Goal: Task Accomplishment & Management: Manage account settings

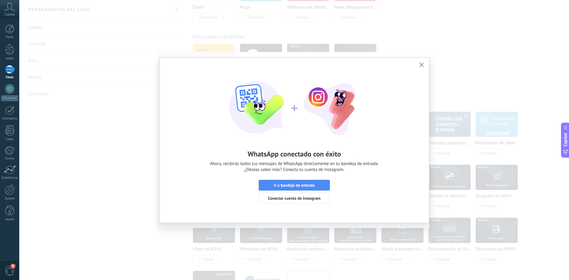
click at [419, 64] on icon "button" at bounding box center [421, 65] width 4 height 4
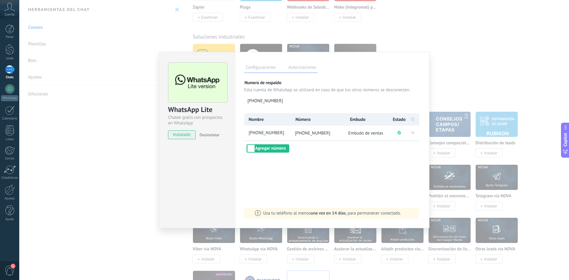
click at [467, 54] on div "WhatsApp Lite Chatee gratis con prospectos en WhatsApp instalado Desinstalar Co…" at bounding box center [294, 140] width 550 height 280
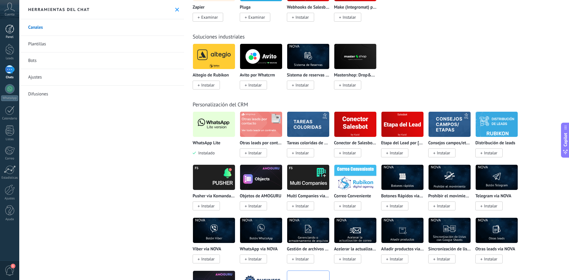
click at [8, 27] on div at bounding box center [9, 29] width 9 height 9
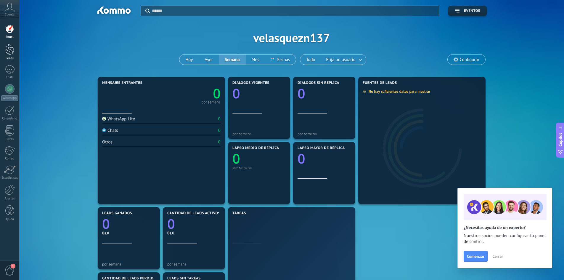
click at [12, 47] on div at bounding box center [9, 49] width 9 height 11
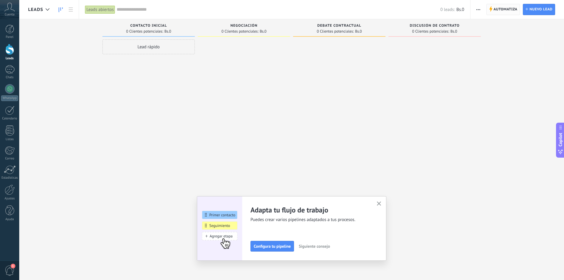
click at [503, 8] on span "Automatiza" at bounding box center [506, 9] width 24 height 11
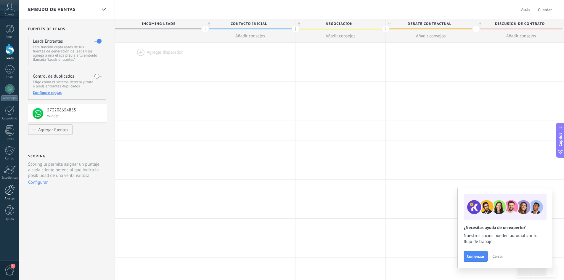
click at [9, 191] on div at bounding box center [10, 190] width 10 height 10
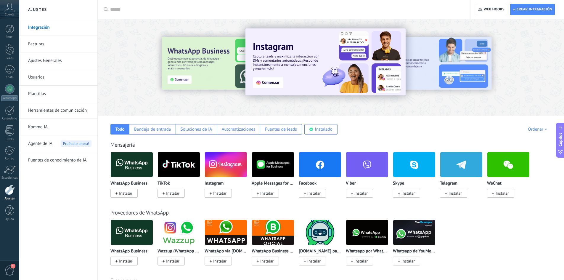
click at [50, 110] on link "Herramientas de comunicación" at bounding box center [59, 110] width 63 height 17
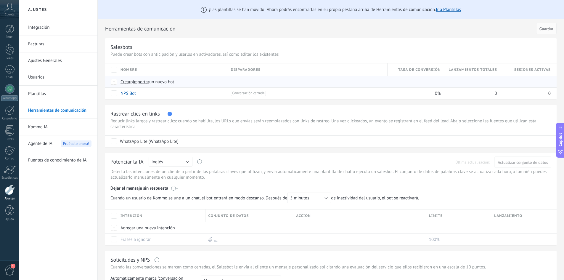
click at [143, 82] on span "importar" at bounding box center [141, 82] width 17 height 6
click at [0, 0] on input "importar un nuevo bot" at bounding box center [0, 0] width 0 height 0
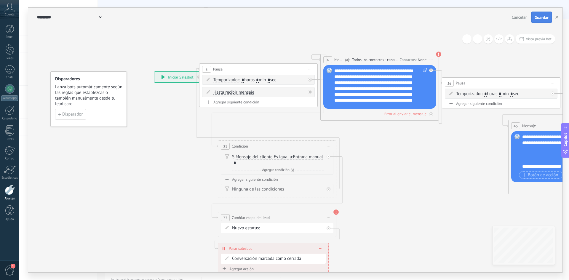
click at [537, 17] on span "Guardar" at bounding box center [541, 17] width 14 height 4
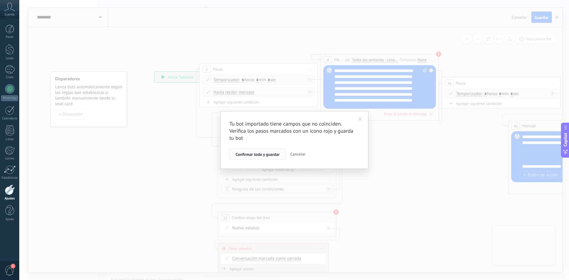
click at [263, 154] on span "Confirmar todo y guardar" at bounding box center [258, 154] width 44 height 4
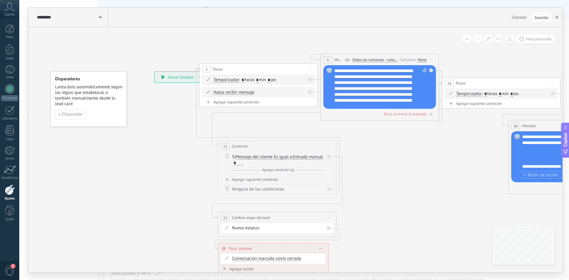
click at [558, 18] on use "button" at bounding box center [556, 17] width 3 height 3
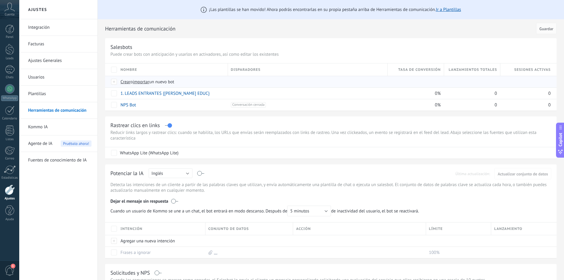
click at [143, 82] on span "importar" at bounding box center [141, 82] width 17 height 6
click at [0, 0] on input "importar un nuevo bot" at bounding box center [0, 0] width 0 height 0
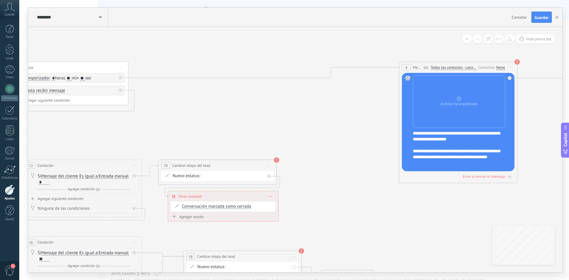
drag, startPoint x: 482, startPoint y: 63, endPoint x: 232, endPoint y: 53, distance: 250.3
click at [544, 20] on button "Guardar" at bounding box center [541, 17] width 20 height 11
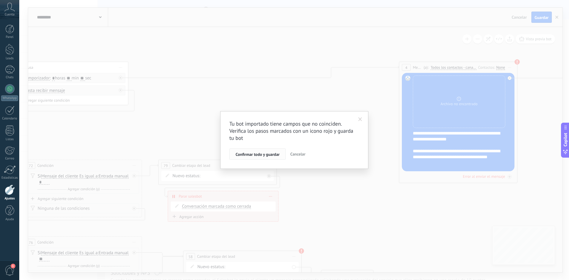
click at [271, 153] on span "Confirmar todo y guardar" at bounding box center [258, 154] width 44 height 4
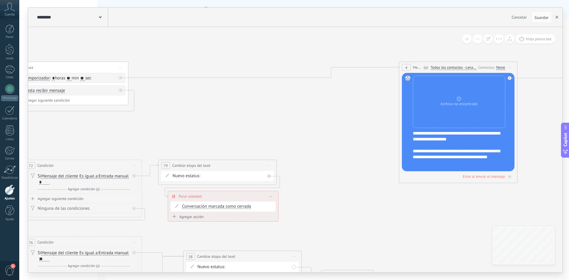
click at [558, 15] on button "button" at bounding box center [556, 17] width 9 height 11
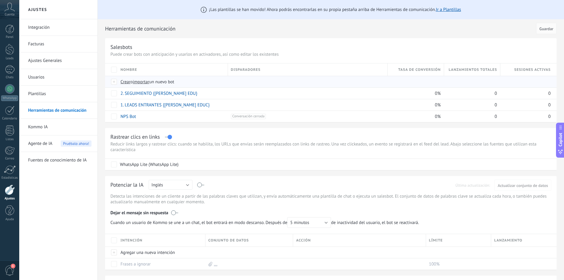
click at [141, 83] on span "importar" at bounding box center [141, 82] width 17 height 6
click at [0, 0] on input "importar un nuevo bot" at bounding box center [0, 0] width 0 height 0
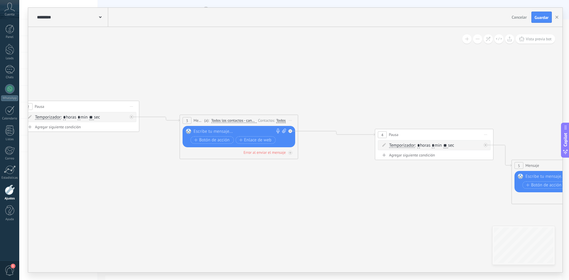
drag, startPoint x: 491, startPoint y: 74, endPoint x: 223, endPoint y: 74, distance: 268.7
click at [223, 74] on icon at bounding box center [459, 156] width 1444 height 465
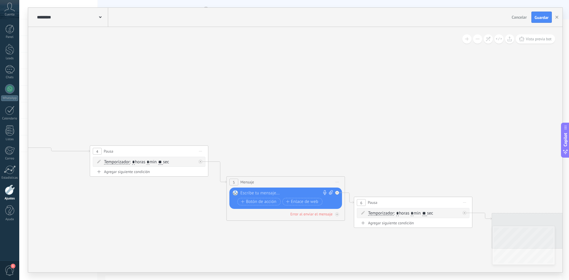
drag, startPoint x: 439, startPoint y: 63, endPoint x: 154, endPoint y: 79, distance: 285.5
click at [154, 79] on icon at bounding box center [174, 172] width 1444 height 465
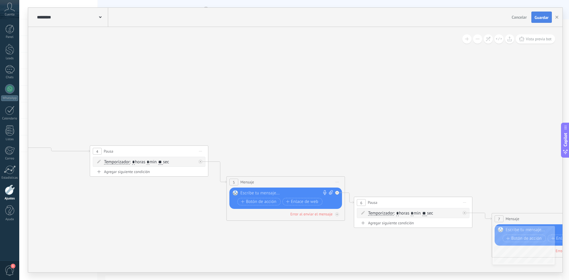
click at [540, 15] on span "Guardar" at bounding box center [541, 17] width 14 height 4
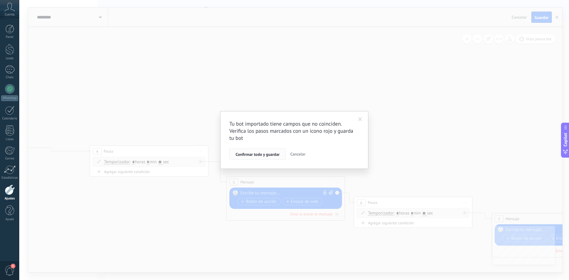
click at [267, 151] on button "Confirmar todo y guardar" at bounding box center [257, 153] width 56 height 11
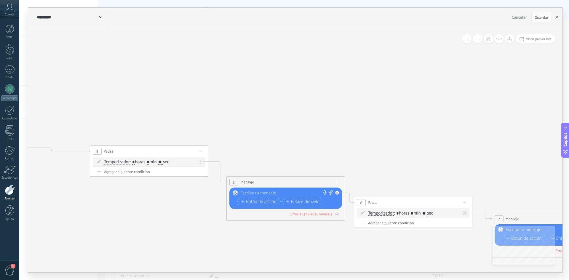
click at [556, 18] on icon "button" at bounding box center [556, 17] width 3 height 3
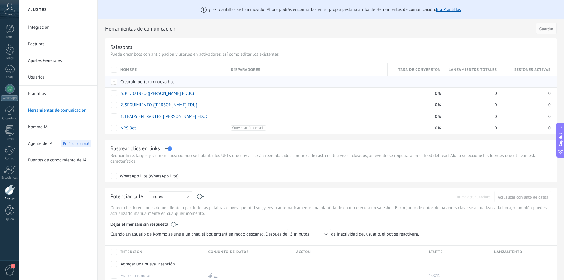
click at [143, 82] on span "importar" at bounding box center [141, 82] width 17 height 6
click at [0, 0] on input "importar un nuevo bot" at bounding box center [0, 0] width 0 height 0
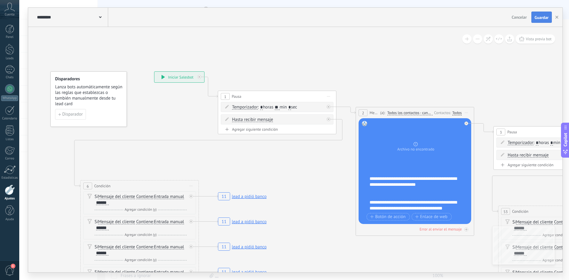
click at [544, 17] on span "Guardar" at bounding box center [541, 17] width 14 height 4
click at [555, 19] on button "button" at bounding box center [556, 17] width 9 height 11
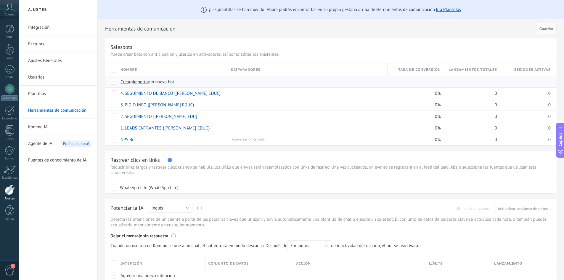
click at [143, 81] on span "importar" at bounding box center [141, 82] width 17 height 6
click at [0, 0] on input "importar un nuevo bot" at bounding box center [0, 0] width 0 height 0
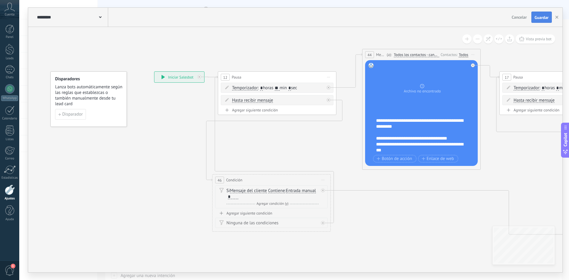
click at [543, 15] on span "Guardar" at bounding box center [541, 17] width 14 height 4
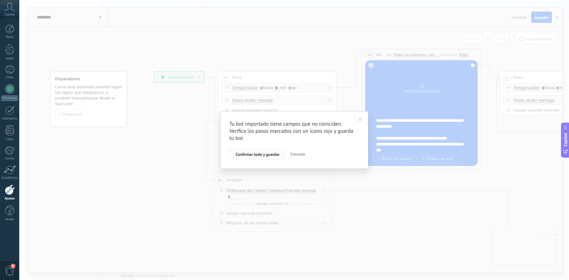
click at [265, 159] on button "Confirmar todo y guardar" at bounding box center [257, 153] width 56 height 11
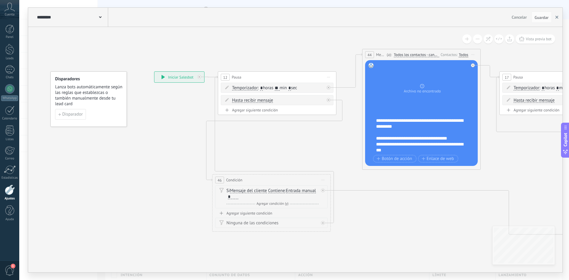
click at [555, 17] on icon "button" at bounding box center [556, 17] width 3 height 3
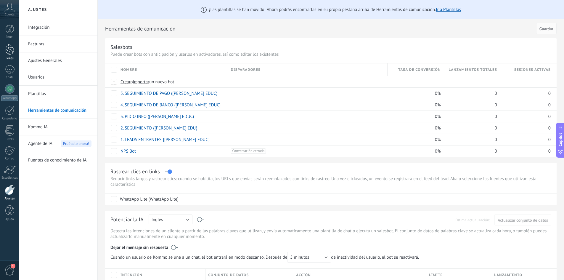
click at [7, 49] on div at bounding box center [9, 49] width 9 height 11
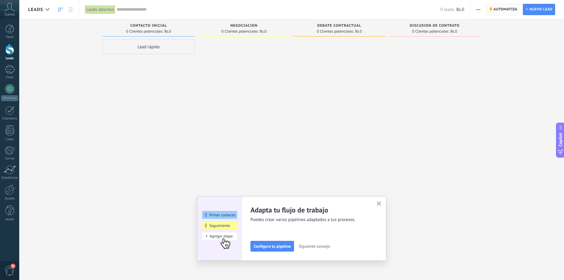
click at [495, 11] on span "Automatiza" at bounding box center [506, 9] width 24 height 11
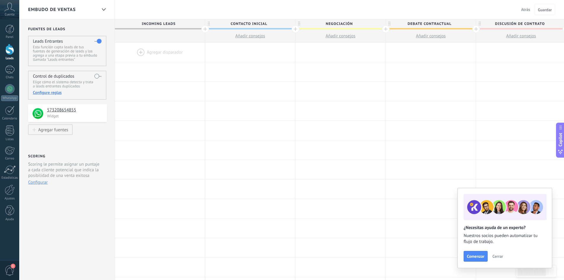
click at [140, 50] on div at bounding box center [160, 52] width 90 height 19
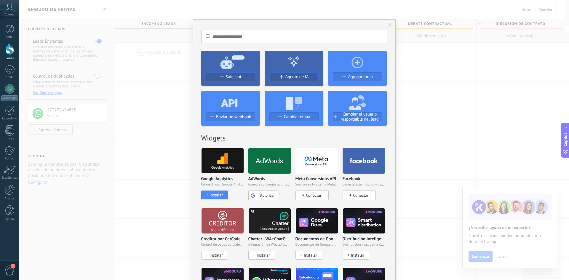
click at [237, 74] on span "Salesbot" at bounding box center [234, 76] width 16 height 5
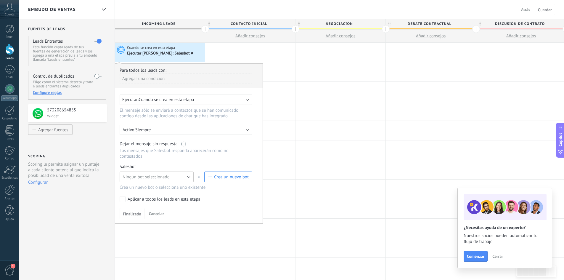
click at [171, 176] on button "Ningún bot seleccionado" at bounding box center [157, 177] width 74 height 11
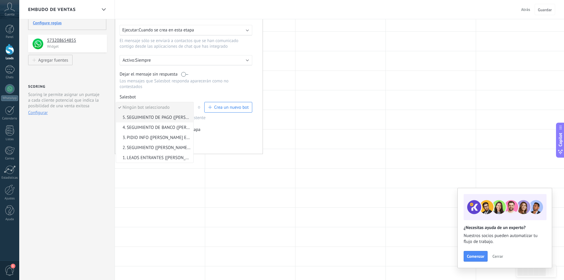
scroll to position [89, 0]
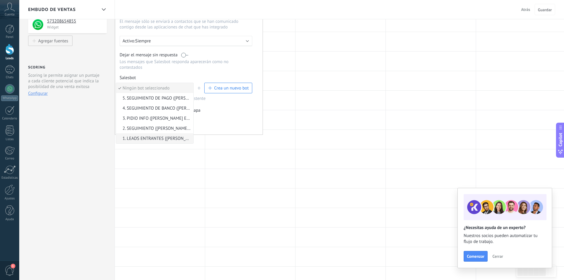
click at [152, 137] on span "1. LEADS ENTRANTES {[PERSON_NAME] EDUC}" at bounding box center [154, 139] width 76 height 6
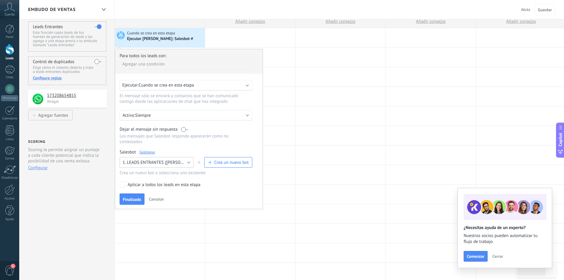
scroll to position [0, 0]
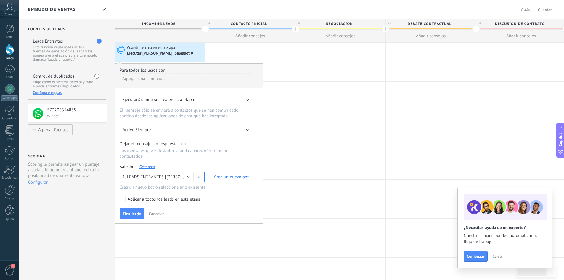
click at [173, 74] on div "Agregar una condición" at bounding box center [186, 78] width 133 height 10
click at [137, 110] on div "Fuente" at bounding box center [146, 111] width 46 height 8
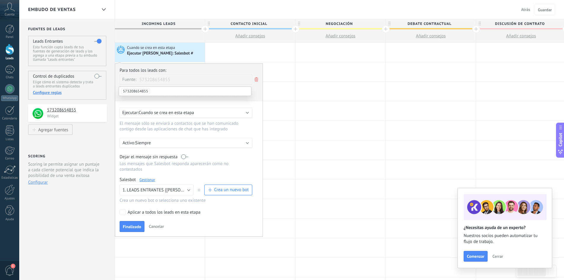
click at [140, 92] on span "573208654855" at bounding box center [135, 91] width 29 height 6
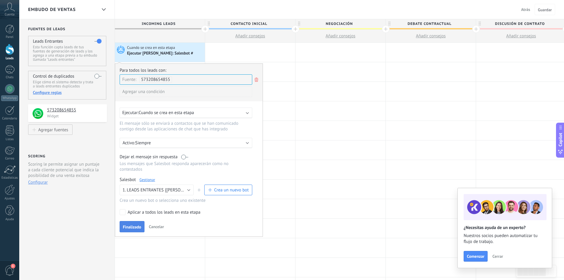
click at [138, 226] on span "Finalizado" at bounding box center [132, 227] width 18 height 4
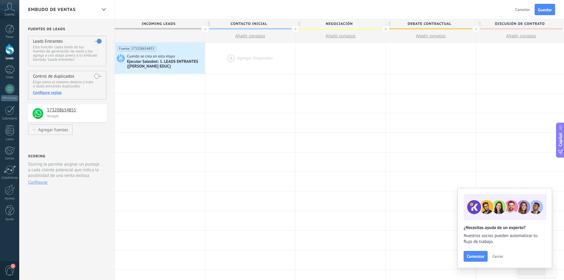
click at [229, 58] on div at bounding box center [250, 58] width 90 height 31
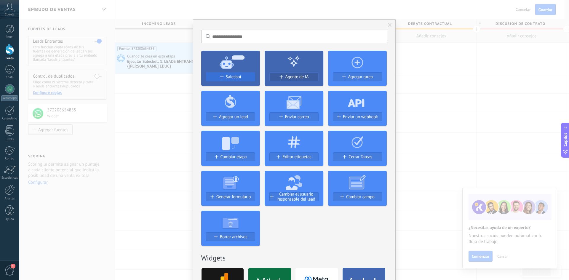
click at [234, 77] on span "Salesbot" at bounding box center [234, 76] width 16 height 5
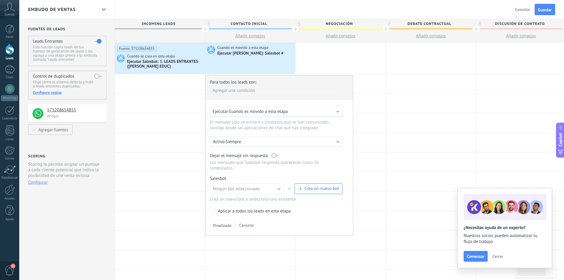
click at [254, 111] on span "Cuando es movido a esta etapa" at bounding box center [258, 112] width 59 height 6
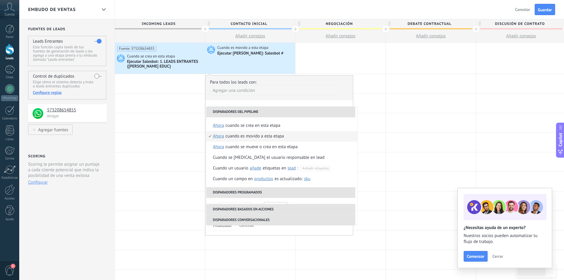
click at [271, 95] on div "Agregar una condición" at bounding box center [276, 90] width 133 height 10
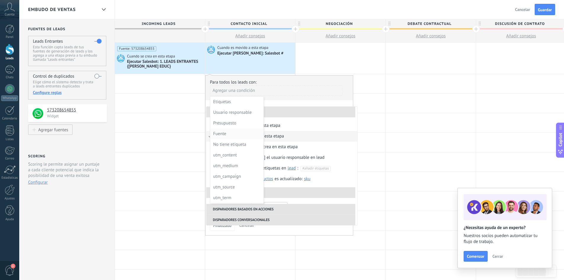
click at [224, 133] on div "Fuente" at bounding box center [236, 134] width 46 height 8
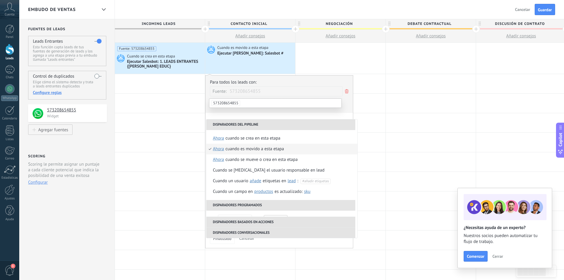
click at [233, 103] on span "573208654855" at bounding box center [226, 103] width 29 height 6
click at [288, 107] on div "Agregar una condición" at bounding box center [276, 103] width 133 height 10
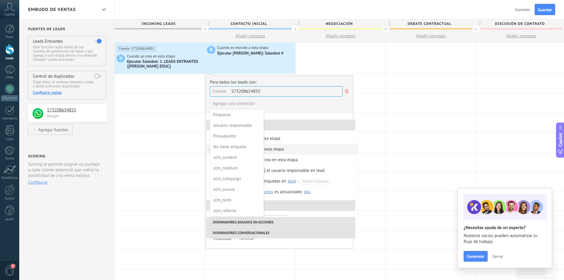
click at [291, 113] on div at bounding box center [280, 162] width 148 height 173
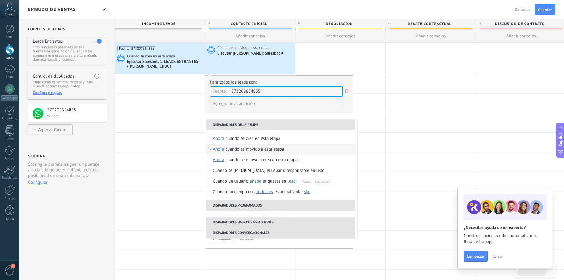
click at [294, 115] on div "**********" at bounding box center [279, 161] width 148 height 173
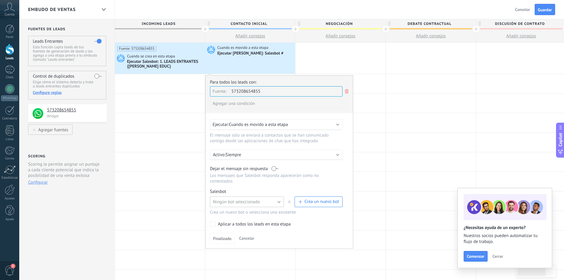
click at [254, 203] on span "Ningún bot seleccionado" at bounding box center [236, 202] width 47 height 6
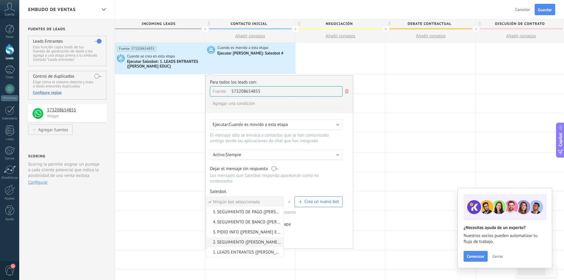
click at [232, 243] on span "2. SEGUIMIENTO {[PERSON_NAME] EDU}" at bounding box center [245, 242] width 76 height 6
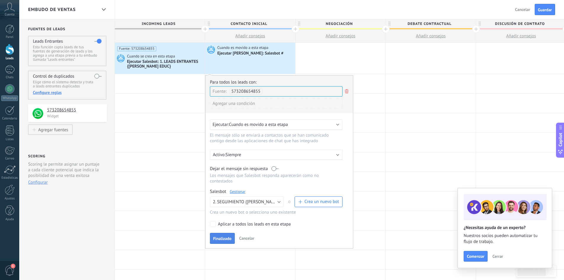
click at [229, 241] on span "Finalizado" at bounding box center [222, 238] width 18 height 4
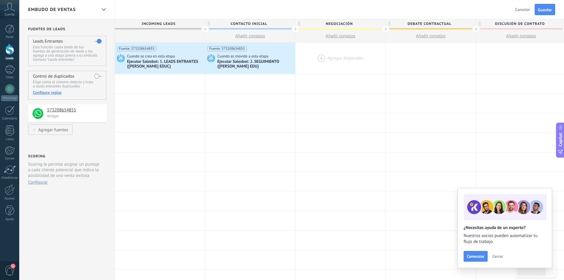
click at [323, 57] on div at bounding box center [341, 58] width 90 height 31
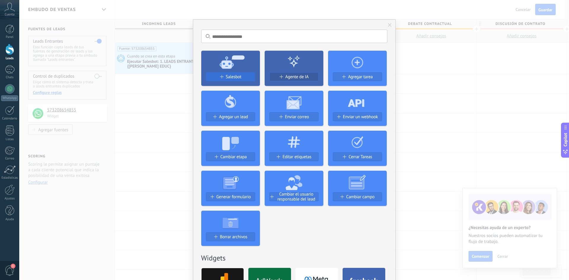
click at [234, 78] on span "Salesbot" at bounding box center [234, 76] width 16 height 5
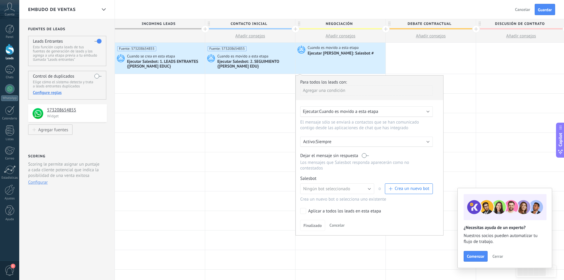
click at [340, 89] on div "Agregar una condición" at bounding box center [366, 90] width 133 height 10
click at [313, 135] on div "Fuente" at bounding box center [327, 134] width 46 height 8
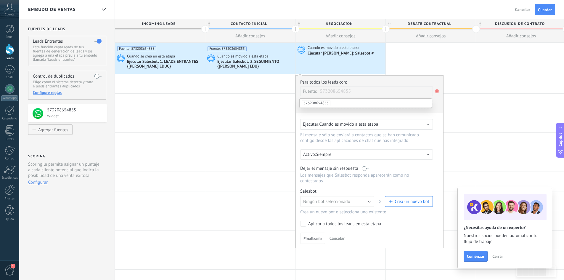
click at [320, 102] on span "573208654855" at bounding box center [316, 103] width 29 height 6
click at [325, 203] on span "Ningún bot seleccionado" at bounding box center [326, 202] width 47 height 6
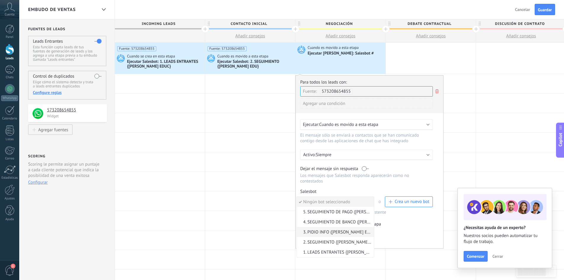
click at [316, 231] on span "3. PIDIO INFO ([PERSON_NAME] EDUC)" at bounding box center [335, 232] width 76 height 6
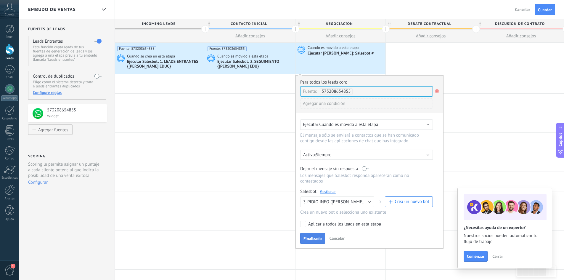
click at [313, 235] on button "Finalizado" at bounding box center [312, 238] width 25 height 11
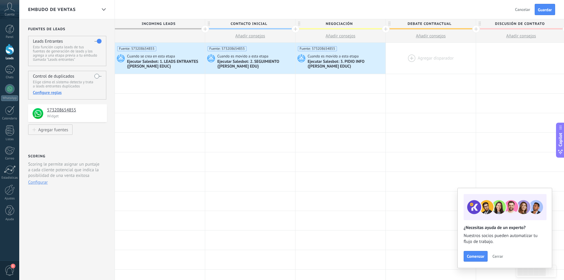
click at [414, 57] on div at bounding box center [431, 58] width 90 height 31
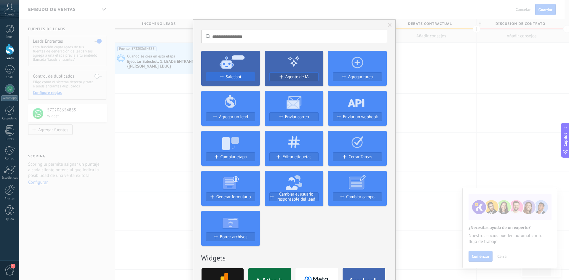
click at [239, 73] on button "Salesbot" at bounding box center [230, 76] width 49 height 9
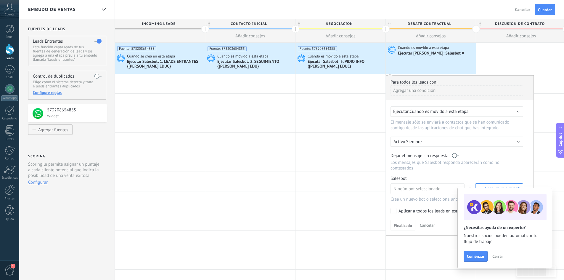
click at [418, 93] on div "Agregar una condición" at bounding box center [457, 90] width 133 height 10
click at [402, 135] on div "Fuente" at bounding box center [417, 134] width 46 height 8
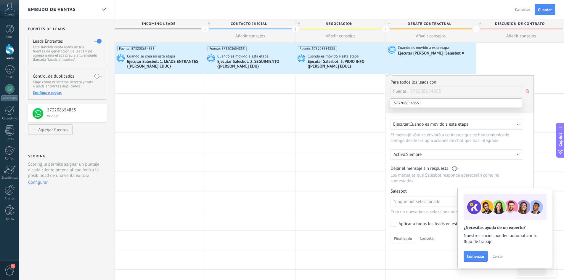
click at [410, 102] on span "573208654855" at bounding box center [406, 103] width 29 height 6
click at [415, 202] on span "Ningún bot seleccionado" at bounding box center [417, 202] width 47 height 6
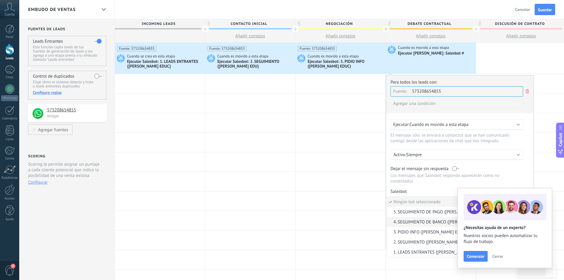
click at [406, 221] on span "4. SEGUIMIENTO DE BANCO ([PERSON_NAME] EDUC)" at bounding box center [425, 222] width 76 height 6
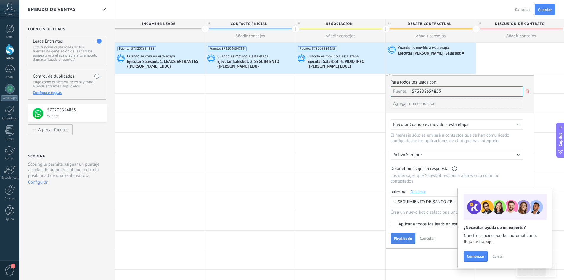
click at [401, 239] on span "Finalizado" at bounding box center [403, 238] width 18 height 4
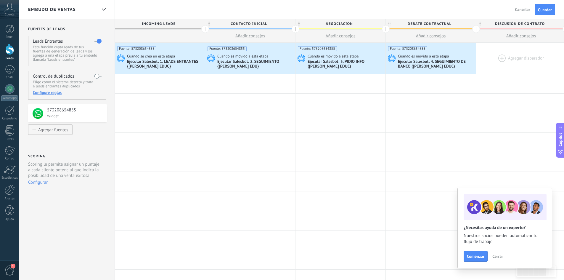
click at [502, 56] on div at bounding box center [521, 58] width 90 height 31
click at [502, 57] on div at bounding box center [521, 58] width 90 height 31
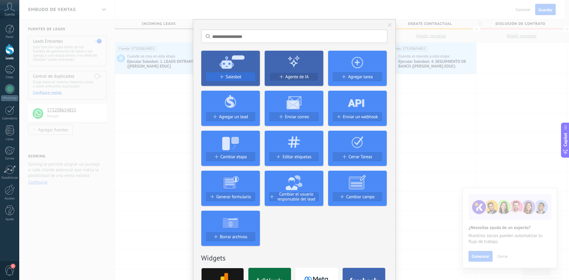
click at [230, 77] on span "Salesbot" at bounding box center [234, 76] width 16 height 5
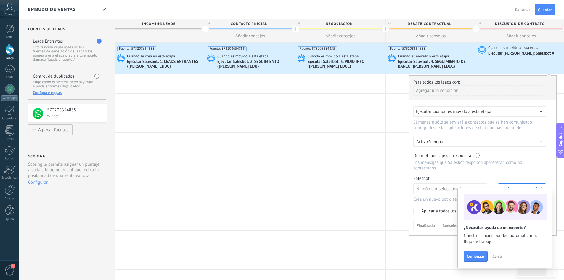
click at [441, 88] on div "Agregar una condición" at bounding box center [480, 90] width 133 height 10
click at [428, 133] on div "Fuente" at bounding box center [440, 134] width 46 height 8
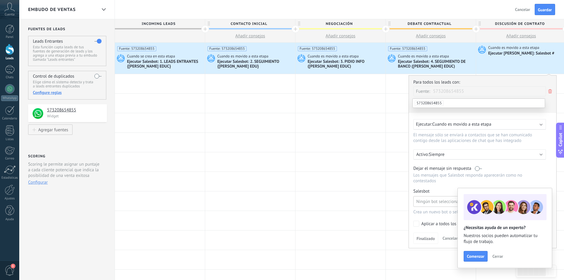
click at [436, 201] on span "Ningún bot seleccionado" at bounding box center [440, 202] width 47 height 6
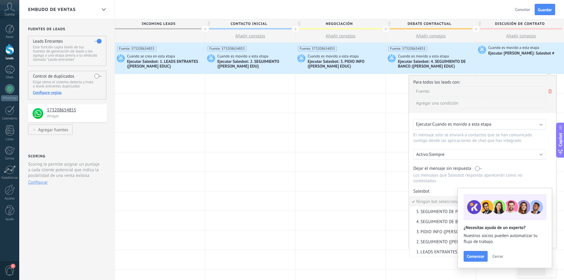
click at [427, 213] on span "5. SEGUIMIENTO DE PAGO ([PERSON_NAME] EDUC)" at bounding box center [448, 212] width 76 height 6
click at [426, 93] on span "Fuente:" at bounding box center [423, 92] width 14 height 6
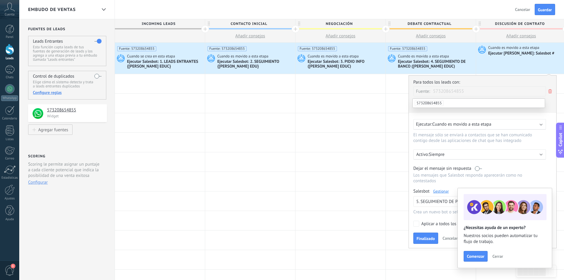
click at [436, 99] on li "573208654855" at bounding box center [479, 103] width 132 height 9
click at [428, 237] on span "Finalizado" at bounding box center [426, 238] width 18 height 4
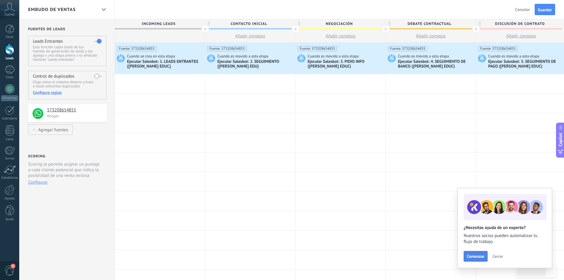
click at [480, 259] on button "Comenzar" at bounding box center [476, 256] width 24 height 11
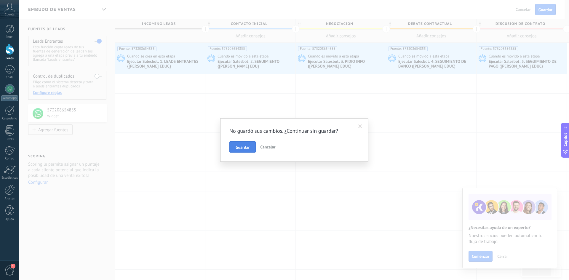
click at [244, 147] on span "Guardar" at bounding box center [243, 147] width 14 height 4
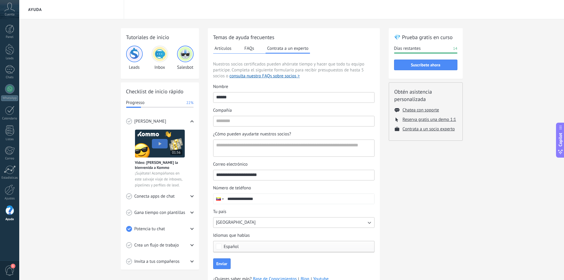
scroll to position [27, 0]
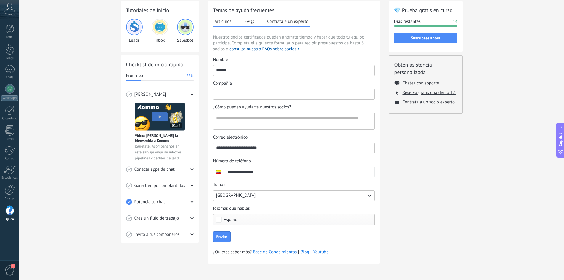
click at [241, 95] on input "Compañía" at bounding box center [294, 93] width 161 height 9
type input "******"
click at [235, 121] on textarea "¿Cómo pueden ayudarte nuestros socios?" at bounding box center [294, 121] width 160 height 17
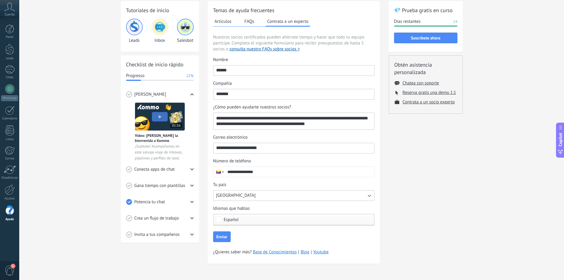
scroll to position [3, 0]
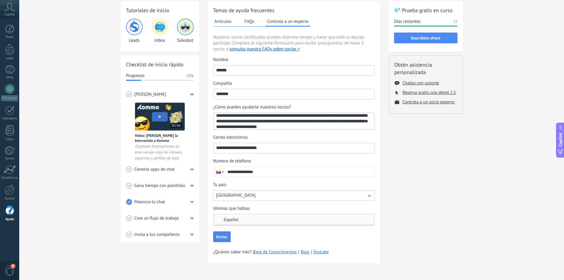
type textarea "**********"
click at [221, 231] on form "**********" at bounding box center [293, 149] width 161 height 185
click at [220, 239] on span "Enviar" at bounding box center [222, 237] width 11 height 4
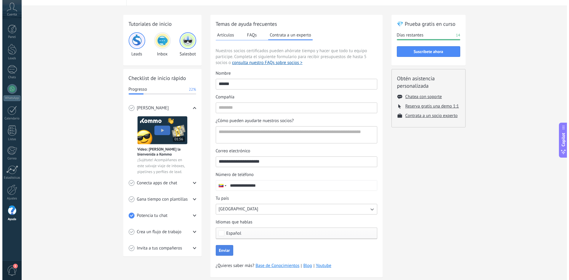
scroll to position [0, 0]
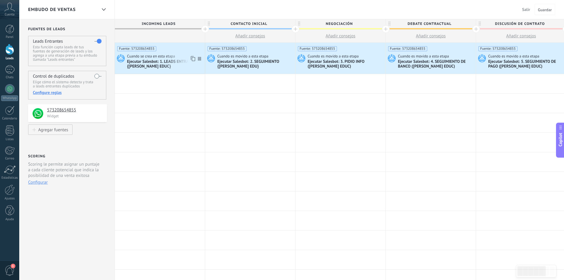
click at [156, 67] on div "Ejecutar Salesbot: 1. LEADS ENTRANTES {[PERSON_NAME] EDUC}" at bounding box center [165, 64] width 76 height 10
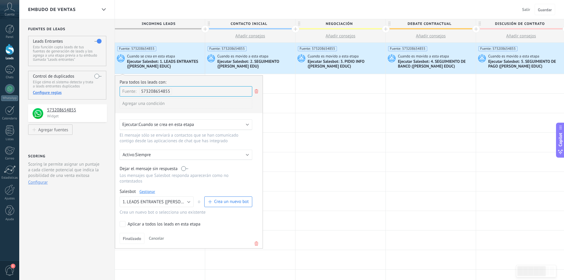
click at [152, 193] on link "Gestionar" at bounding box center [148, 191] width 16 height 5
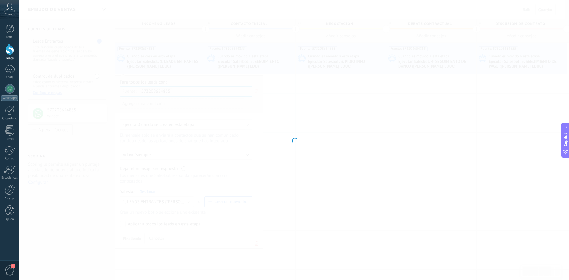
type input "**********"
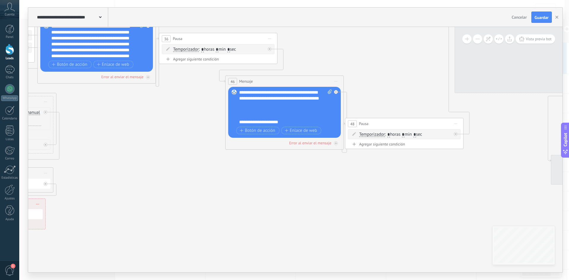
drag, startPoint x: 433, startPoint y: 199, endPoint x: 78, endPoint y: 152, distance: 358.0
click at [84, 152] on icon at bounding box center [468, 137] width 1490 height 649
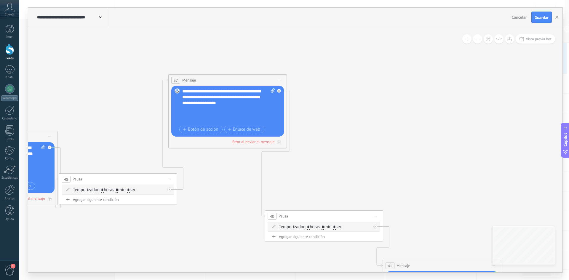
drag, startPoint x: 351, startPoint y: 94, endPoint x: 114, endPoint y: 161, distance: 246.2
click at [114, 161] on icon at bounding box center [182, 192] width 1490 height 649
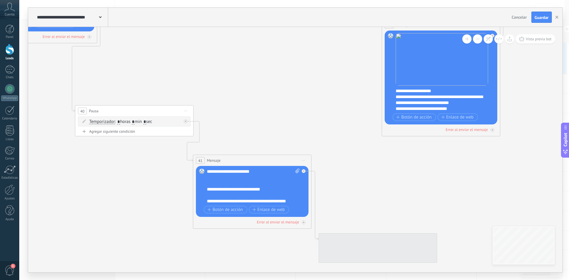
drag, startPoint x: 332, startPoint y: 168, endPoint x: 186, endPoint y: 69, distance: 176.5
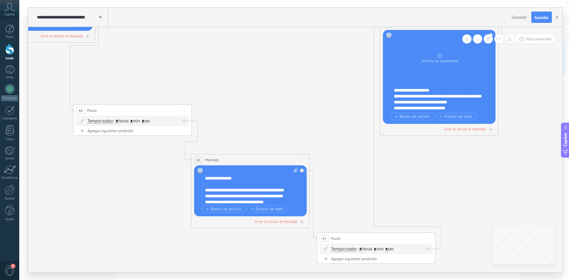
scroll to position [47, 0]
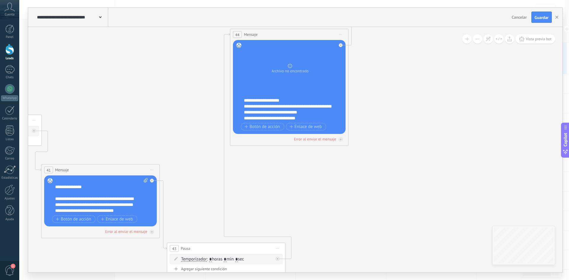
drag, startPoint x: 369, startPoint y: 175, endPoint x: 215, endPoint y: 174, distance: 154.1
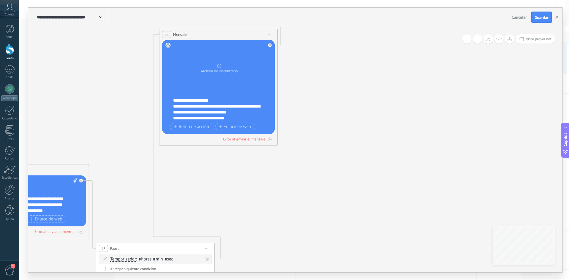
click at [179, 120] on div "**********" at bounding box center [222, 109] width 98 height 24
click at [199, 126] on span "Botón de acción" at bounding box center [192, 126] width 36 height 5
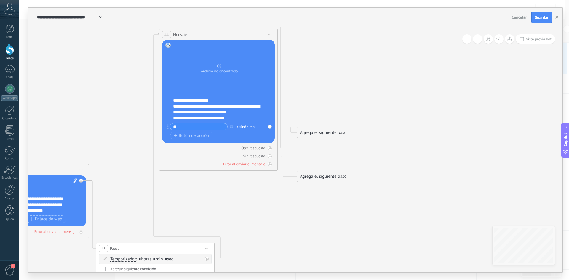
type input "*"
click at [189, 124] on input "text" at bounding box center [198, 126] width 57 height 7
type input "*"
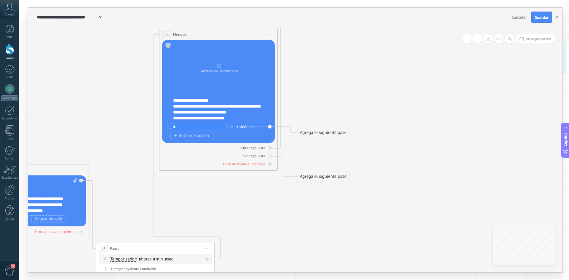
click at [180, 136] on span "Botón de acción" at bounding box center [192, 135] width 36 height 5
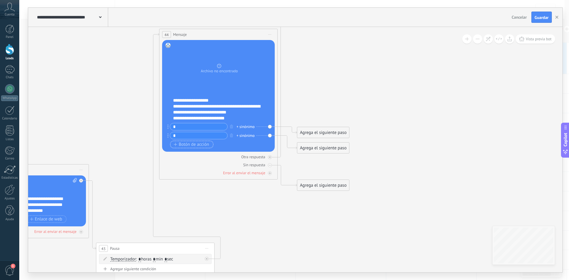
type input "*"
click at [191, 145] on span "Botón de acción" at bounding box center [192, 144] width 36 height 5
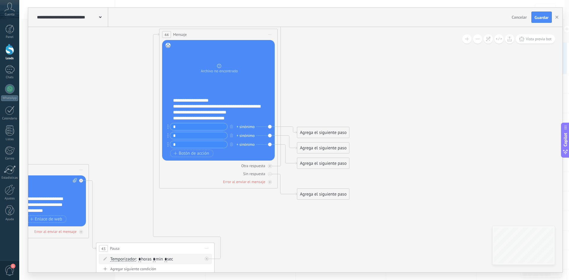
type input "*"
click at [246, 126] on div "+ sinónimo" at bounding box center [245, 127] width 18 height 6
type input "**********"
click at [237, 150] on div "Botón de acción Enlace de web" at bounding box center [217, 153] width 95 height 7
click at [254, 127] on div "+1 sinónimo" at bounding box center [246, 127] width 20 height 6
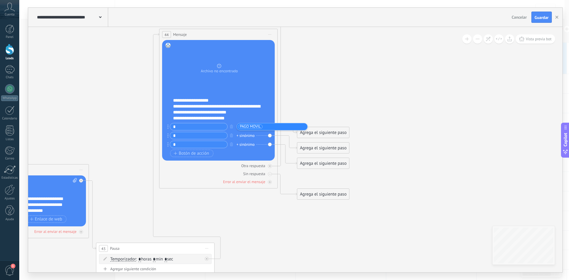
click at [248, 136] on div "+ sinónimo" at bounding box center [245, 136] width 18 height 6
type input "*******"
click at [231, 150] on div "Botón de acción Enlace de web" at bounding box center [217, 153] width 95 height 7
click at [254, 143] on div "+ sinónimo" at bounding box center [245, 145] width 18 height 6
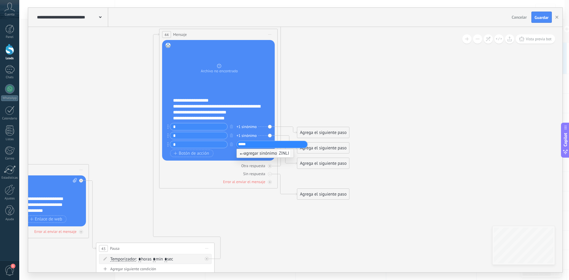
type input "*****"
click at [225, 151] on div "Botón de acción Enlace de web" at bounding box center [217, 153] width 95 height 7
click at [325, 132] on div "Agrega el siguiente paso" at bounding box center [323, 133] width 52 height 10
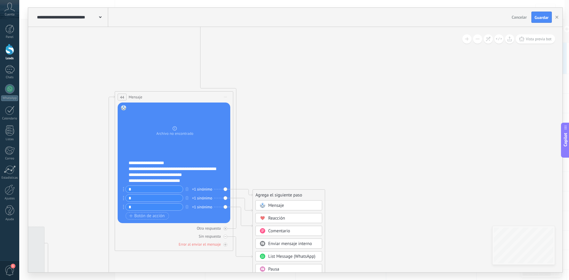
drag, startPoint x: 455, startPoint y: 135, endPoint x: 411, endPoint y: 198, distance: 76.7
click at [273, 206] on span "Mensaje" at bounding box center [276, 206] width 16 height 6
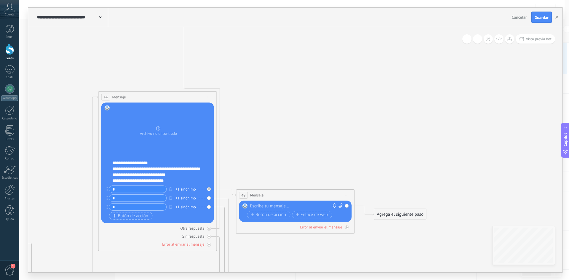
click at [275, 206] on div at bounding box center [294, 206] width 88 height 6
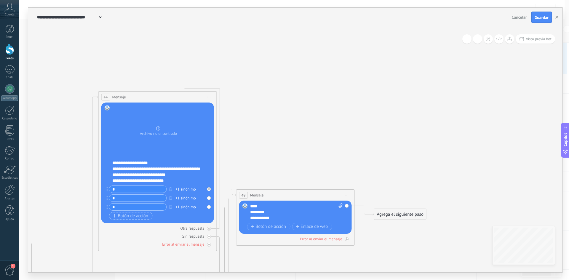
click at [190, 198] on div "+1 sinónimo" at bounding box center [186, 198] width 20 height 6
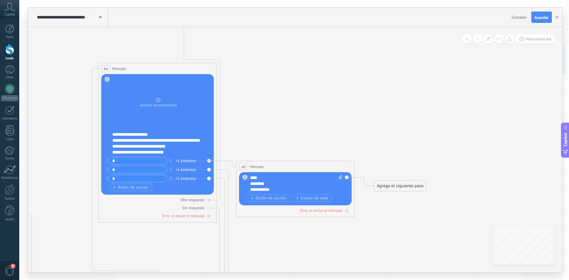
click at [208, 169] on div "Reemplazar Quitar Convertir a mensaje de voz Arrastre la imagen aquí para adjun…" at bounding box center [157, 134] width 113 height 121
click at [188, 168] on div "+1 sinónimo" at bounding box center [186, 170] width 20 height 6
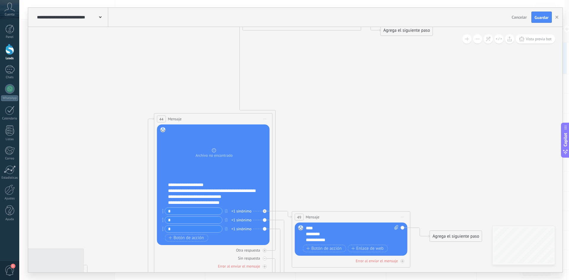
drag, startPoint x: 364, startPoint y: 164, endPoint x: 437, endPoint y: 78, distance: 113.5
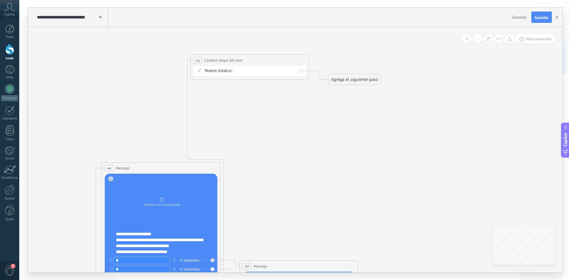
drag, startPoint x: 185, startPoint y: 83, endPoint x: 133, endPoint y: 132, distance: 71.7
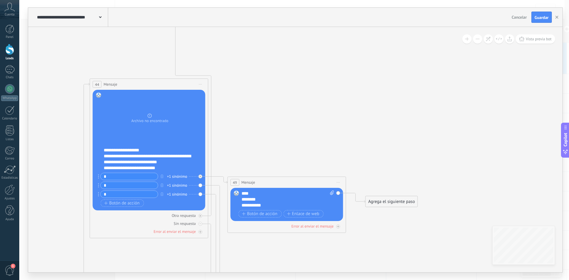
drag, startPoint x: 285, startPoint y: 143, endPoint x: 273, endPoint y: 60, distance: 84.7
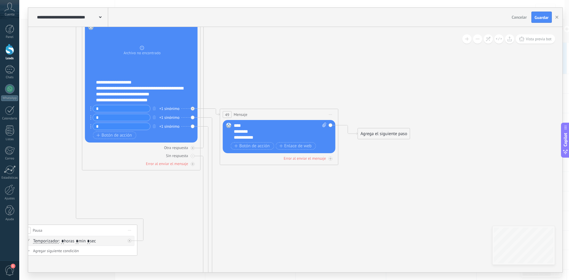
drag, startPoint x: 281, startPoint y: 132, endPoint x: 273, endPoint y: 57, distance: 75.6
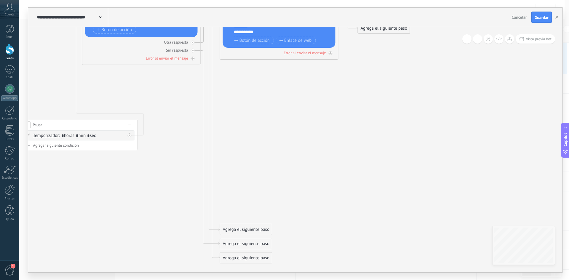
click at [249, 227] on div "Agrega el siguiente paso" at bounding box center [246, 230] width 52 height 10
click at [244, 239] on span "Mensaje" at bounding box center [244, 240] width 16 height 6
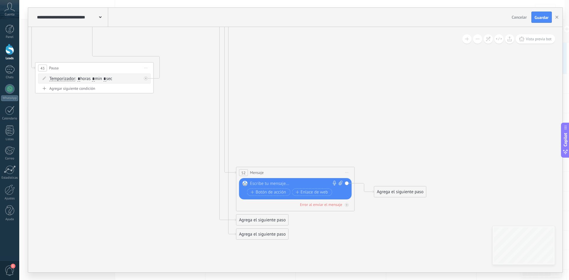
click at [277, 182] on div at bounding box center [294, 184] width 88 height 6
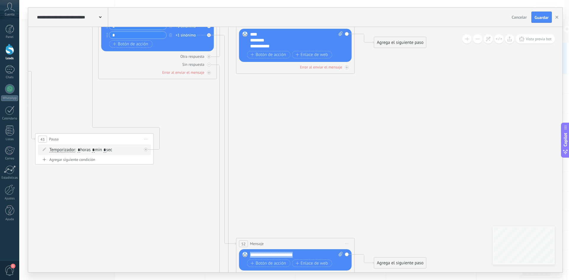
drag, startPoint x: 315, startPoint y: 255, endPoint x: 250, endPoint y: 256, distance: 64.9
click at [250, 256] on div "**********" at bounding box center [296, 255] width 93 height 6
copy div "**********"
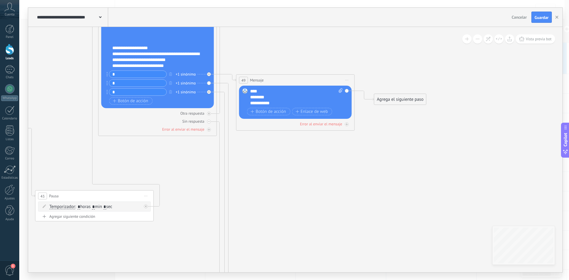
click at [191, 92] on div "+1 sinónimo" at bounding box center [186, 92] width 20 height 6
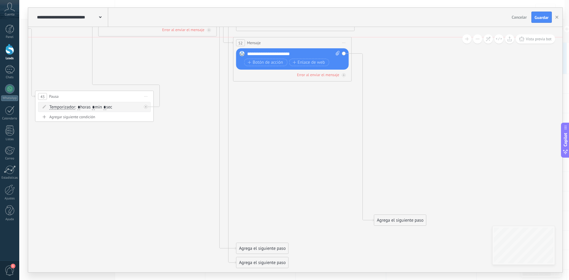
drag, startPoint x: 279, startPoint y: 199, endPoint x: 276, endPoint y: 43, distance: 156.5
click at [276, 43] on div "52 Mensaje ******* (a): Todos los contactos - canales seleccionados Todos los c…" at bounding box center [292, 42] width 118 height 11
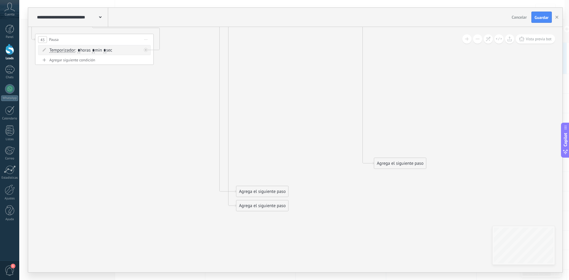
click at [268, 190] on div "Agrega el siguiente paso" at bounding box center [262, 192] width 52 height 10
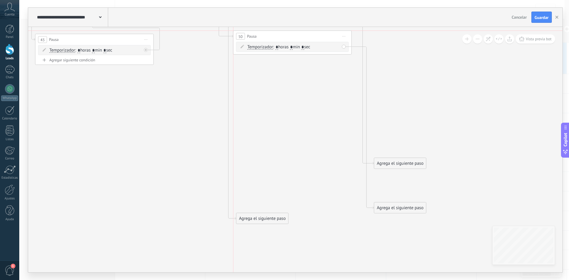
drag, startPoint x: 273, startPoint y: 191, endPoint x: 272, endPoint y: 27, distance: 164.4
click at [272, 27] on div "**********" at bounding box center [295, 140] width 534 height 265
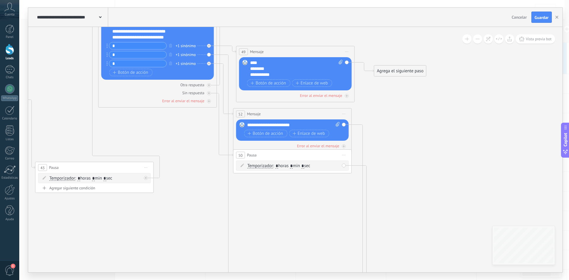
click at [273, 155] on div "50 Pausa ***** Iniciar vista previa aquí Cambiar nombre Duplicar Borrar" at bounding box center [292, 155] width 118 height 11
click at [344, 155] on icon at bounding box center [344, 155] width 3 height 1
click at [242, 153] on span "50" at bounding box center [240, 155] width 4 height 5
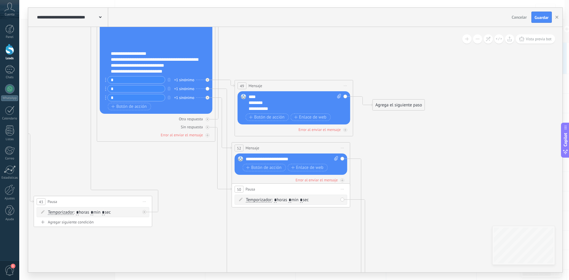
drag, startPoint x: 332, startPoint y: 207, endPoint x: 324, endPoint y: 235, distance: 28.7
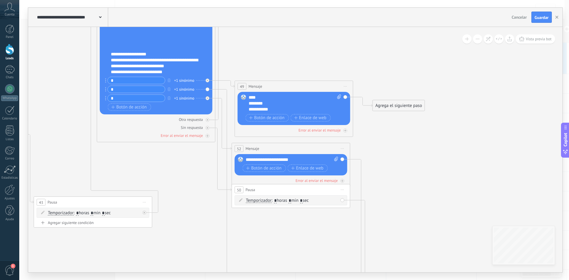
click at [331, 202] on div "Temporizador Temporizador Temporizador Temporizador : * horas * min * sec : Lu …" at bounding box center [292, 201] width 92 height 6
click at [343, 189] on span "Iniciar vista previa aquí Cambiar nombre Duplicar Borrar" at bounding box center [342, 189] width 9 height 9
click at [367, 199] on div "Iniciar vista previa aquí" at bounding box center [369, 198] width 59 height 10
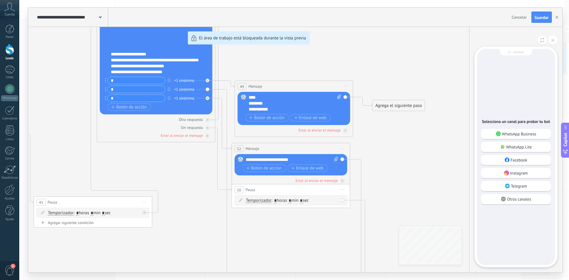
click at [342, 191] on div "**********" at bounding box center [295, 140] width 534 height 265
click at [524, 134] on p "WhatsApp Business" at bounding box center [519, 133] width 34 height 5
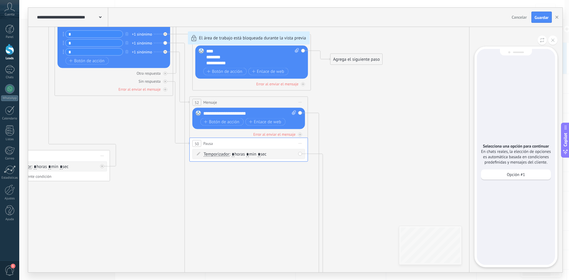
click at [300, 144] on div "**********" at bounding box center [295, 140] width 534 height 265
click at [300, 152] on div "**********" at bounding box center [295, 140] width 534 height 265
click at [166, 51] on div "**********" at bounding box center [295, 140] width 534 height 265
click at [553, 41] on icon at bounding box center [552, 40] width 3 height 3
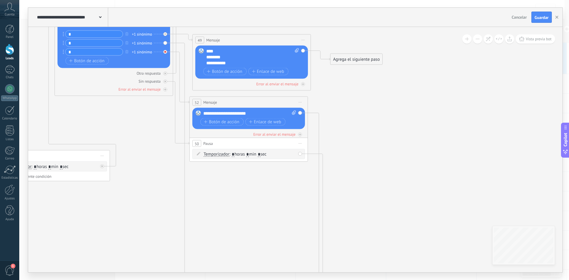
click at [165, 52] on icon at bounding box center [165, 52] width 2 height 2
click at [165, 52] on div "Reemplazar Quitar Convertir a mensaje de voz Arrastre la imagen aquí para adjun…" at bounding box center [113, 8] width 113 height 121
click at [302, 143] on span "Iniciar vista previa aquí Cambiar nombre Duplicar Borrar" at bounding box center [299, 143] width 9 height 9
click at [311, 183] on div "Borrar" at bounding box center [327, 182] width 59 height 10
click at [207, 185] on div "Agrega el siguiente paso" at bounding box center [219, 185] width 52 height 10
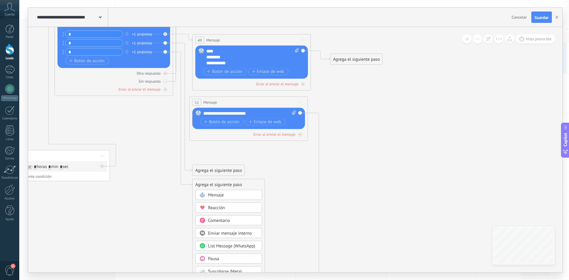
click at [216, 196] on span "Mensaje" at bounding box center [216, 195] width 16 height 6
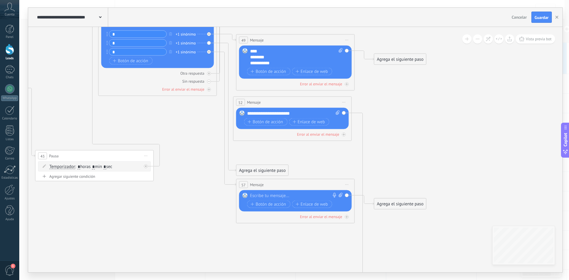
click at [276, 198] on div at bounding box center [294, 196] width 88 height 6
paste div
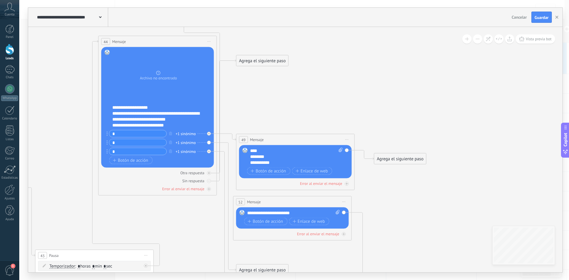
click at [347, 140] on span "Iniciar vista previa aquí Cambiar nombre Duplicar Borrar" at bounding box center [346, 139] width 9 height 9
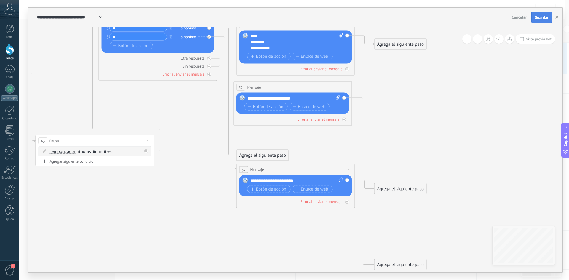
click at [544, 17] on span "Guardar" at bounding box center [541, 17] width 14 height 4
click at [557, 16] on icon "button" at bounding box center [556, 17] width 3 height 3
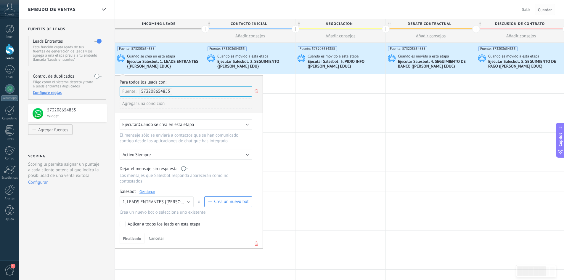
click at [539, 11] on span "Guardar" at bounding box center [545, 10] width 14 height 4
click at [344, 130] on div at bounding box center [341, 122] width 90 height 19
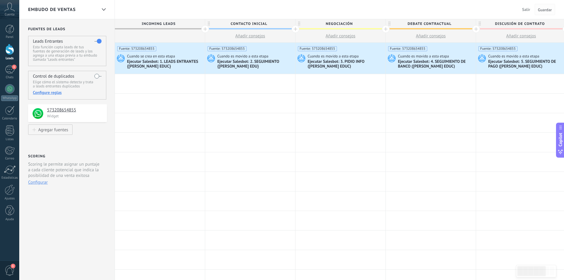
click at [546, 8] on span "Guardar" at bounding box center [545, 10] width 14 height 4
click at [150, 59] on span "Cuando se crea en esta etapa" at bounding box center [151, 56] width 49 height 5
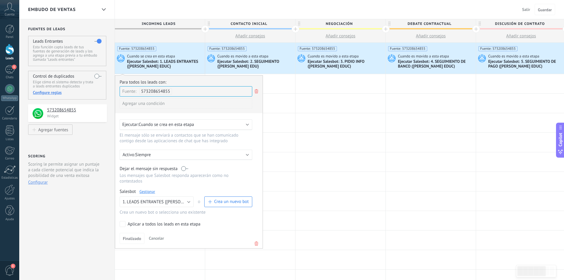
click at [143, 192] on link "Gestionar" at bounding box center [148, 191] width 16 height 5
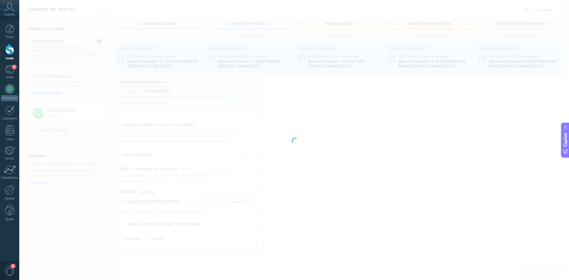
type input "**********"
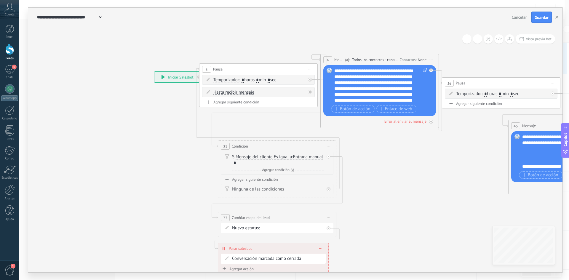
click at [419, 61] on div "None" at bounding box center [422, 59] width 9 height 5
click at [537, 17] on span "Guardar" at bounding box center [541, 17] width 14 height 4
click at [422, 59] on div "Todos" at bounding box center [421, 59] width 9 height 5
click at [542, 15] on button "Guardar" at bounding box center [541, 17] width 20 height 11
click at [556, 17] on icon "button" at bounding box center [556, 17] width 3 height 3
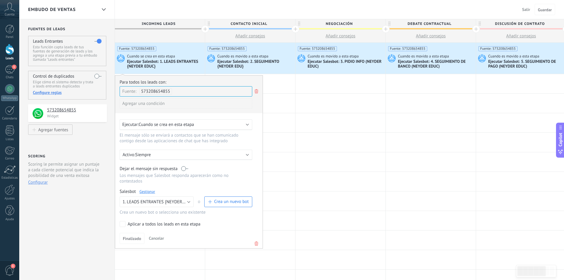
click at [153, 54] on div "Cuando se crea en esta etapa" at bounding box center [165, 56] width 76 height 5
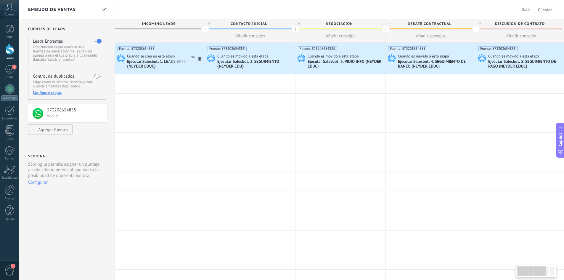
click at [152, 65] on div "Ejecutar Salesbot: 1. LEADS ENTRANTES {[PERSON_NAME] EDUC}" at bounding box center [165, 64] width 76 height 10
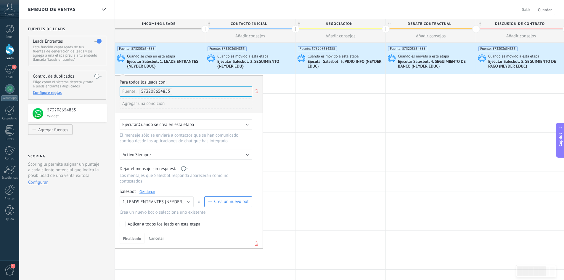
click at [146, 192] on link "Gestionar" at bounding box center [148, 191] width 16 height 5
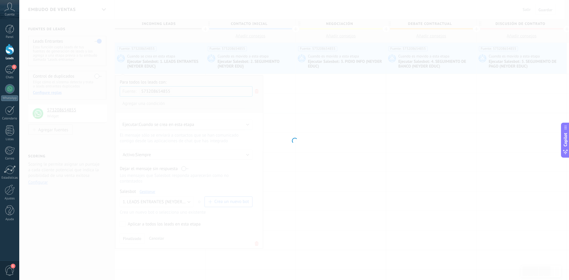
type input "**********"
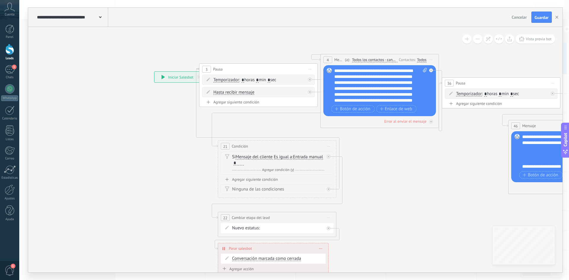
click at [423, 59] on div "Todos" at bounding box center [421, 59] width 9 height 5
click at [540, 15] on button "Guardar" at bounding box center [541, 17] width 20 height 11
click at [431, 60] on icon at bounding box center [431, 60] width 3 height 1
click at [556, 17] on icon "button" at bounding box center [556, 17] width 3 height 3
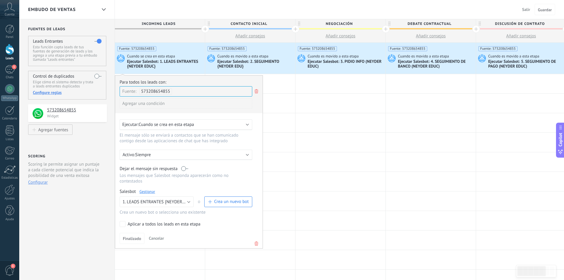
click at [255, 60] on div "Ejecutar Salesbot: 2. SEGUIMIENTO {[PERSON_NAME] EDU}" at bounding box center [255, 64] width 76 height 10
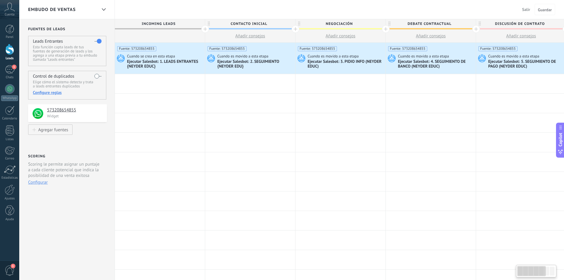
click at [259, 58] on span "Cuando es movido a esta etapa" at bounding box center [243, 56] width 52 height 5
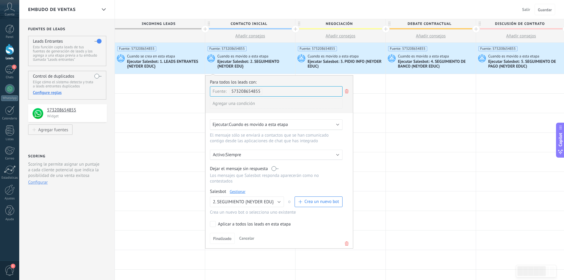
click at [241, 190] on link "Gestionar" at bounding box center [238, 191] width 16 height 5
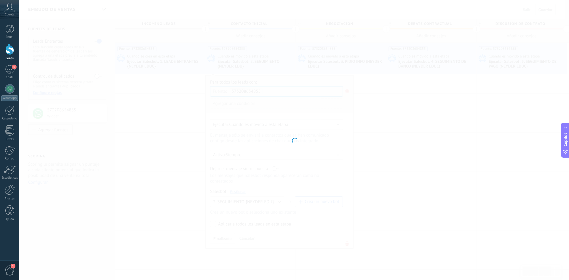
type input "**********"
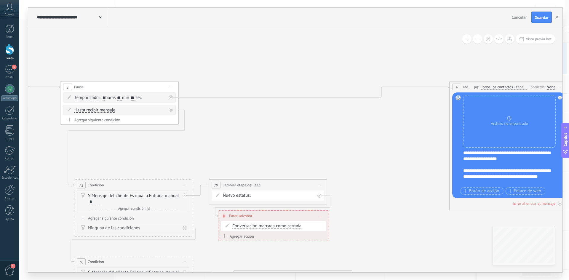
drag, startPoint x: 481, startPoint y: 137, endPoint x: 282, endPoint y: 146, distance: 199.9
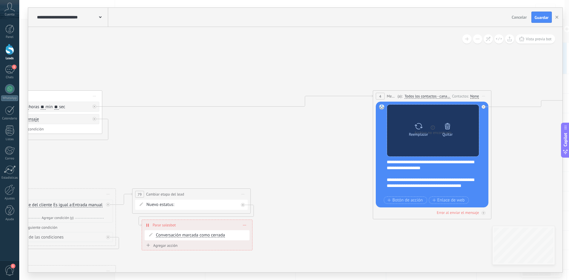
drag, startPoint x: 395, startPoint y: 130, endPoint x: 376, endPoint y: 117, distance: 23.7
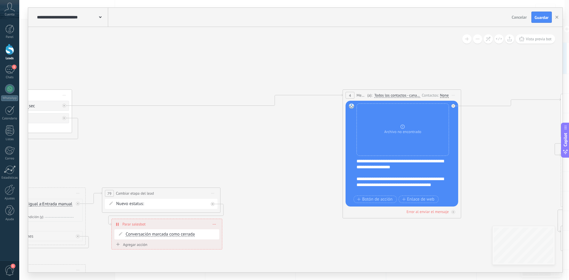
click at [452, 95] on icon at bounding box center [453, 95] width 3 height 1
click at [441, 96] on div "None" at bounding box center [444, 95] width 9 height 5
click at [540, 14] on button "Guardar" at bounding box center [541, 17] width 20 height 11
click at [557, 16] on icon "button" at bounding box center [556, 17] width 3 height 3
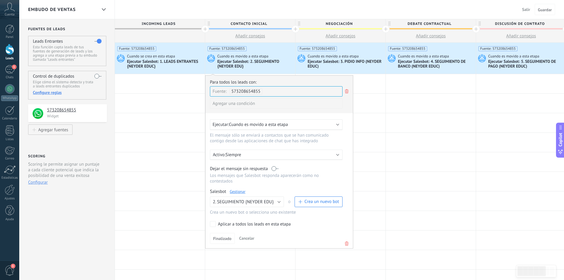
click at [327, 62] on div "Ejecutar Salesbot: 3. PIDIO INFO ([PERSON_NAME] EDUC)" at bounding box center [346, 64] width 76 height 10
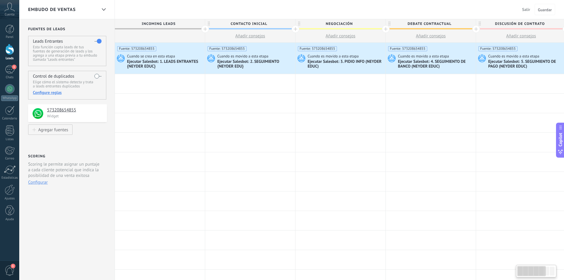
click at [336, 62] on div "Ejecutar Salesbot: 3. PIDIO INFO ([PERSON_NAME] EDUC)" at bounding box center [346, 64] width 76 height 10
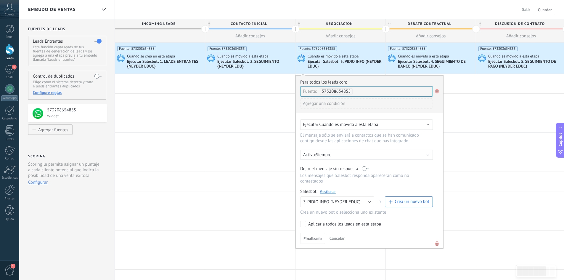
click at [331, 193] on link "Gestionar" at bounding box center [328, 191] width 16 height 5
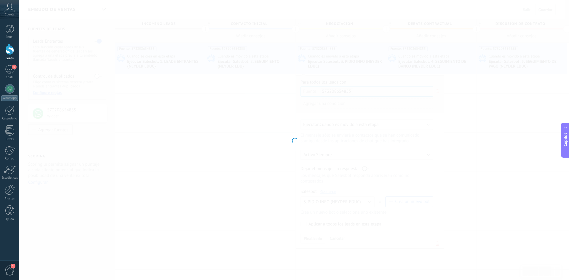
type input "**********"
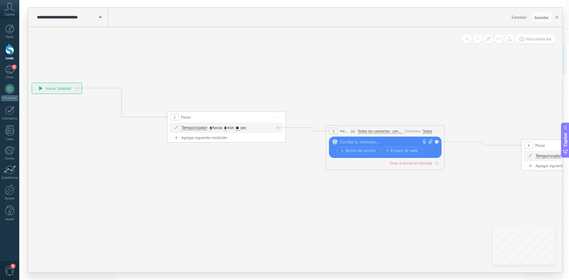
drag, startPoint x: 515, startPoint y: 76, endPoint x: 393, endPoint y: 88, distance: 122.9
click at [430, 131] on div "Todos" at bounding box center [427, 131] width 9 height 5
click at [542, 16] on span "Guardar" at bounding box center [541, 17] width 14 height 4
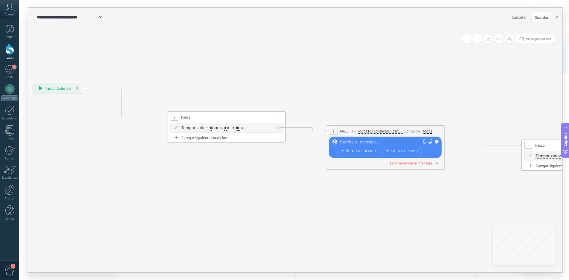
click at [425, 131] on div "Todos" at bounding box center [427, 131] width 9 height 5
click at [542, 15] on button "Guardar" at bounding box center [541, 17] width 20 height 11
click at [556, 17] on use "button" at bounding box center [556, 17] width 3 height 3
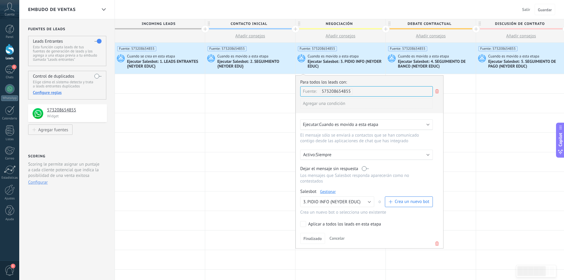
click at [431, 61] on div "Ejecutar Salesbot: 4. SEGUIMIENTO DE BANCO ([PERSON_NAME] EDUC)" at bounding box center [436, 64] width 76 height 10
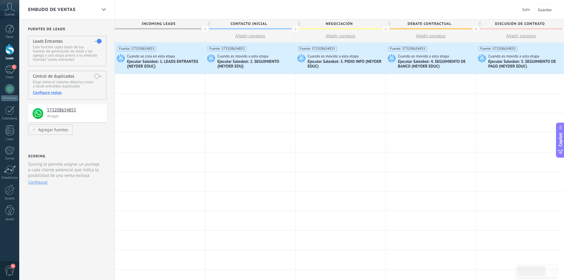
click at [431, 61] on div "Ejecutar Salesbot: 4. SEGUIMIENTO DE BANCO ([PERSON_NAME] EDUC)" at bounding box center [436, 64] width 76 height 10
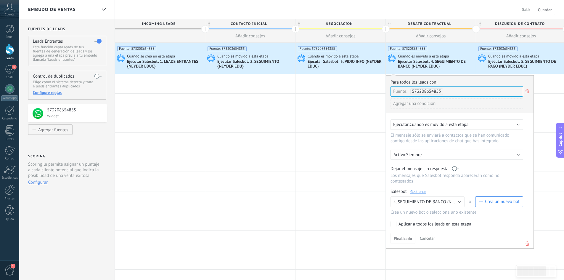
click at [422, 192] on link "Gestionar" at bounding box center [419, 191] width 16 height 5
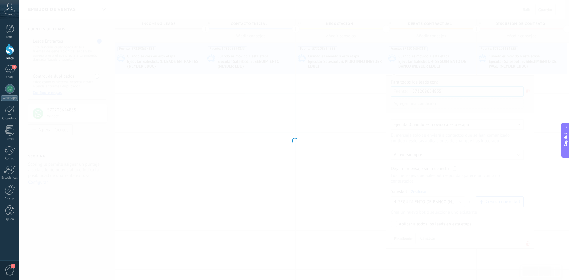
type input "**********"
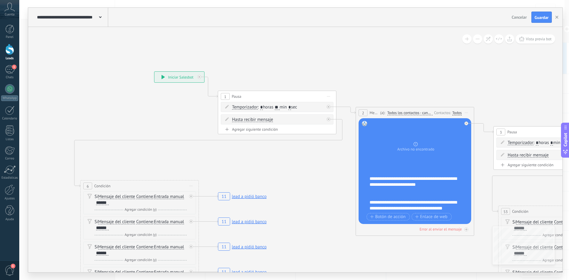
click at [459, 114] on div "Todos" at bounding box center [456, 113] width 9 height 5
click at [540, 18] on span "Guardar" at bounding box center [541, 17] width 14 height 4
click at [558, 16] on button "button" at bounding box center [556, 17] width 9 height 11
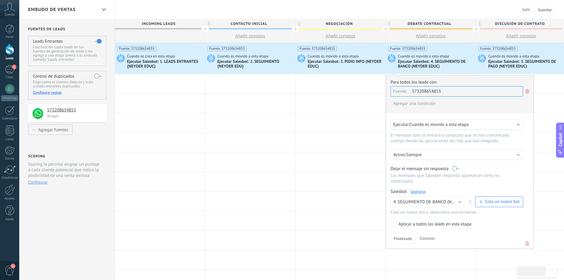
click at [510, 65] on div "Ejecutar Salesbot: 5. SEGUIMIENTO DE PAGO ([PERSON_NAME] EDUC)" at bounding box center [527, 64] width 76 height 10
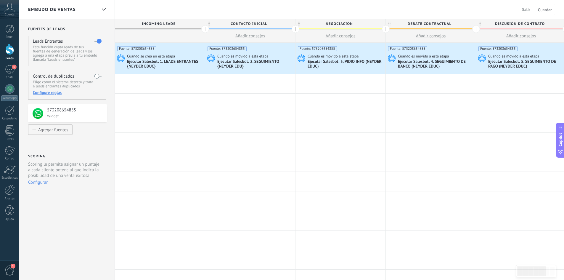
click at [509, 68] on div "Ejecutar Salesbot: 5. SEGUIMIENTO DE PAGO ([PERSON_NAME] EDUC)" at bounding box center [527, 64] width 76 height 10
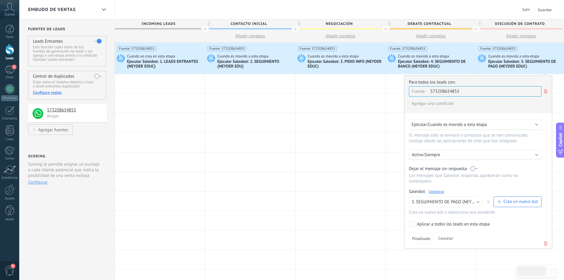
click at [439, 191] on link "Gestionar" at bounding box center [437, 191] width 16 height 5
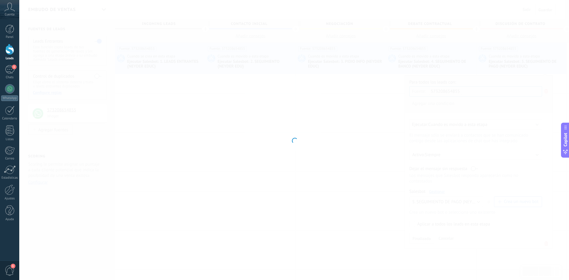
type input "**********"
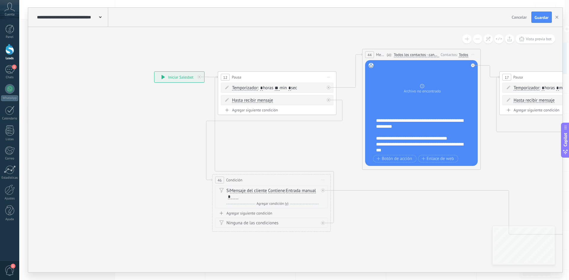
click at [464, 54] on div "Todos" at bounding box center [463, 54] width 9 height 5
click at [545, 16] on span "Guardar" at bounding box center [541, 17] width 14 height 4
click at [558, 16] on use "button" at bounding box center [556, 17] width 3 height 3
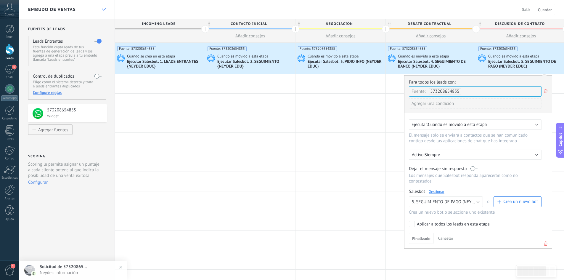
click at [103, 9] on icon at bounding box center [104, 9] width 4 height 2
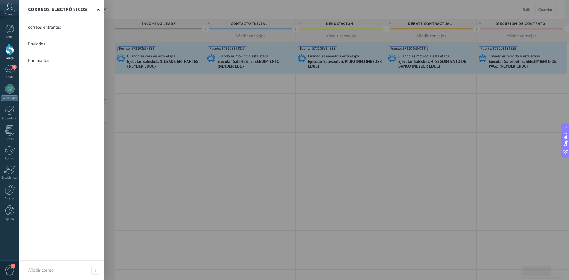
click at [112, 43] on div at bounding box center [303, 140] width 569 height 280
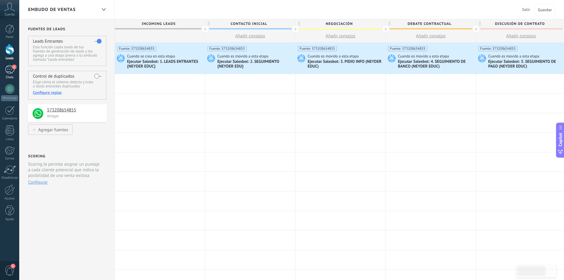
click at [8, 68] on div "1" at bounding box center [9, 69] width 9 height 9
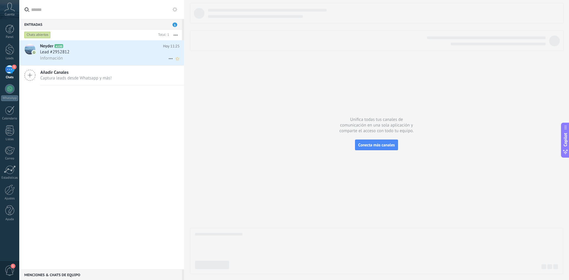
click at [63, 50] on span "Lead #2952812" at bounding box center [54, 52] width 29 height 6
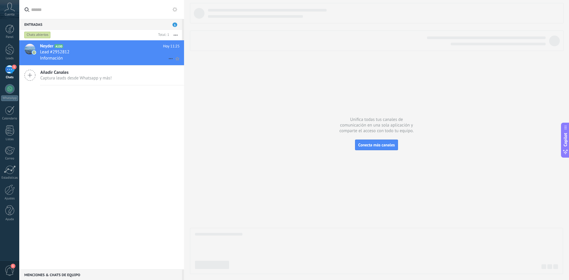
click at [168, 59] on icon at bounding box center [170, 58] width 7 height 7
click at [149, 112] on div at bounding box center [284, 140] width 569 height 280
click at [57, 51] on span "Lead #2952812" at bounding box center [54, 52] width 29 height 6
click at [387, 145] on span "Conecta más canales" at bounding box center [376, 144] width 36 height 5
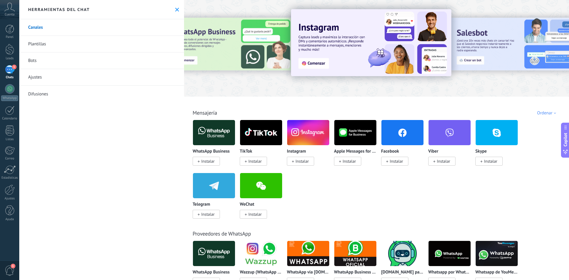
click at [8, 70] on div "1" at bounding box center [9, 69] width 9 height 9
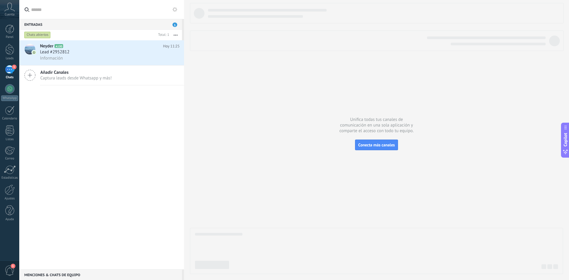
click at [30, 76] on icon at bounding box center [29, 75] width 11 height 11
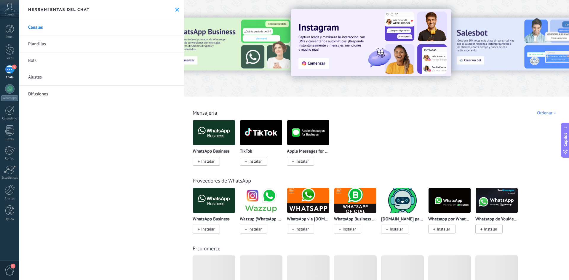
click at [231, 84] on div at bounding box center [376, 46] width 385 height 85
click at [174, 12] on div "Herramientas del chat" at bounding box center [101, 9] width 165 height 19
click at [175, 10] on icon at bounding box center [177, 10] width 4 height 4
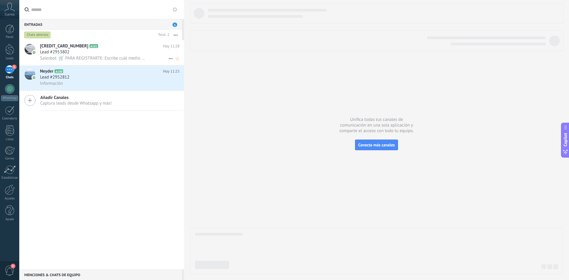
click at [92, 55] on div "Lead #2953802" at bounding box center [110, 52] width 140 height 6
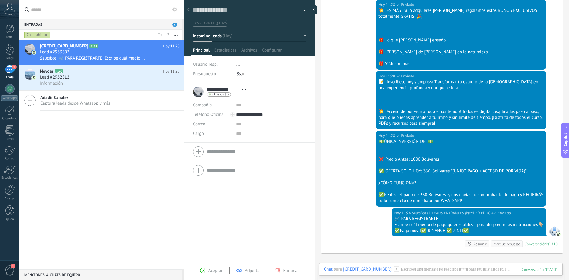
scroll to position [356, 0]
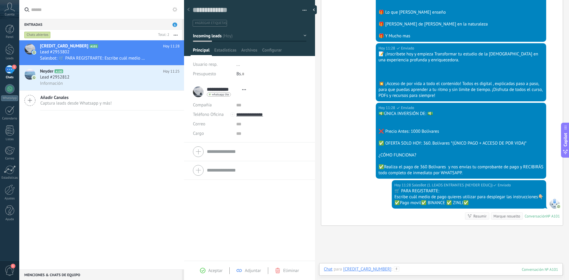
click at [412, 270] on div at bounding box center [441, 275] width 234 height 18
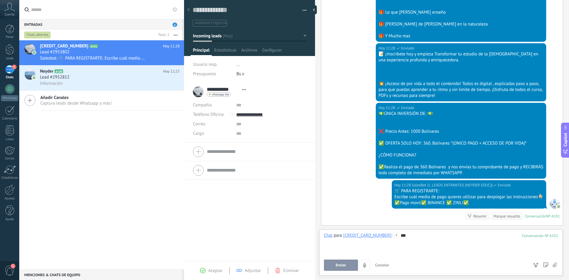
click at [344, 264] on span "Enviar" at bounding box center [341, 265] width 10 height 4
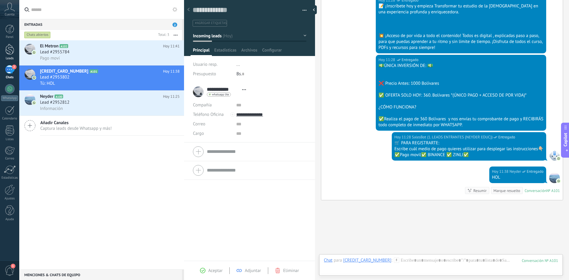
click at [9, 46] on div at bounding box center [9, 49] width 9 height 11
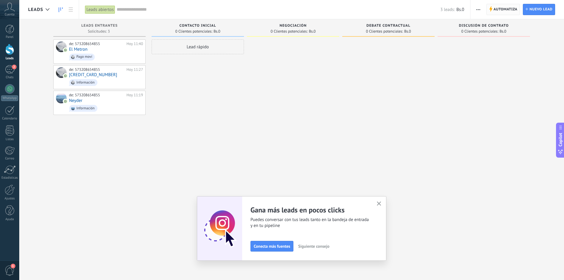
click at [506, 11] on span "Automatiza" at bounding box center [506, 9] width 24 height 11
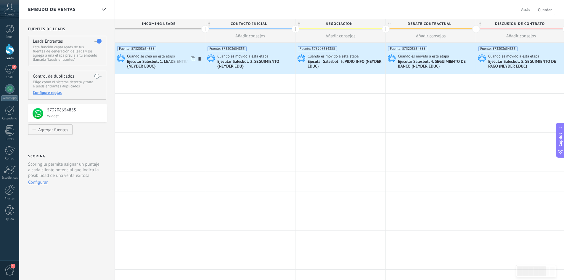
click at [168, 61] on div "Ejecutar Salesbot: 1. LEADS ENTRANTES {[PERSON_NAME] EDUC}" at bounding box center [165, 64] width 76 height 10
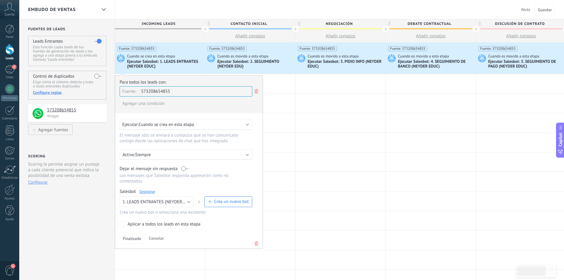
click at [146, 191] on link "Gestionar" at bounding box center [148, 191] width 16 height 5
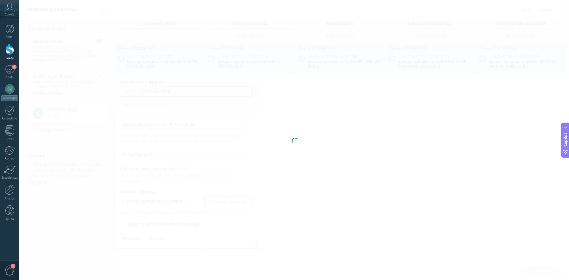
type input "**********"
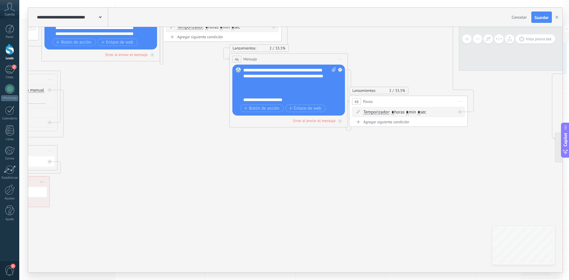
drag, startPoint x: 452, startPoint y: 195, endPoint x: 140, endPoint y: 110, distance: 323.4
click at [140, 110] on icon at bounding box center [496, 136] width 1539 height 691
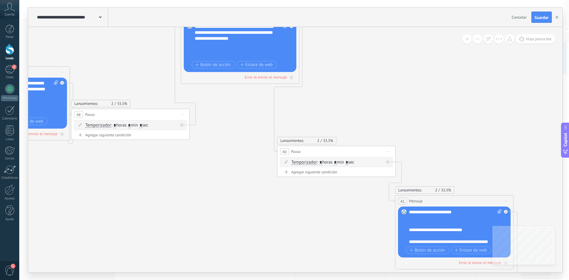
drag, startPoint x: 429, startPoint y: 156, endPoint x: 139, endPoint y: 185, distance: 291.8
click at [140, 190] on icon at bounding box center [218, 149] width 1539 height 691
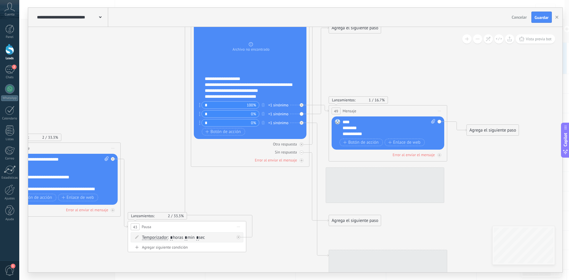
drag, startPoint x: 452, startPoint y: 105, endPoint x: 116, endPoint y: 43, distance: 341.3
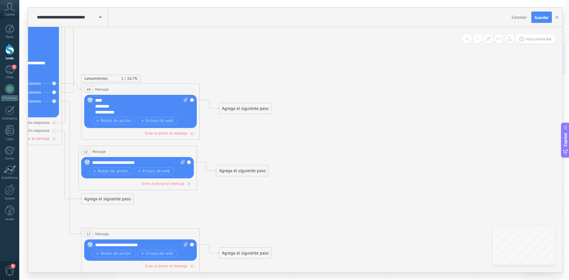
drag, startPoint x: 445, startPoint y: 74, endPoint x: 198, endPoint y: 52, distance: 248.3
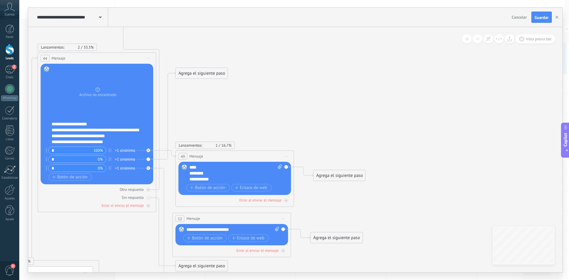
drag, startPoint x: 105, startPoint y: 96, endPoint x: 199, endPoint y: 120, distance: 97.3
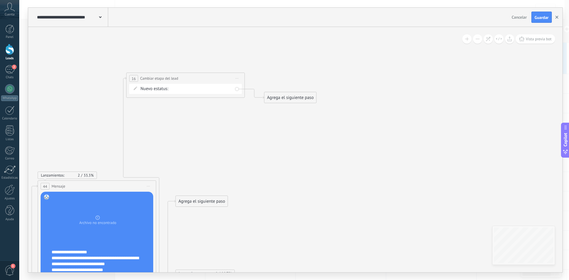
click at [558, 16] on use "button" at bounding box center [556, 17] width 3 height 3
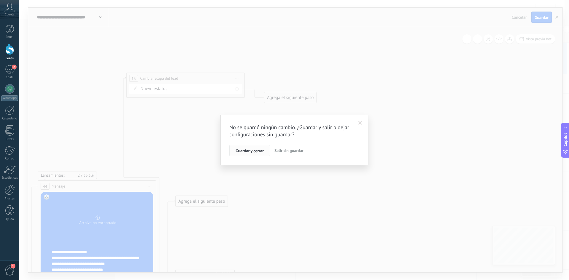
click at [252, 150] on span "Guardar y cerrar" at bounding box center [250, 151] width 28 height 4
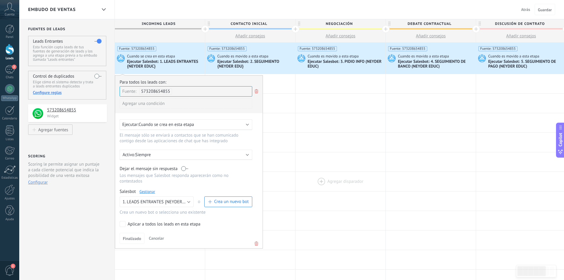
click at [347, 176] on div at bounding box center [341, 181] width 90 height 19
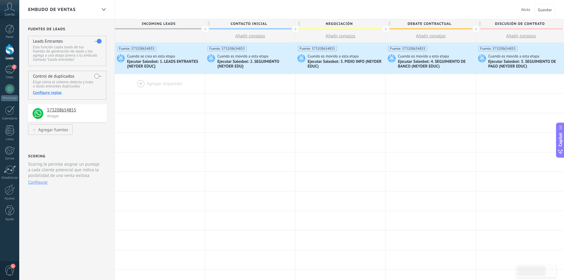
click at [139, 83] on div at bounding box center [160, 83] width 90 height 19
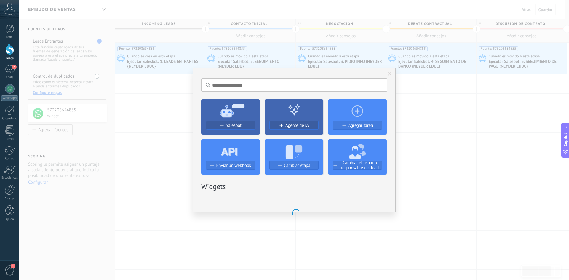
click at [236, 127] on div "No hay resultados Salesbot Agente de IA Agregar tarea Enviar un webhook Cambiar…" at bounding box center [294, 140] width 203 height 145
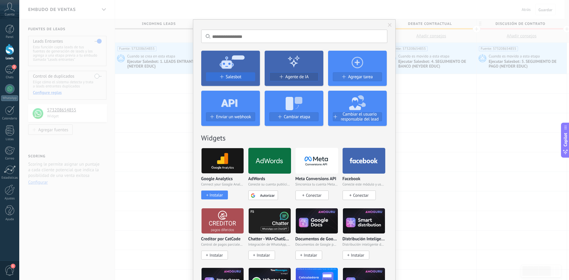
click at [224, 76] on div "Salesbot" at bounding box center [230, 76] width 49 height 5
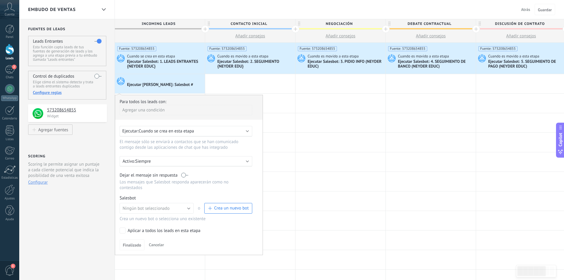
click at [152, 111] on div "Agregar una condición" at bounding box center [186, 110] width 133 height 10
click at [213, 243] on div at bounding box center [189, 175] width 148 height 160
click at [210, 211] on span "Crea un nuevo bot" at bounding box center [228, 208] width 41 height 6
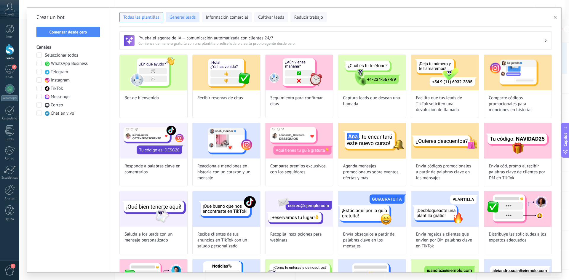
click at [184, 17] on span "Generar leads" at bounding box center [182, 18] width 26 height 6
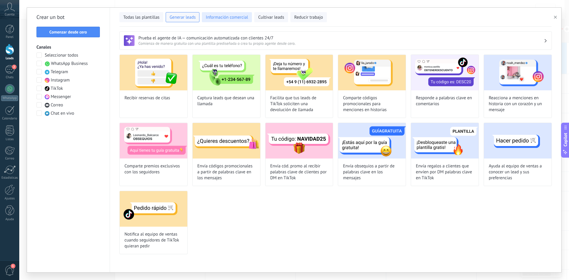
click at [226, 17] on span "Información comercial" at bounding box center [227, 18] width 42 height 6
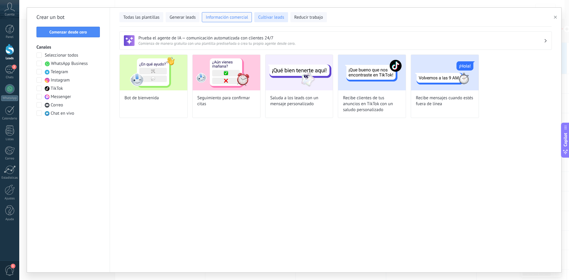
click at [274, 17] on span "Cultivar leads" at bounding box center [271, 18] width 26 height 6
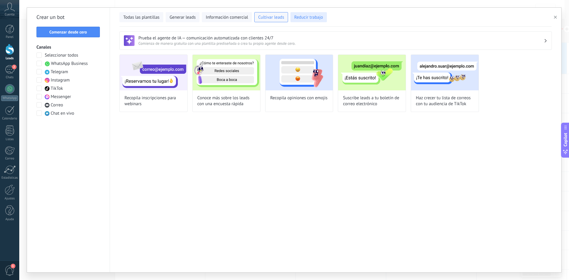
click at [305, 17] on span "Reducir trabajo" at bounding box center [308, 18] width 29 height 6
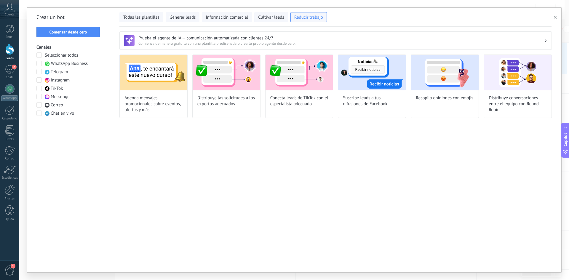
click at [556, 19] on span "button" at bounding box center [555, 17] width 3 height 4
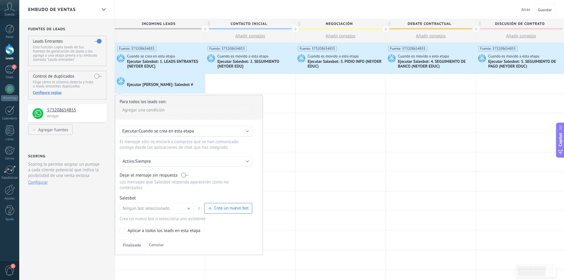
click at [108, 146] on div "**********" at bounding box center [67, 242] width 96 height 447
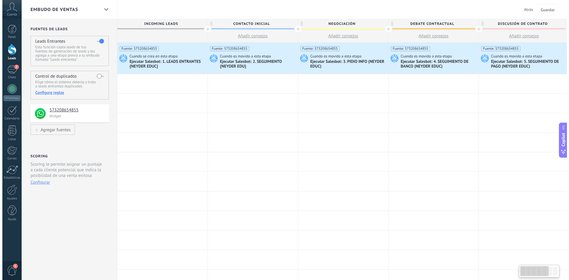
scroll to position [0, 1]
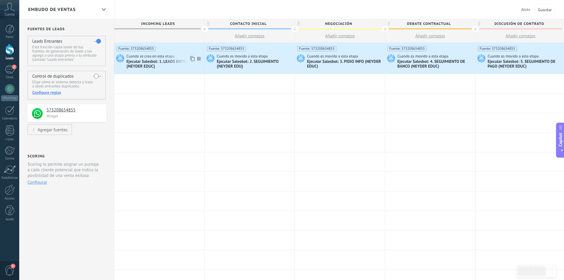
click at [135, 63] on div "Ejecutar Salesbot: 1. LEADS ENTRANTES {[PERSON_NAME] EDUC}" at bounding box center [165, 64] width 76 height 10
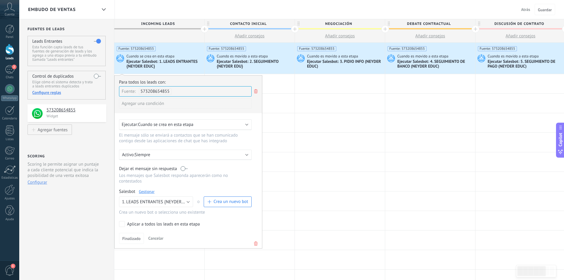
click at [149, 192] on link "Gestionar" at bounding box center [147, 191] width 16 height 5
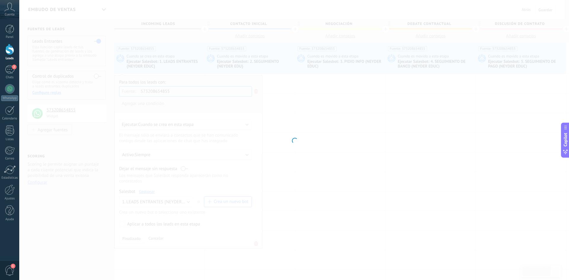
type input "**********"
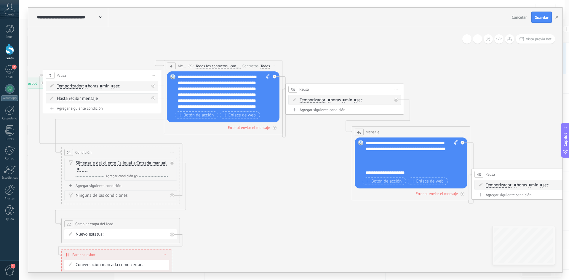
drag, startPoint x: 421, startPoint y: 183, endPoint x: 31, endPoint y: 188, distance: 390.2
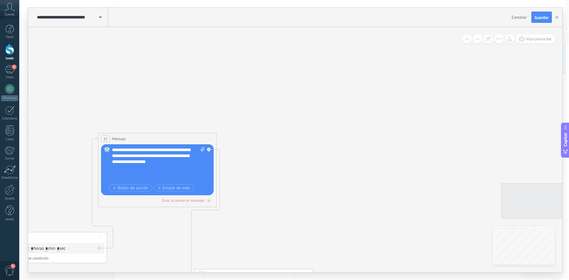
drag, startPoint x: 460, startPoint y: 60, endPoint x: 186, endPoint y: 126, distance: 281.7
click at [188, 127] on icon at bounding box center [136, 250] width 1539 height 647
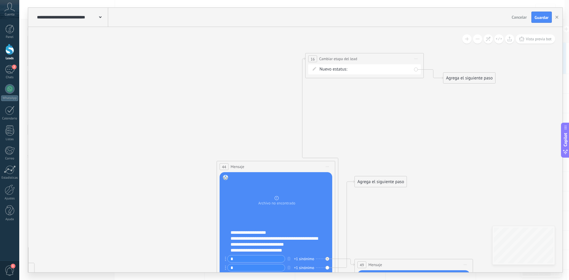
drag, startPoint x: 387, startPoint y: 111, endPoint x: 160, endPoint y: 92, distance: 227.5
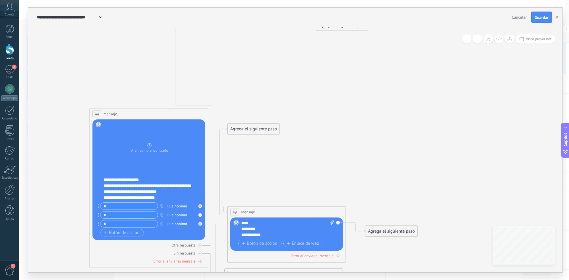
drag, startPoint x: 373, startPoint y: 118, endPoint x: 283, endPoint y: 63, distance: 105.7
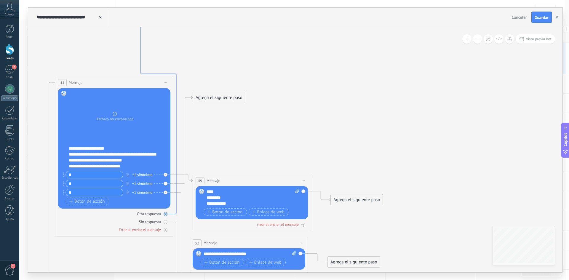
drag, startPoint x: 180, startPoint y: 218, endPoint x: 176, endPoint y: 208, distance: 10.5
click at [176, 208] on icon at bounding box center [158, 93] width 36 height 241
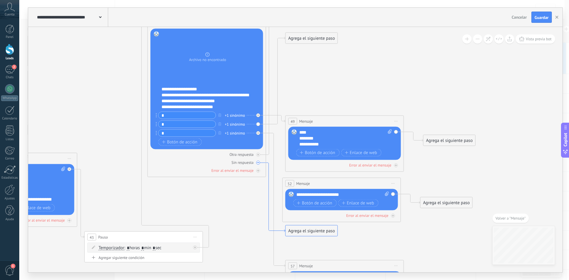
click at [268, 164] on icon at bounding box center [275, 197] width 19 height 69
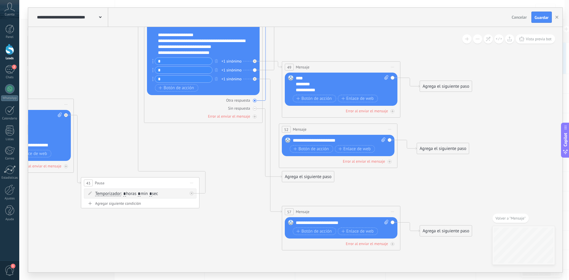
drag, startPoint x: 263, startPoint y: 84, endPoint x: 266, endPoint y: 97, distance: 12.4
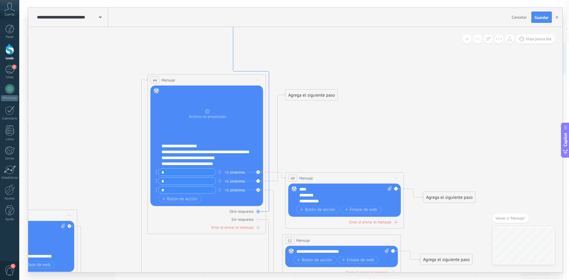
click at [269, 166] on icon at bounding box center [251, 91] width 36 height 241
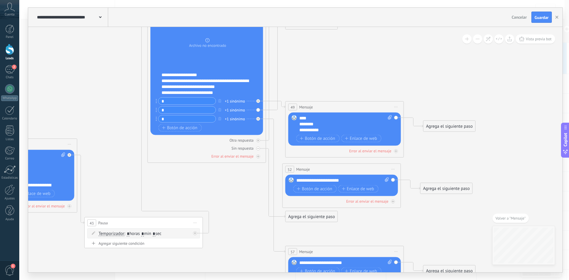
scroll to position [9, 0]
click at [557, 17] on icon "button" at bounding box center [556, 17] width 3 height 3
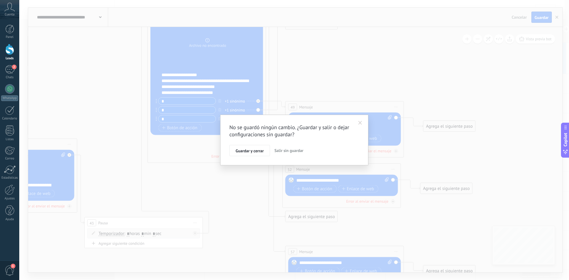
click at [290, 152] on span "Salir sin guardar" at bounding box center [288, 150] width 29 height 5
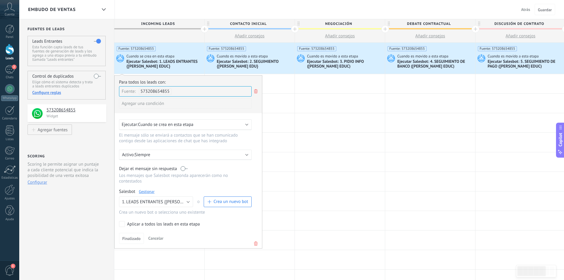
click at [153, 63] on div "Ejecutar Salesbot: 1. LEADS ENTRANTES {[PERSON_NAME] EDUC}" at bounding box center [165, 64] width 76 height 10
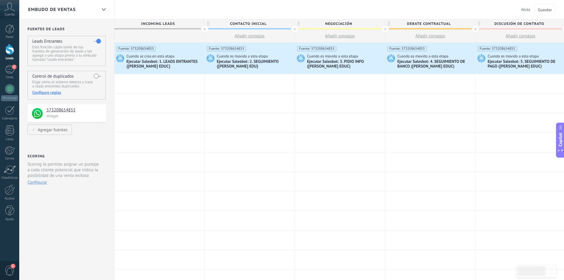
click at [153, 63] on div "Ejecutar Salesbot: 1. LEADS ENTRANTES {[PERSON_NAME] EDUC}" at bounding box center [165, 64] width 76 height 10
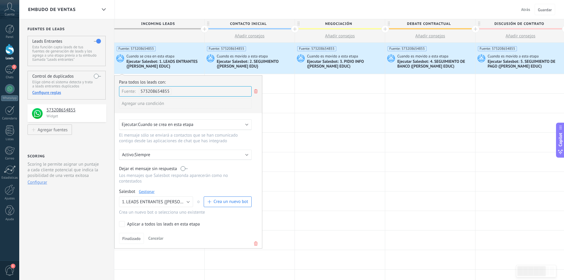
click at [151, 192] on link "Gestionar" at bounding box center [147, 191] width 16 height 5
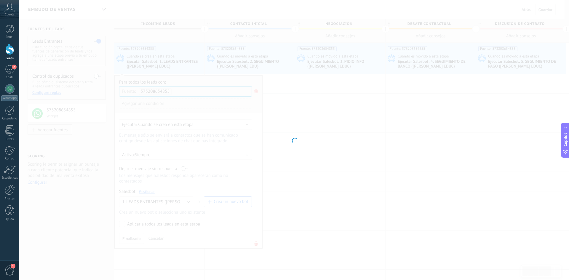
type input "**********"
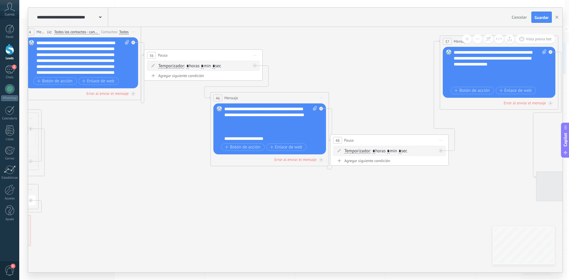
drag, startPoint x: 425, startPoint y: 154, endPoint x: 171, endPoint y: 114, distance: 257.1
click at [111, 125] on icon at bounding box center [477, 153] width 1539 height 647
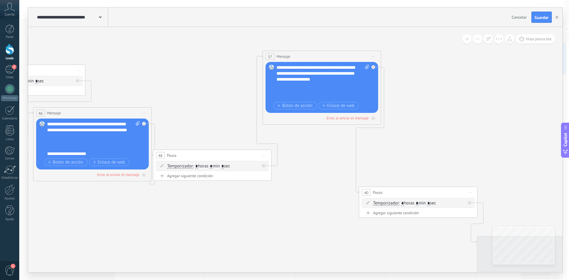
drag, startPoint x: 466, startPoint y: 184, endPoint x: 305, endPoint y: 200, distance: 162.0
click at [305, 200] on icon at bounding box center [300, 168] width 1539 height 647
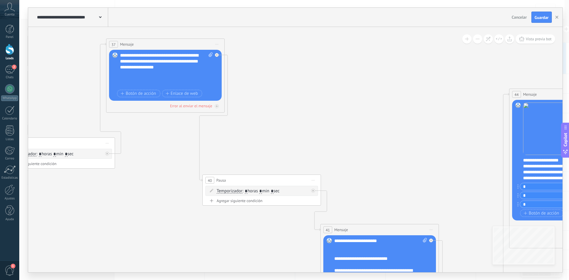
drag, startPoint x: 328, startPoint y: 185, endPoint x: 172, endPoint y: 173, distance: 156.9
click at [172, 173] on icon at bounding box center [144, 157] width 1539 height 649
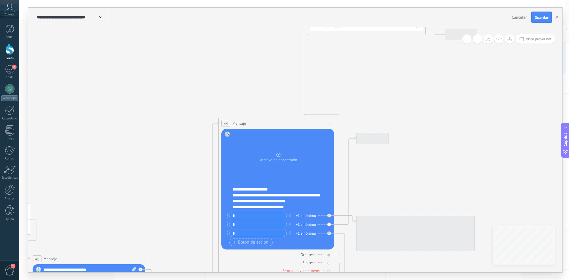
drag, startPoint x: 438, startPoint y: 167, endPoint x: 137, endPoint y: 189, distance: 301.8
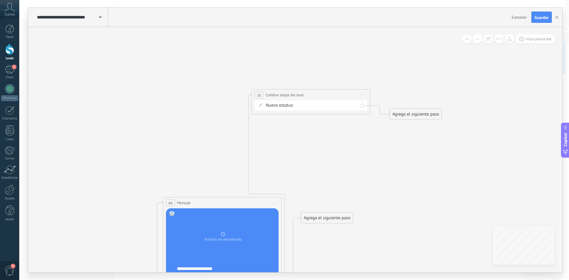
drag, startPoint x: 453, startPoint y: 199, endPoint x: 433, endPoint y: 237, distance: 42.8
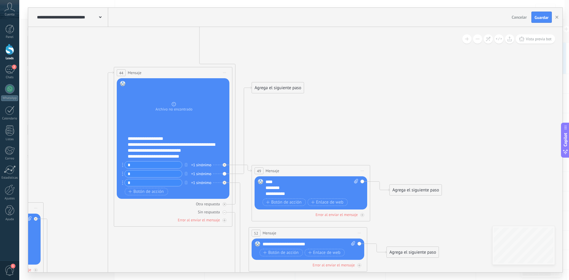
drag, startPoint x: 420, startPoint y: 196, endPoint x: 371, endPoint y: 66, distance: 139.1
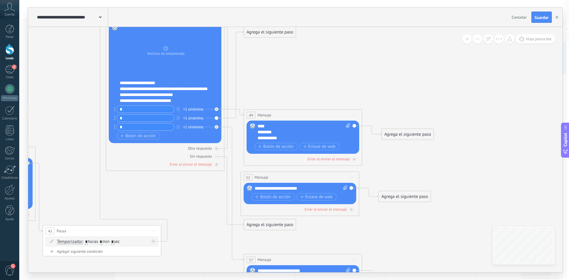
drag, startPoint x: 373, startPoint y: 102, endPoint x: 365, endPoint y: 46, distance: 56.3
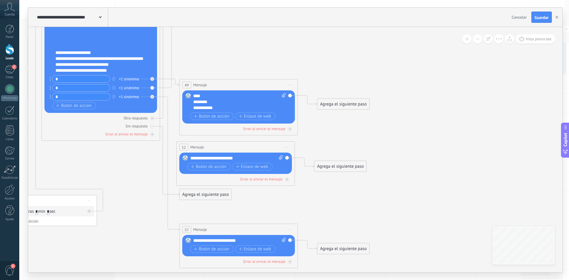
drag, startPoint x: 425, startPoint y: 77, endPoint x: 363, endPoint y: 47, distance: 69.2
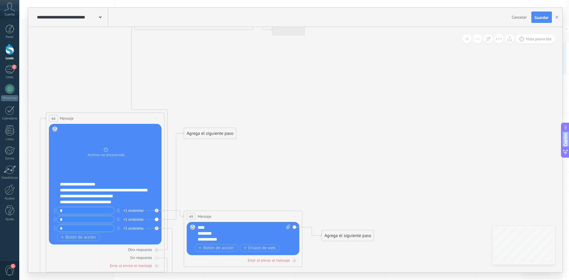
drag, startPoint x: 423, startPoint y: 162, endPoint x: 427, endPoint y: 278, distance: 115.3
click at [427, 280] on html ".abccls-1,.abccls-2{fill-rule:evenodd}.abccls-2{fill:#fff} .abfcls-1{fill:none}…" at bounding box center [284, 140] width 569 height 280
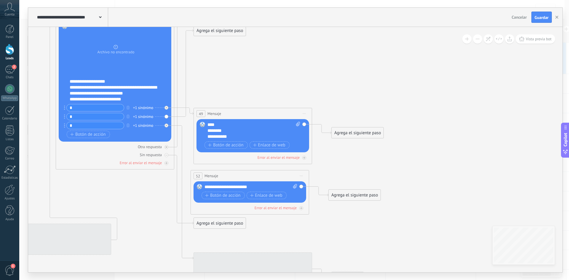
drag, startPoint x: 415, startPoint y: 231, endPoint x: 424, endPoint y: 89, distance: 142.5
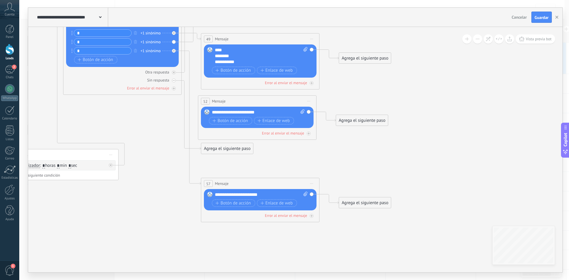
drag, startPoint x: 449, startPoint y: 164, endPoint x: 459, endPoint y: 126, distance: 39.0
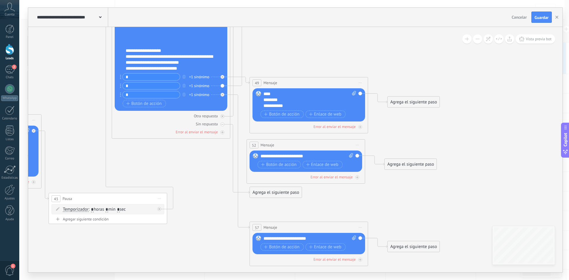
drag, startPoint x: 146, startPoint y: 125, endPoint x: 195, endPoint y: 169, distance: 65.5
click at [147, 104] on span "Botón de acción" at bounding box center [144, 103] width 36 height 5
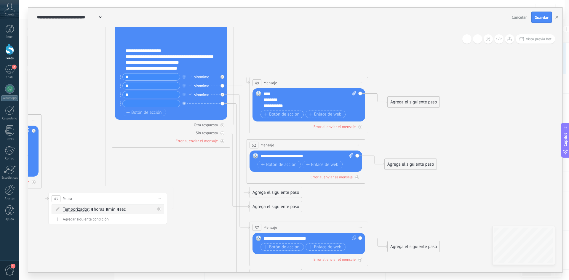
click at [183, 104] on icon "button" at bounding box center [184, 104] width 3 height 4
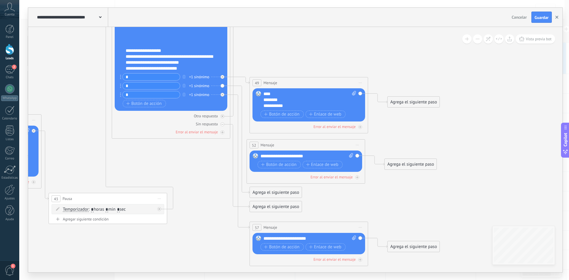
click at [556, 16] on icon "button" at bounding box center [556, 17] width 3 height 3
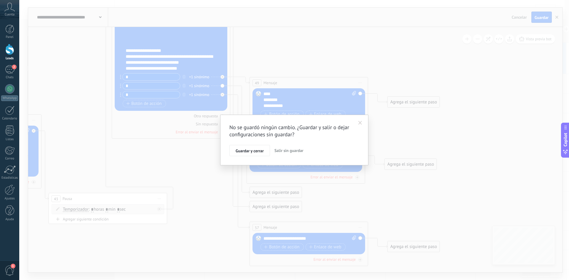
click at [278, 150] on span "Salir sin guardar" at bounding box center [288, 150] width 29 height 5
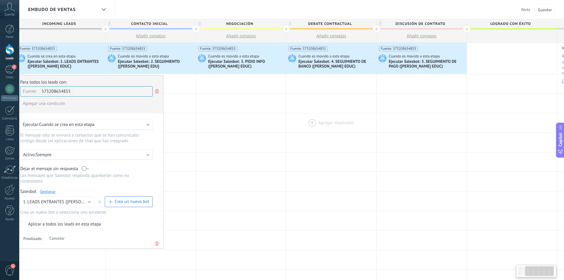
scroll to position [0, 0]
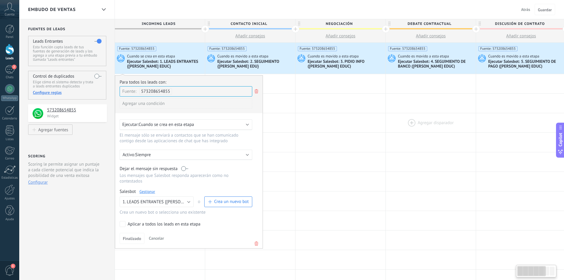
drag, startPoint x: 495, startPoint y: 124, endPoint x: 452, endPoint y: 123, distance: 43.3
click at [451, 123] on div "Agregar disparador Agregar disparador Agregar disparador Agregar disparador Agr…" at bounding box center [431, 123] width 633 height 20
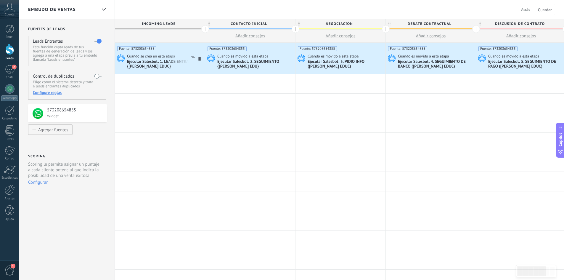
click at [163, 61] on div "Ejecutar Salesbot: 1. LEADS ENTRANTES {[PERSON_NAME] EDUC}" at bounding box center [165, 64] width 76 height 10
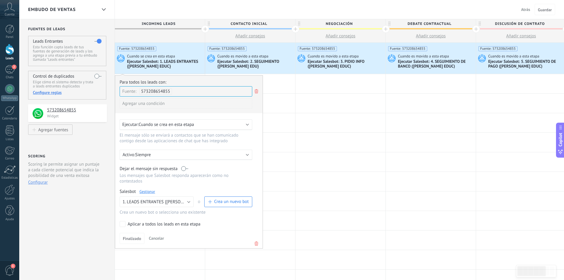
click at [148, 192] on link "Gestionar" at bounding box center [148, 191] width 16 height 5
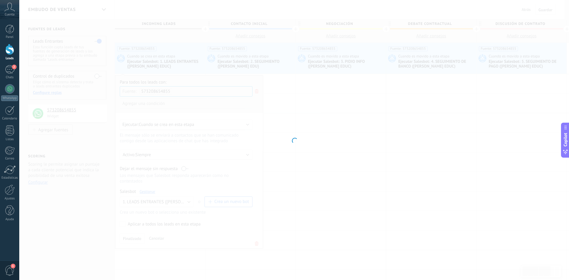
type input "**********"
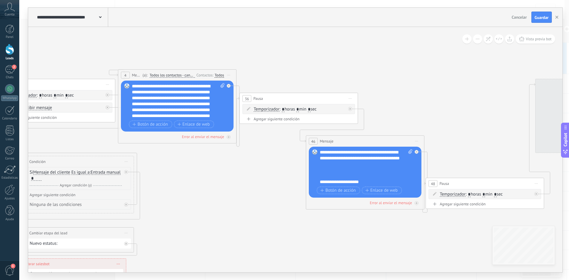
drag, startPoint x: 421, startPoint y: 186, endPoint x: 207, endPoint y: 201, distance: 214.4
click at [207, 201] on icon at bounding box center [573, 196] width 1539 height 647
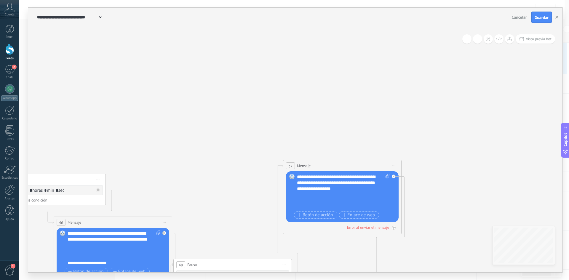
drag, startPoint x: 434, startPoint y: 80, endPoint x: 167, endPoint y: 162, distance: 279.4
click at [173, 164] on icon at bounding box center [320, 277] width 1539 height 647
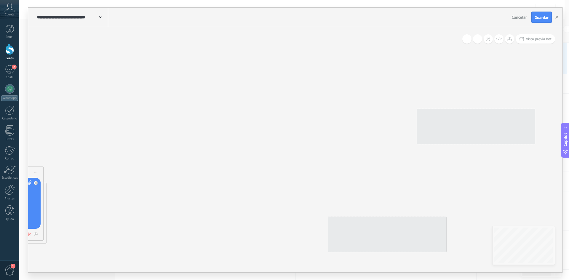
drag, startPoint x: 452, startPoint y: 109, endPoint x: 103, endPoint y: 108, distance: 348.7
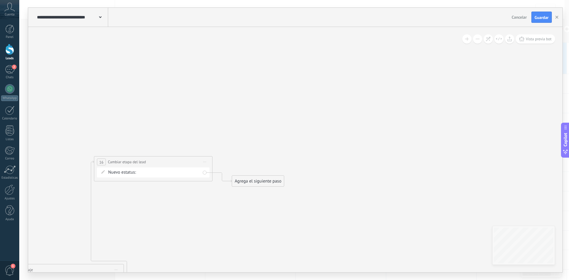
drag, startPoint x: 464, startPoint y: 60, endPoint x: 150, endPoint y: 110, distance: 317.7
click at [558, 17] on icon "button" at bounding box center [556, 17] width 3 height 3
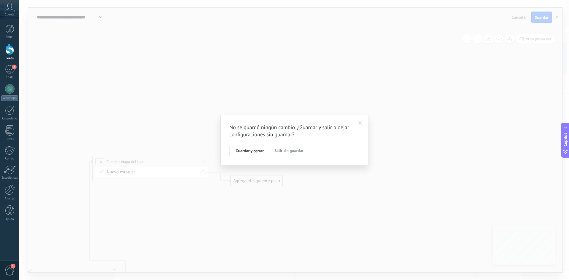
click at [281, 151] on span "Salir sin guardar" at bounding box center [288, 150] width 29 height 5
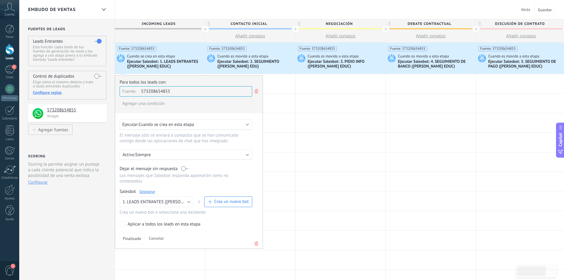
click at [155, 62] on div "Ejecutar Salesbot: 1. LEADS ENTRANTES {[PERSON_NAME] EDUC}" at bounding box center [165, 64] width 76 height 10
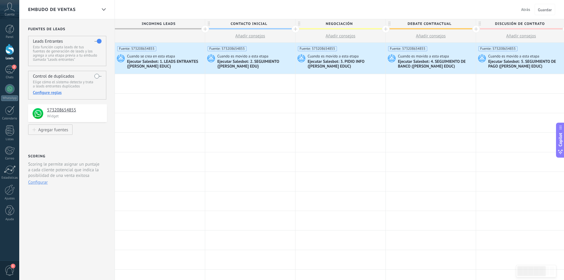
click at [249, 37] on span "Añadir consejos" at bounding box center [251, 36] width 30 height 6
type textarea "**********"
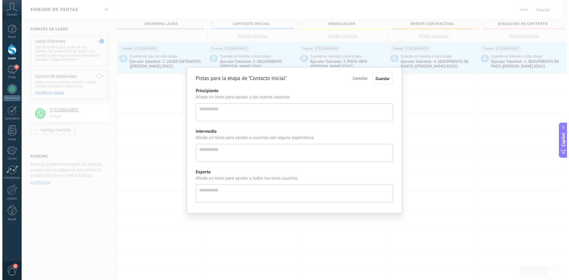
scroll to position [6, 0]
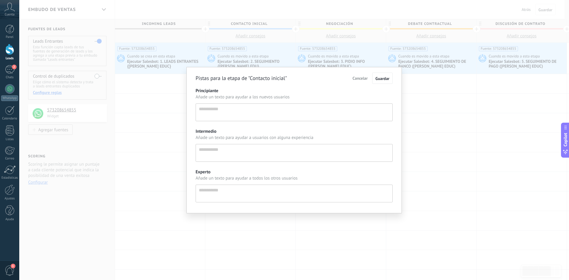
click at [444, 116] on div "Pistas para la etapa de "Contacto inicial" Cancelar Guardar Principiante Añade …" at bounding box center [294, 140] width 550 height 280
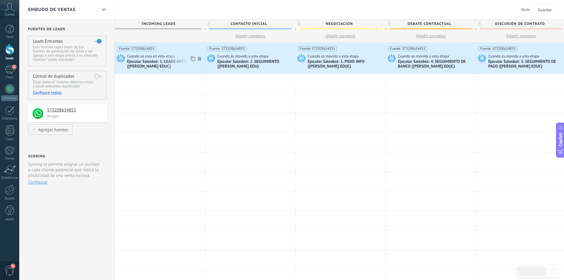
click at [147, 65] on div "Ejecutar Salesbot: 1. LEADS ENTRANTES {[PERSON_NAME] EDUC}" at bounding box center [165, 64] width 76 height 10
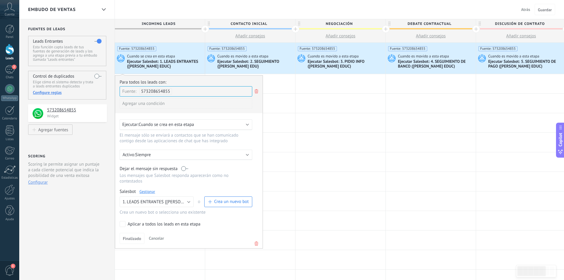
click at [153, 191] on link "Gestionar" at bounding box center [148, 191] width 16 height 5
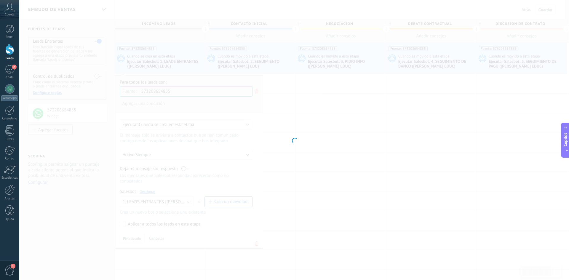
type input "**********"
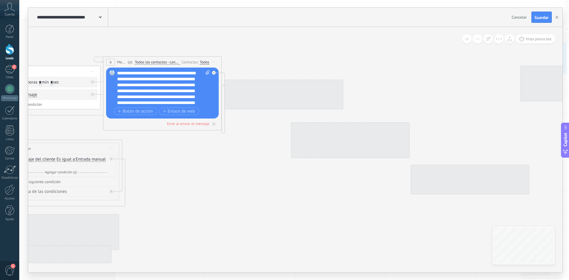
drag, startPoint x: 439, startPoint y: 165, endPoint x: 206, endPoint y: 166, distance: 232.9
click at [206, 166] on icon at bounding box center [558, 183] width 1539 height 647
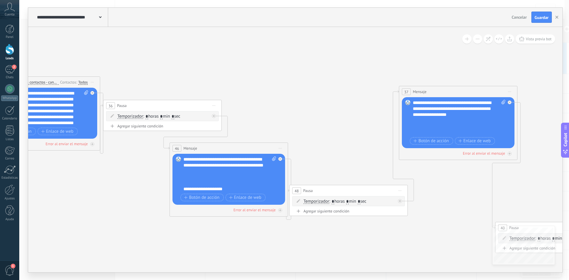
drag, startPoint x: 454, startPoint y: 69, endPoint x: 103, endPoint y: 96, distance: 352.7
click at [108, 96] on icon at bounding box center [436, 203] width 1539 height 647
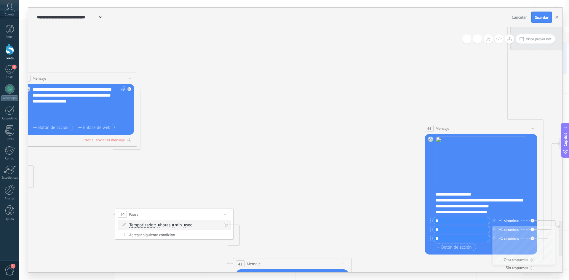
drag, startPoint x: 419, startPoint y: 129, endPoint x: 136, endPoint y: 108, distance: 284.4
click at [136, 108] on icon at bounding box center [56, 190] width 1539 height 647
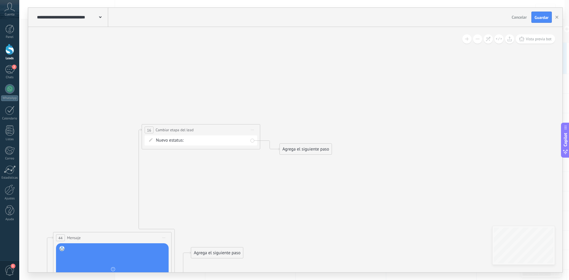
drag, startPoint x: 395, startPoint y: 137, endPoint x: 231, endPoint y: 194, distance: 173.3
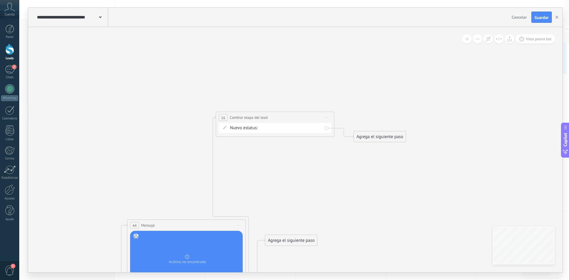
drag, startPoint x: 188, startPoint y: 195, endPoint x: 271, endPoint y: 185, distance: 83.5
click at [243, 127] on span "Nuevo estatus:" at bounding box center [244, 128] width 28 height 6
click at [223, 127] on span at bounding box center [225, 127] width 10 height 5
click at [327, 118] on span "Iniciar vista previa aquí Cambiar nombre Duplicar [GEOGRAPHIC_DATA]" at bounding box center [326, 117] width 9 height 9
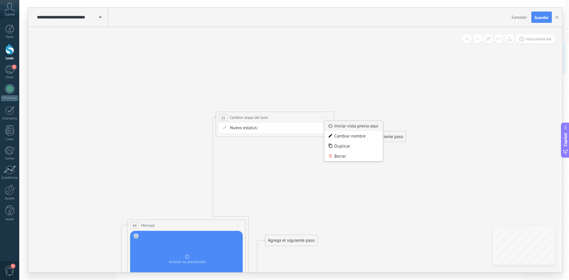
click at [354, 123] on div "Iniciar vista previa aquí" at bounding box center [353, 126] width 59 height 10
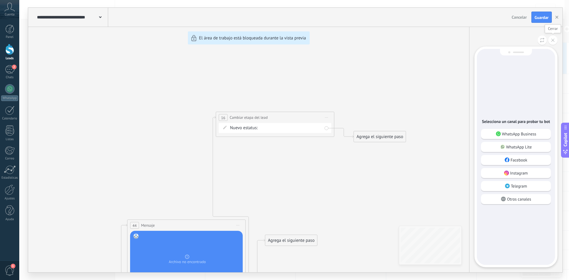
click at [555, 40] on button at bounding box center [552, 40] width 9 height 9
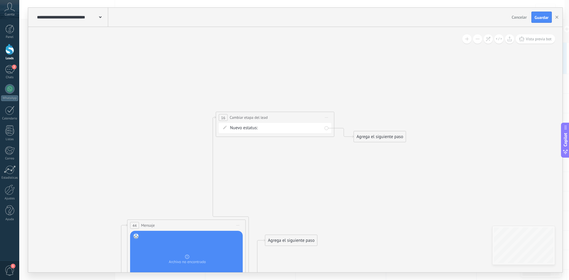
click at [258, 127] on form "Nuevo estatus: Contacto inicial Negociación Debate contractual Discusión de con…" at bounding box center [276, 128] width 92 height 6
click at [225, 125] on div "Nuevo estatus: Contacto inicial Negociación Debate contractual Discusión de con…" at bounding box center [275, 128] width 113 height 10
click at [225, 129] on span at bounding box center [225, 127] width 10 height 5
click at [224, 127] on icon at bounding box center [225, 128] width 4 height 4
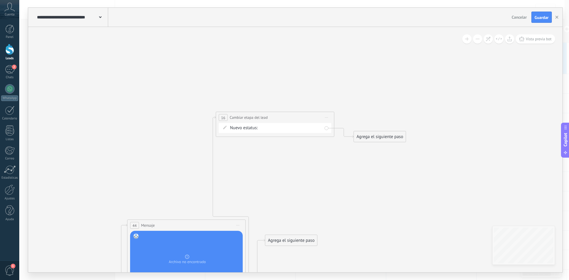
click at [224, 127] on icon at bounding box center [225, 128] width 4 height 4
click at [223, 114] on div "16" at bounding box center [223, 117] width 9 height 7
click at [241, 119] on span "Cambiar etapa del lead" at bounding box center [249, 118] width 38 height 6
click at [261, 118] on span "Cambiar etapa del lead" at bounding box center [249, 118] width 38 height 6
click at [328, 117] on span "Iniciar vista previa aquí Cambiar nombre Duplicar [GEOGRAPHIC_DATA]" at bounding box center [326, 117] width 9 height 9
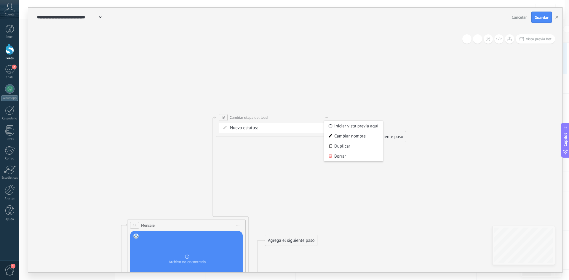
click at [369, 135] on div "Agrega el siguiente paso" at bounding box center [380, 137] width 52 height 10
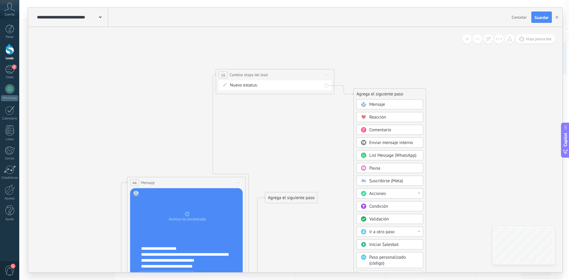
click at [376, 233] on span "Ir a otro paso" at bounding box center [381, 232] width 25 height 6
click at [557, 18] on use "button" at bounding box center [556, 17] width 3 height 3
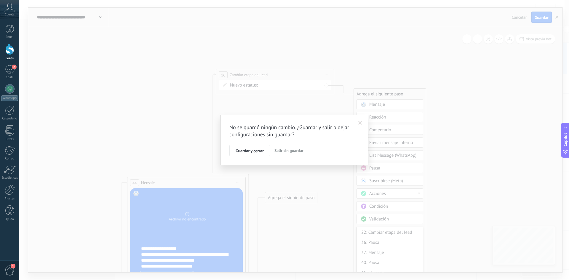
click at [296, 152] on span "Salir sin guardar" at bounding box center [288, 150] width 29 height 5
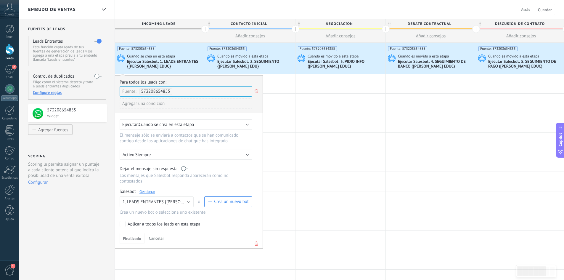
click at [146, 60] on div "Ejecutar Salesbot: 1. LEADS ENTRANTES {[PERSON_NAME] EDUC}" at bounding box center [165, 64] width 76 height 10
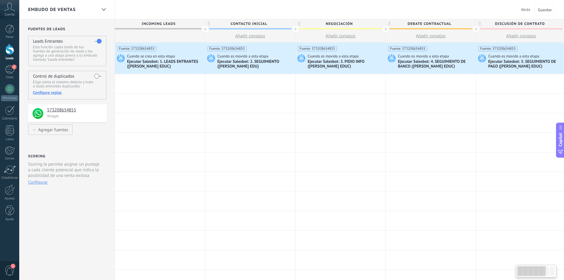
click at [146, 61] on div "Ejecutar Salesbot: 1. LEADS ENTRANTES {[PERSON_NAME] EDUC}" at bounding box center [165, 64] width 76 height 10
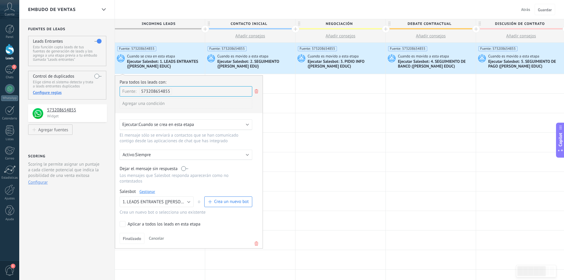
click at [145, 193] on link "Gestionar" at bounding box center [148, 191] width 16 height 5
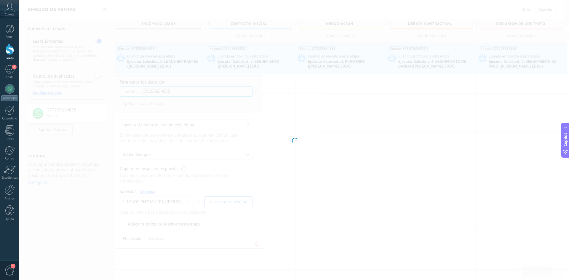
type input "**********"
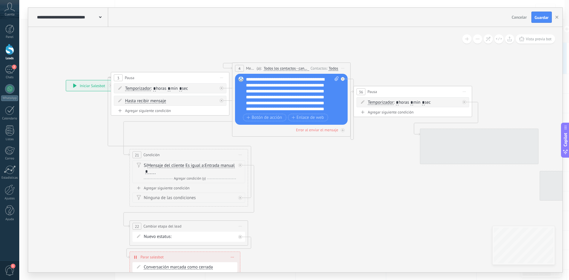
drag, startPoint x: 393, startPoint y: 166, endPoint x: 57, endPoint y: 141, distance: 336.6
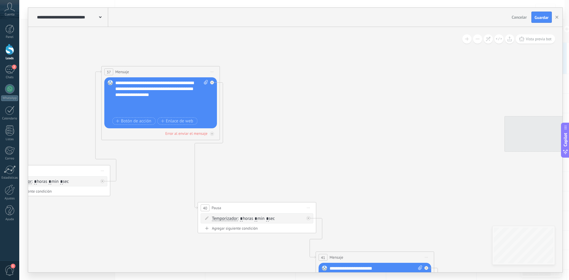
drag, startPoint x: 503, startPoint y: 91, endPoint x: 231, endPoint y: 93, distance: 272.3
click at [231, 93] on icon at bounding box center [139, 183] width 1539 height 647
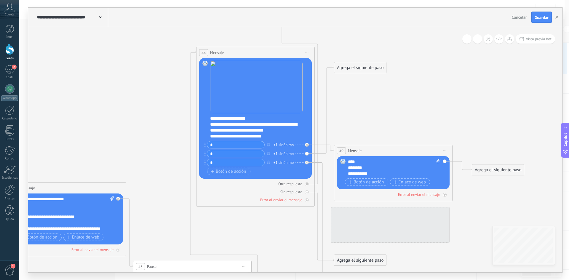
drag, startPoint x: 323, startPoint y: 160, endPoint x: 105, endPoint y: 160, distance: 218.7
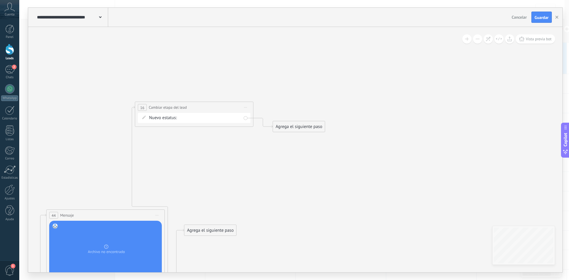
drag, startPoint x: 454, startPoint y: 130, endPoint x: 327, endPoint y: 241, distance: 169.1
click at [284, 126] on div "Agrega el siguiente paso" at bounding box center [293, 127] width 52 height 10
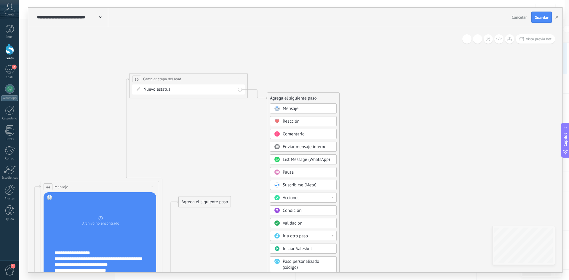
click at [297, 235] on span "Ir a otro paso" at bounding box center [295, 236] width 25 height 6
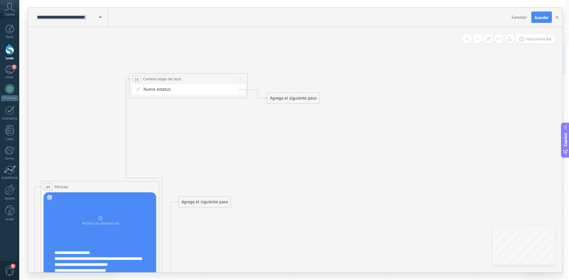
click at [287, 95] on div "Agrega el siguiente paso" at bounding box center [293, 98] width 52 height 10
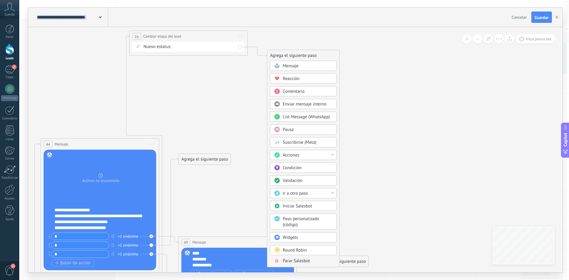
click at [292, 194] on span "Ir a otro paso" at bounding box center [295, 194] width 25 height 6
click at [306, 222] on div "22: Cambiar etapa del lead" at bounding box center [303, 224] width 66 height 10
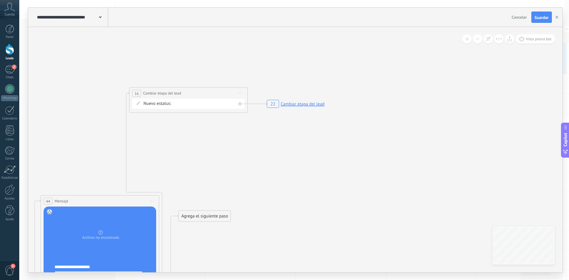
click at [196, 99] on div "Nuevo estatus: Contacto inicial Negociación Debate contractual Discusión de con…" at bounding box center [188, 104] width 113 height 10
click at [306, 100] on rect at bounding box center [295, 103] width 61 height 11
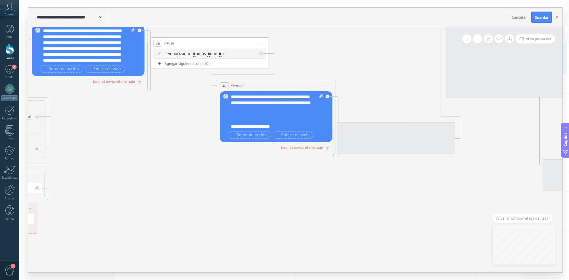
drag, startPoint x: 457, startPoint y: 167, endPoint x: 132, endPoint y: 200, distance: 326.7
click at [132, 200] on icon "22 Cambiar etapa del lead" at bounding box center [510, 162] width 1590 height 691
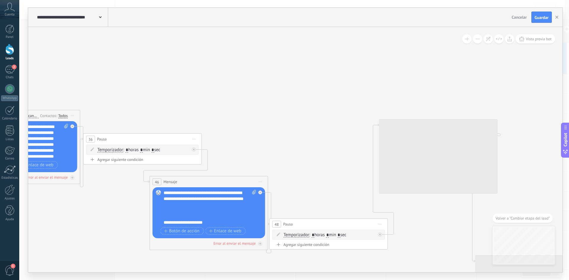
drag, startPoint x: 385, startPoint y: 80, endPoint x: 163, endPoint y: 198, distance: 251.1
click at [163, 198] on icon "22 Cambiar etapa del lead" at bounding box center [442, 258] width 1590 height 691
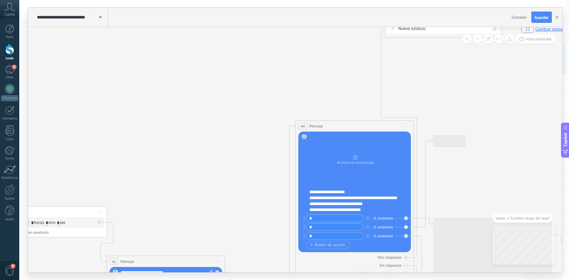
drag, startPoint x: 323, startPoint y: 98, endPoint x: 136, endPoint y: 52, distance: 193.1
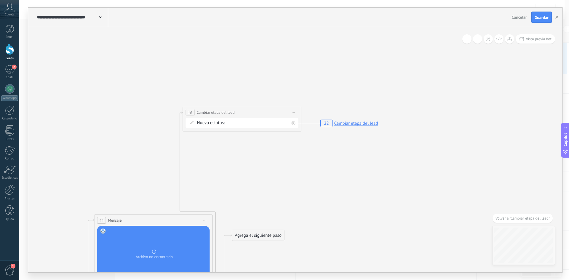
drag, startPoint x: 450, startPoint y: 87, endPoint x: 249, endPoint y: 181, distance: 222.1
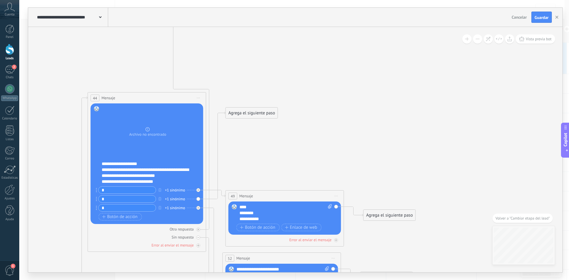
drag, startPoint x: 391, startPoint y: 177, endPoint x: 384, endPoint y: 54, distance: 122.8
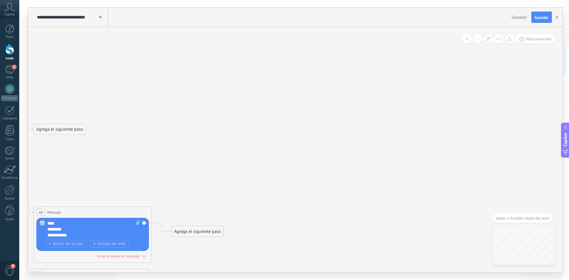
drag, startPoint x: 411, startPoint y: 164, endPoint x: 178, endPoint y: 187, distance: 234.3
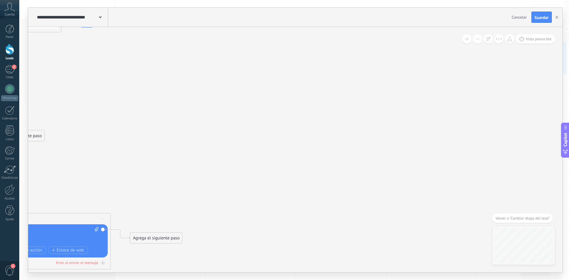
drag, startPoint x: 408, startPoint y: 108, endPoint x: 184, endPoint y: 177, distance: 234.4
click at [175, 190] on div "**********" at bounding box center [295, 149] width 534 height 245
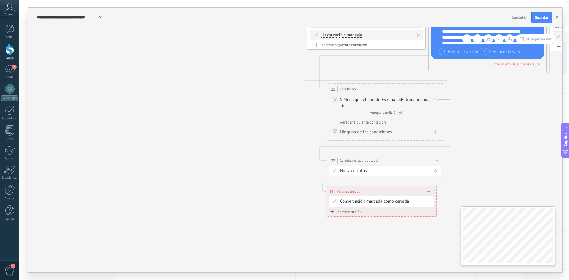
click at [449, 236] on div "**********" at bounding box center [295, 149] width 534 height 245
click at [556, 17] on icon "button" at bounding box center [556, 17] width 3 height 3
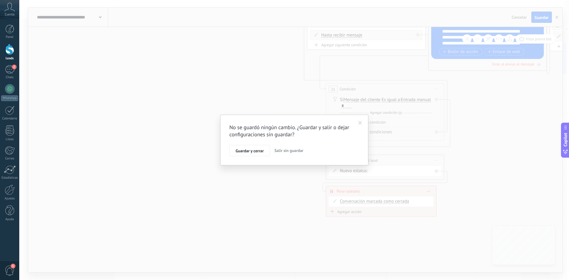
click at [292, 146] on button "Salir sin guardar" at bounding box center [289, 150] width 34 height 11
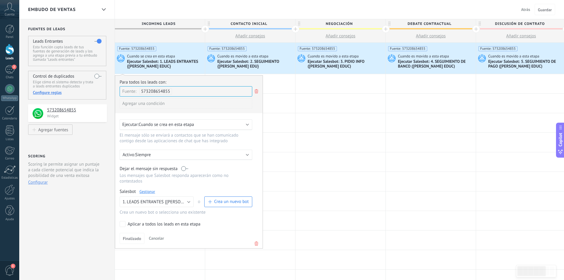
click at [180, 63] on div "Ejecutar Salesbot: 1. LEADS ENTRANTES {[PERSON_NAME] EDUC}" at bounding box center [165, 64] width 76 height 10
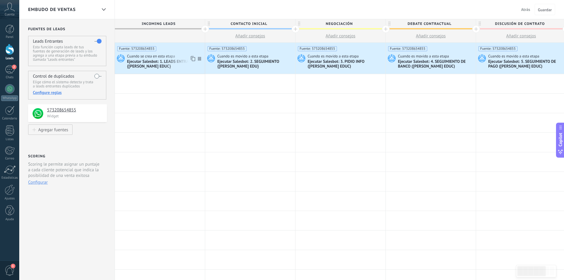
click at [169, 65] on div "Ejecutar Salesbot: 1. LEADS ENTRANTES {[PERSON_NAME] EDUC}" at bounding box center [165, 64] width 76 height 10
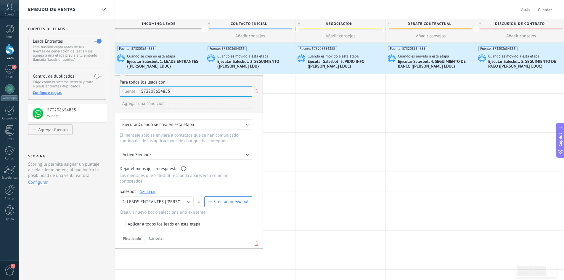
click at [150, 192] on link "Gestionar" at bounding box center [148, 191] width 16 height 5
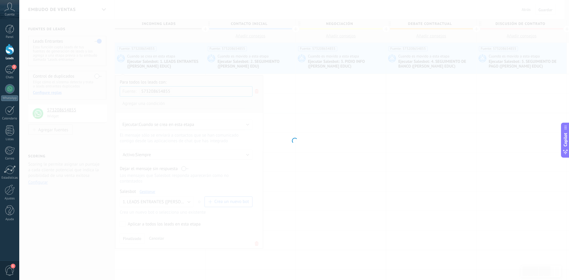
type input "**********"
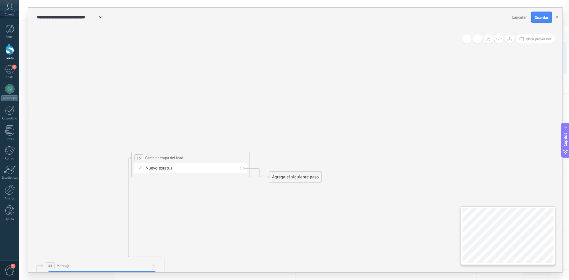
click at [565, 223] on div "**********" at bounding box center [294, 140] width 550 height 280
click at [317, 178] on div "Agrega el siguiente paso" at bounding box center [295, 177] width 52 height 10
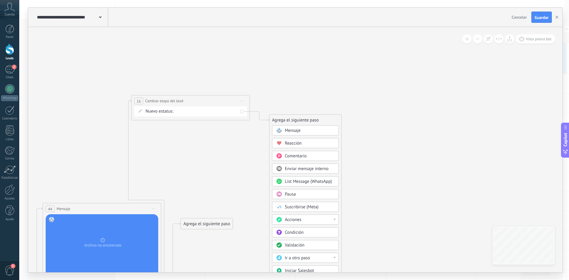
click at [294, 222] on span "Acciones" at bounding box center [293, 220] width 17 height 6
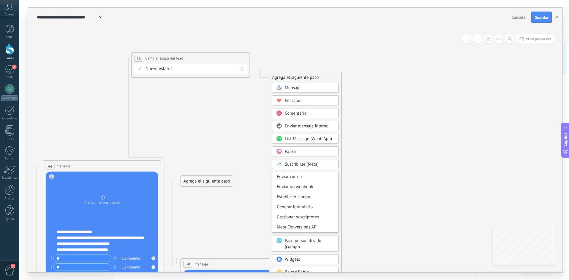
click at [302, 243] on span "Paso personalizado (código)" at bounding box center [303, 244] width 36 height 12
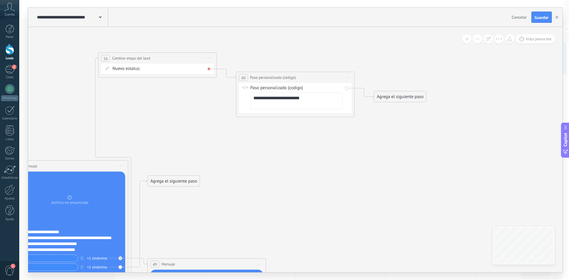
scroll to position [6, 0]
click at [209, 69] on icon at bounding box center [209, 69] width 2 height 2
click at [347, 76] on span "Iniciar vista previa aquí Cambiar nombre Duplicar [GEOGRAPHIC_DATA]" at bounding box center [346, 77] width 9 height 9
click at [358, 118] on div "Borrar" at bounding box center [374, 116] width 59 height 10
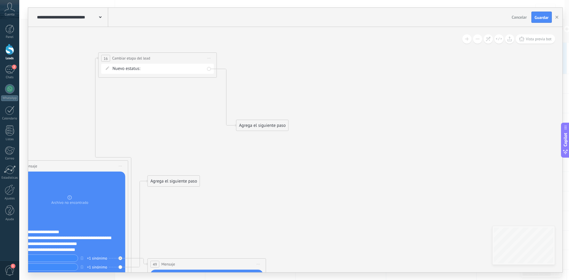
click at [209, 59] on span "Iniciar vista previa aquí Cambiar nombre Duplicar [GEOGRAPHIC_DATA]" at bounding box center [208, 58] width 9 height 9
click at [233, 73] on div "Cambiar nombre" at bounding box center [236, 77] width 59 height 10
click at [207, 57] on span "Iniciar vista previa aquí Cambiar nombre Duplicar [GEOGRAPHIC_DATA]" at bounding box center [208, 58] width 9 height 9
click at [123, 71] on span "Nuevo estatus:" at bounding box center [127, 69] width 28 height 6
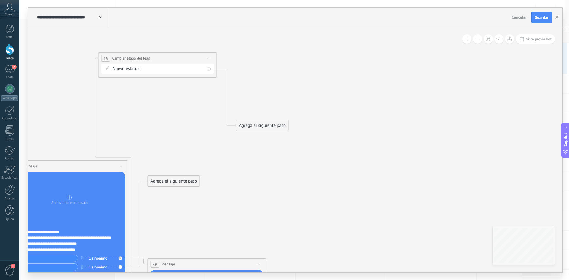
click at [144, 69] on form "Nuevo estatus: Contacto inicial Negociación Debate contractual Discusión de con…" at bounding box center [159, 69] width 92 height 6
click at [266, 125] on div "Agrega el siguiente paso" at bounding box center [262, 126] width 52 height 10
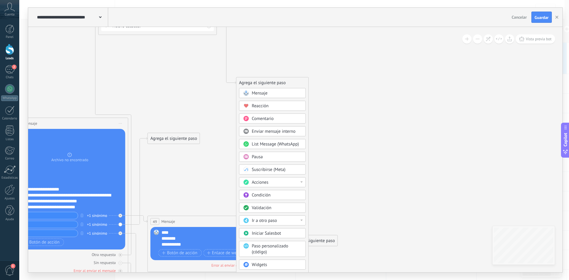
click at [266, 222] on span "Ir a otro paso" at bounding box center [264, 221] width 25 height 6
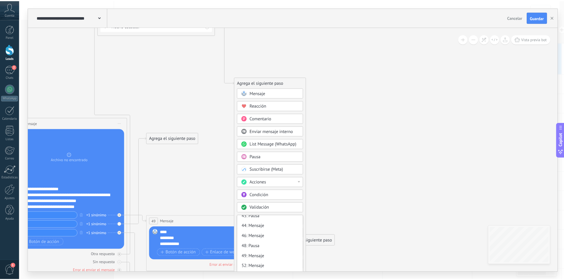
scroll to position [92, 0]
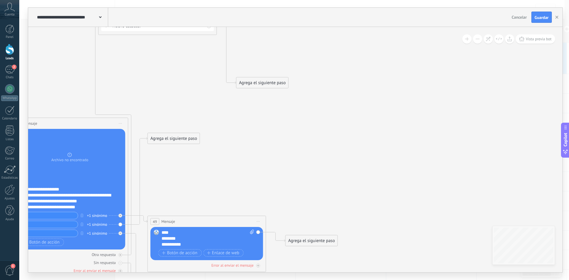
click at [255, 82] on div "Agrega el siguiente paso" at bounding box center [262, 83] width 52 height 10
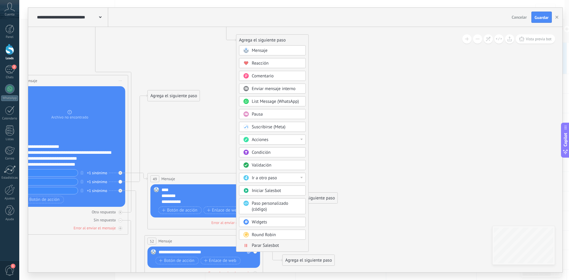
click at [265, 244] on span "Parar Salesbot" at bounding box center [265, 246] width 27 height 6
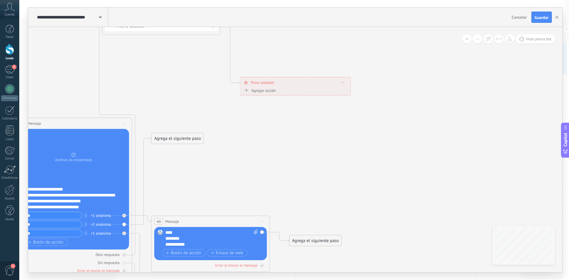
click at [343, 83] on span at bounding box center [343, 82] width 3 height 3
click at [351, 90] on div "Borrar" at bounding box center [354, 91] width 26 height 10
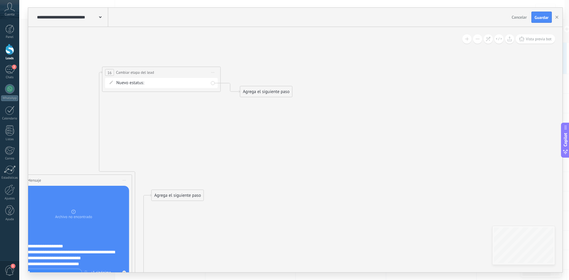
click at [262, 90] on div "Agrega el siguiente paso" at bounding box center [266, 92] width 52 height 10
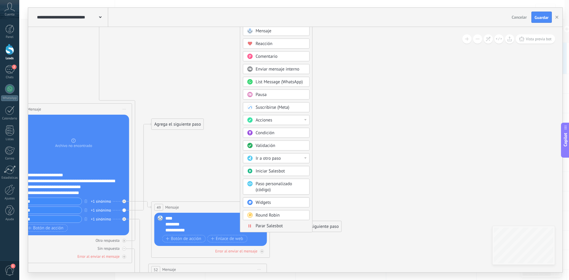
click at [276, 214] on span "Round Robin" at bounding box center [268, 215] width 24 height 6
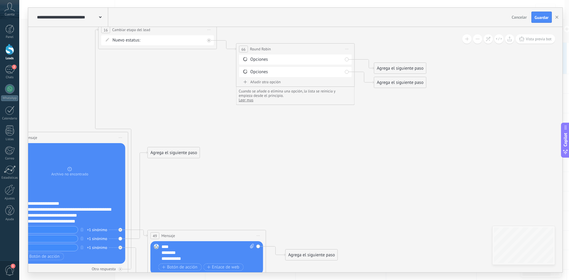
click at [345, 47] on span "Iniciar vista previa aquí Cambiar nombre Duplicar [GEOGRAPHIC_DATA]" at bounding box center [346, 49] width 9 height 9
click at [365, 88] on div "Borrar" at bounding box center [374, 88] width 59 height 10
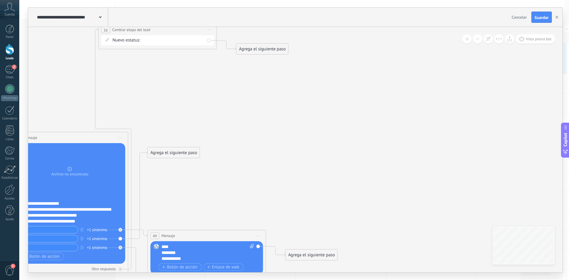
click at [254, 50] on div "Agrega el siguiente paso" at bounding box center [262, 49] width 52 height 10
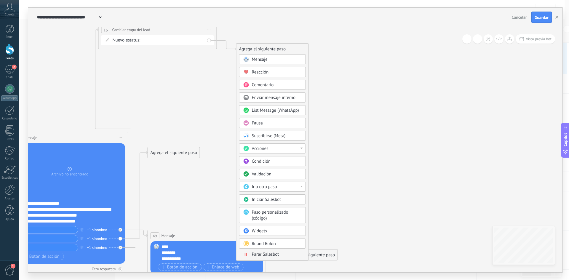
click at [260, 232] on body ".abccls-1,.abccls-2{fill-rule:evenodd}.abccls-2{fill:#fff} .abfcls-1{fill:none}…" at bounding box center [284, 140] width 569 height 280
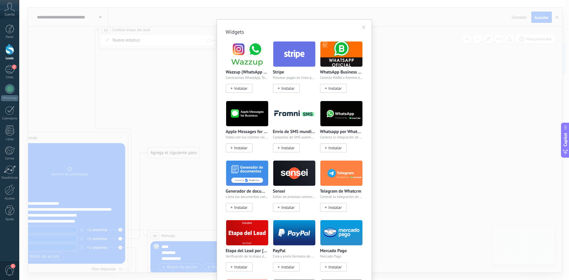
click at [362, 25] on span at bounding box center [364, 27] width 4 height 4
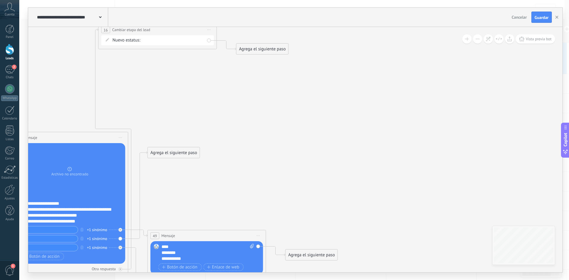
click at [253, 52] on div "Agrega el siguiente paso" at bounding box center [262, 49] width 52 height 10
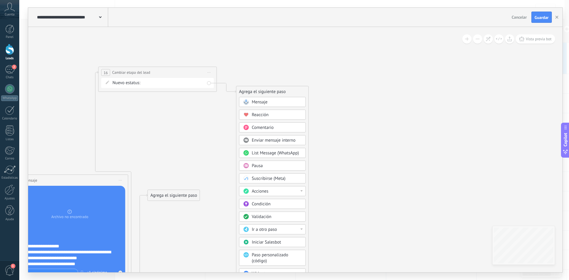
click at [260, 103] on span "Mensaje" at bounding box center [260, 102] width 16 height 6
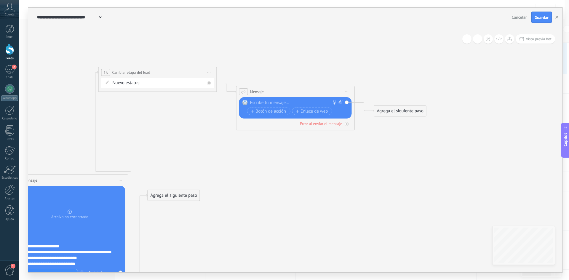
click at [347, 93] on span "Iniciar vista previa aquí Cambiar nombre Duplicar [GEOGRAPHIC_DATA]" at bounding box center [346, 91] width 9 height 9
click at [355, 131] on div "Borrar" at bounding box center [374, 130] width 59 height 10
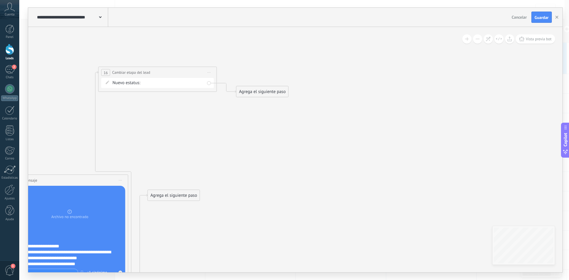
click at [249, 94] on div "Agrega el siguiente paso" at bounding box center [262, 92] width 52 height 10
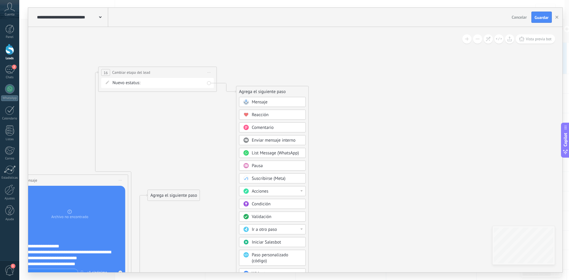
click at [260, 168] on span "Pausa" at bounding box center [257, 166] width 11 height 6
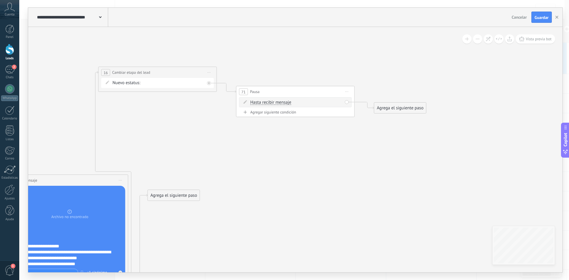
click at [346, 91] on span "Iniciar vista previa aquí Cambiar nombre Duplicar [GEOGRAPHIC_DATA]" at bounding box center [346, 91] width 9 height 9
click at [356, 129] on div "Borrar" at bounding box center [374, 130] width 59 height 10
click at [252, 89] on div "Agrega el siguiente paso" at bounding box center [262, 92] width 52 height 10
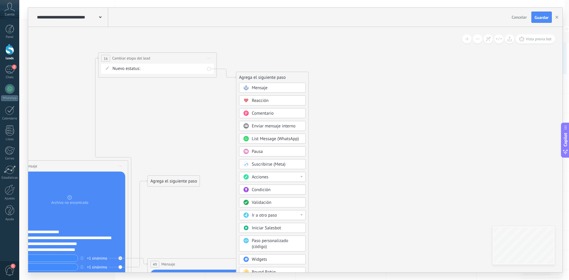
click at [260, 191] on span "Condición" at bounding box center [261, 190] width 19 height 6
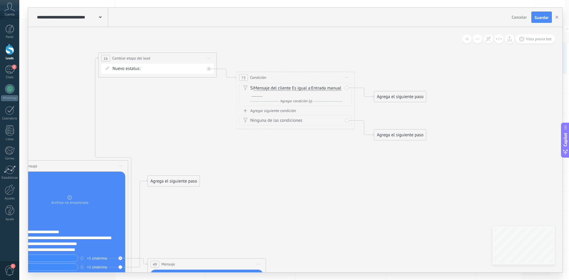
click at [348, 77] on span "Iniciar vista previa aquí Cambiar nombre Duplicar [GEOGRAPHIC_DATA]" at bounding box center [346, 77] width 9 height 9
click at [352, 119] on div "Borrar" at bounding box center [374, 116] width 59 height 10
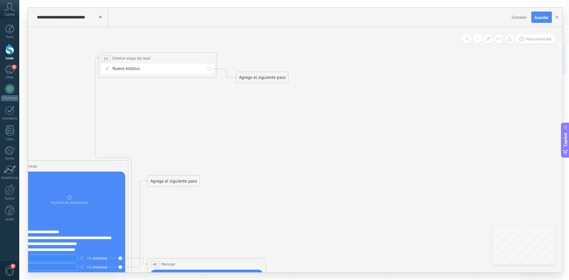
click at [263, 78] on div "Agrega el siguiente paso" at bounding box center [262, 78] width 52 height 10
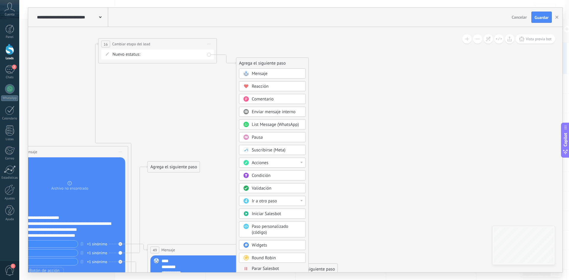
click at [261, 188] on span "Validación" at bounding box center [262, 188] width 20 height 6
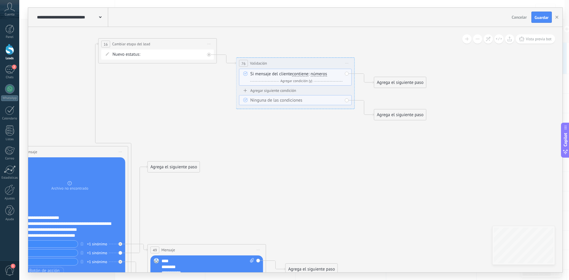
click at [347, 60] on span "Iniciar vista previa aquí Cambiar nombre Duplicar [GEOGRAPHIC_DATA]" at bounding box center [346, 63] width 9 height 9
click at [358, 100] on div "Borrar" at bounding box center [374, 102] width 59 height 10
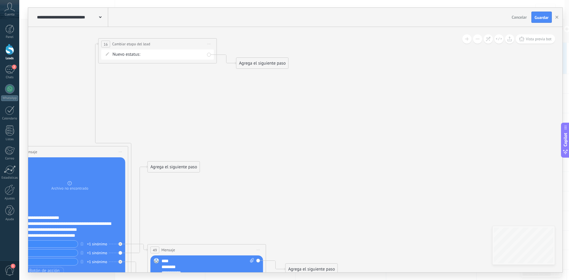
click at [244, 63] on div "Agrega el siguiente paso" at bounding box center [262, 63] width 52 height 10
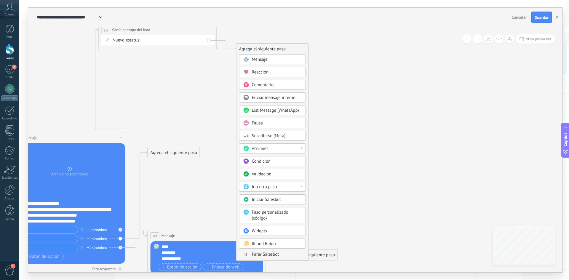
click at [267, 188] on span "Ir a otro paso" at bounding box center [264, 187] width 25 height 6
click at [282, 217] on div "22: Cambiar etapa del lead" at bounding box center [272, 217] width 66 height 10
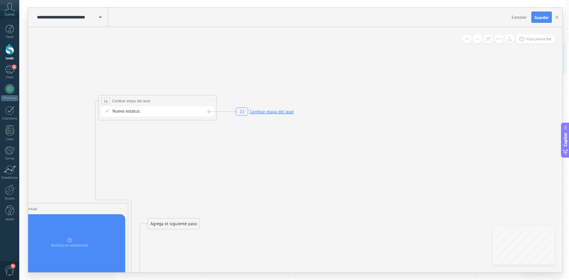
click at [185, 113] on form "Nuevo estatus: Contacto inicial Negociación Debate contractual Discusión de con…" at bounding box center [159, 111] width 92 height 6
click at [168, 112] on form "Nuevo estatus: Contacto inicial Negociación Debate contractual Discusión de con…" at bounding box center [159, 111] width 92 height 6
click at [275, 111] on rect at bounding box center [264, 111] width 61 height 11
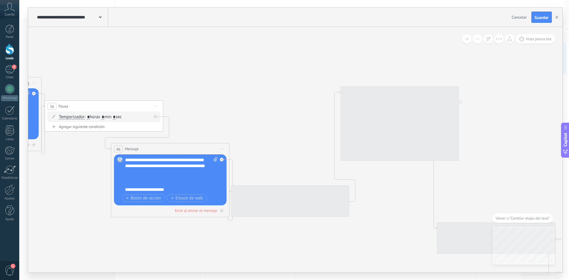
drag, startPoint x: 429, startPoint y: 167, endPoint x: 74, endPoint y: 244, distance: 362.9
click at [32, 266] on icon "22 Cambiar etapa del lead" at bounding box center [404, 214] width 1590 height 666
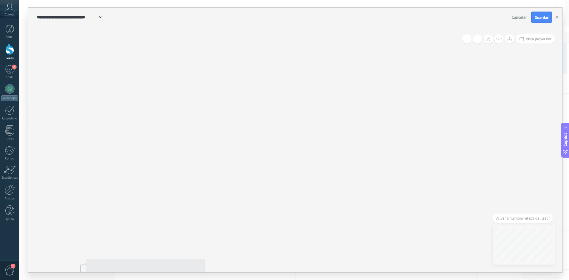
drag, startPoint x: 253, startPoint y: 201, endPoint x: 24, endPoint y: 268, distance: 238.8
click at [27, 271] on div "**********" at bounding box center [294, 140] width 550 height 280
click at [532, 241] on div "**********" at bounding box center [295, 149] width 534 height 245
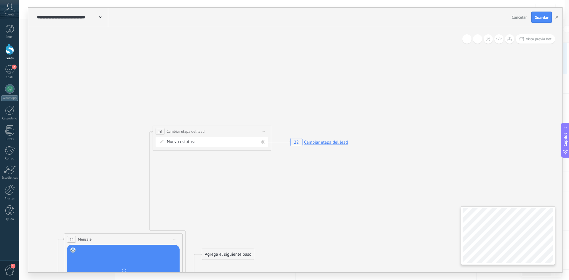
drag, startPoint x: 521, startPoint y: 223, endPoint x: 566, endPoint y: 244, distance: 50.5
click at [566, 244] on div "**********" at bounding box center [294, 140] width 550 height 280
click at [331, 144] on rect at bounding box center [319, 142] width 61 height 11
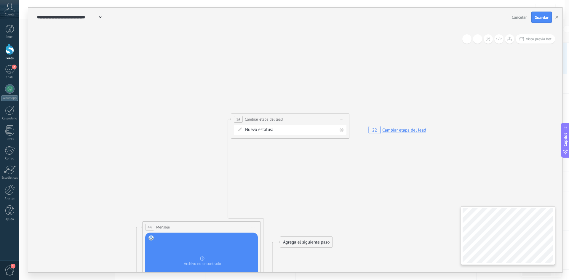
click at [557, 229] on div "**********" at bounding box center [295, 149] width 534 height 245
click at [327, 124] on div "**********" at bounding box center [290, 119] width 118 height 11
click at [305, 131] on form "Nuevo estatus: Contacto inicial Negociación Debate contractual Discusión de con…" at bounding box center [291, 130] width 92 height 6
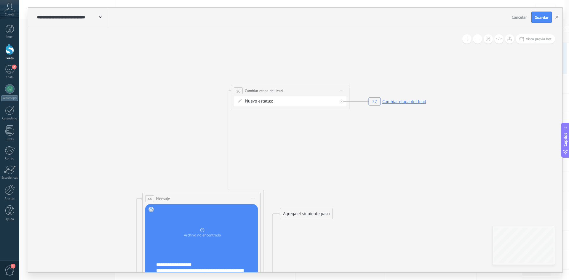
click at [308, 211] on div "Agrega el siguiente paso" at bounding box center [306, 214] width 52 height 10
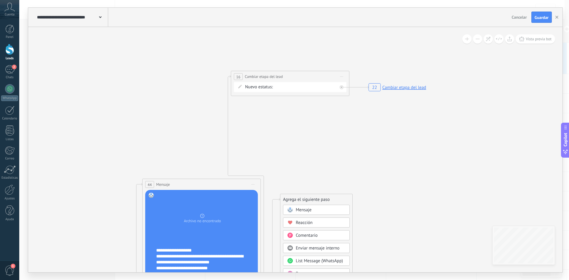
click at [556, 19] on icon "button" at bounding box center [556, 17] width 3 height 3
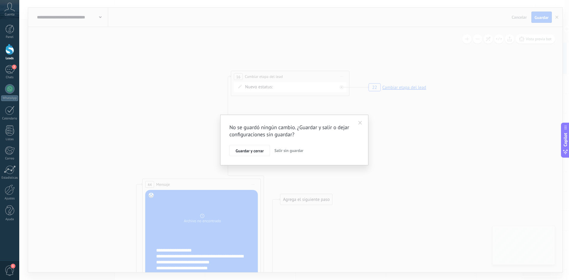
click at [285, 150] on span "Salir sin guardar" at bounding box center [288, 150] width 29 height 5
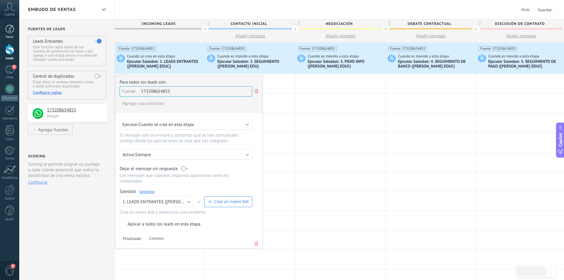
click at [11, 29] on div at bounding box center [9, 29] width 9 height 9
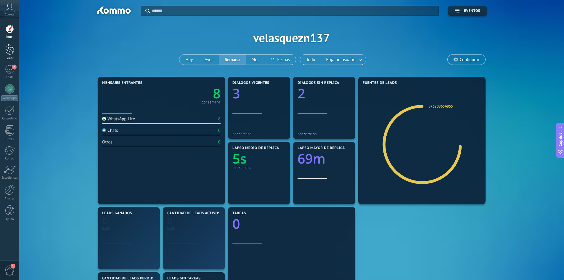
click at [8, 50] on div at bounding box center [9, 49] width 9 height 11
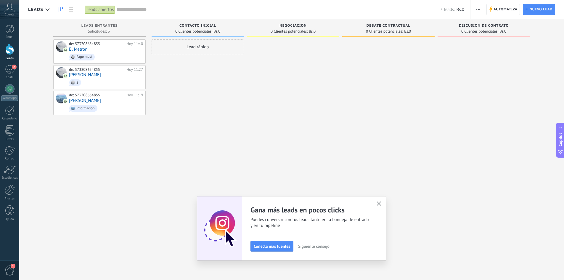
click at [476, 10] on button "button" at bounding box center [478, 9] width 9 height 11
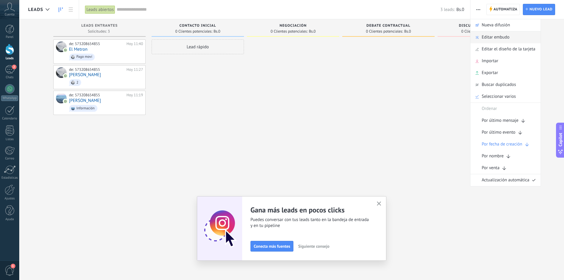
click at [502, 40] on span "Editar embudo" at bounding box center [496, 37] width 28 height 12
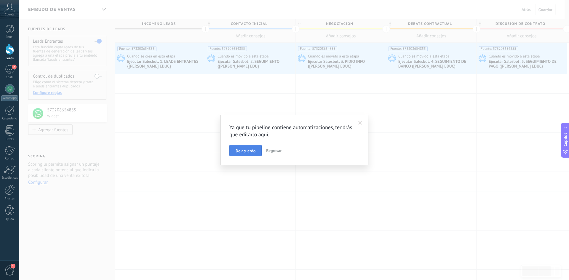
click at [249, 151] on span "De acuerdo" at bounding box center [246, 151] width 20 height 4
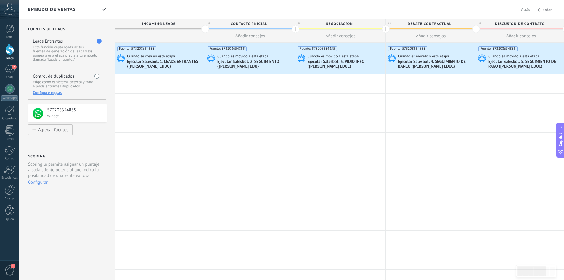
click at [359, 23] on span "Negociación" at bounding box center [339, 23] width 87 height 9
click at [271, 23] on span "Contacto inicial" at bounding box center [248, 23] width 87 height 9
click at [178, 21] on span "Incoming leads" at bounding box center [158, 23] width 87 height 9
click at [172, 24] on span "Incoming leads" at bounding box center [158, 23] width 87 height 9
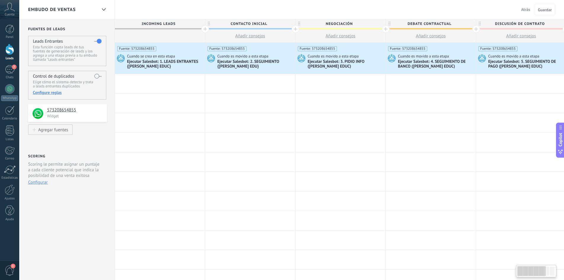
click at [179, 22] on span "Incoming leads" at bounding box center [158, 23] width 87 height 9
click at [171, 22] on span "Incoming leads" at bounding box center [158, 23] width 87 height 9
click at [268, 24] on span "Contacto inicial" at bounding box center [248, 23] width 87 height 9
type input "*"
type input "**********"
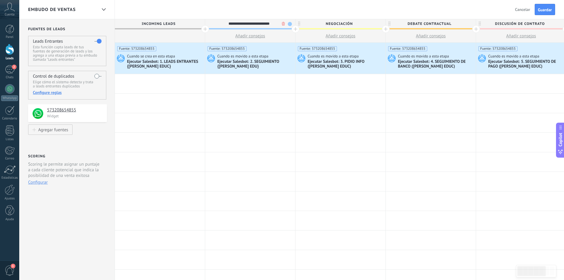
click at [362, 24] on span "Negociación" at bounding box center [339, 23] width 87 height 9
type input "*"
click at [457, 23] on span "Debate contractual" at bounding box center [429, 23] width 87 height 9
type input "**********"
type input "*"
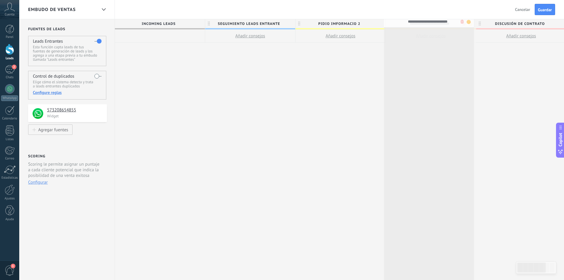
type input "**********"
drag, startPoint x: 460, startPoint y: 23, endPoint x: 450, endPoint y: 22, distance: 9.9
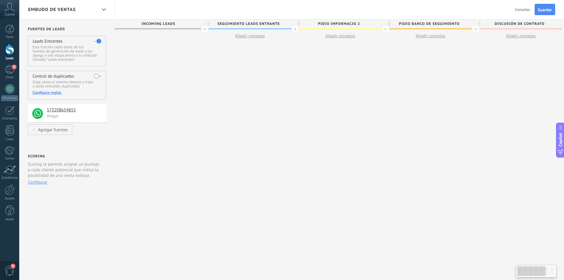
click at [462, 23] on span "PIDIO BANCO DE SEGUIMIENTO" at bounding box center [429, 23] width 87 height 9
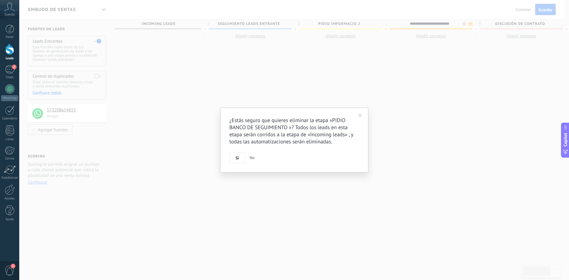
click at [462, 23] on body ".abccls-1,.abccls-2{fill-rule:evenodd}.abccls-2{fill:#fff} .abfcls-1{fill:none}…" at bounding box center [284, 140] width 569 height 280
click at [358, 116] on span at bounding box center [360, 116] width 4 height 4
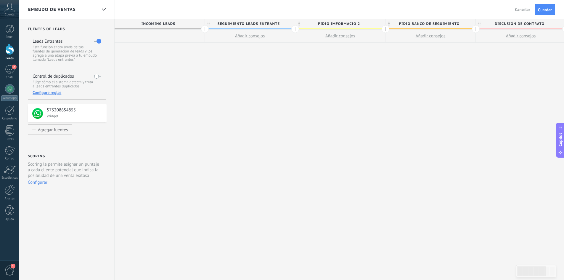
click at [459, 24] on span "PIDIO BANCO DE SEGUIMIENTO" at bounding box center [429, 23] width 87 height 9
drag, startPoint x: 460, startPoint y: 24, endPoint x: 398, endPoint y: 26, distance: 61.7
click at [398, 26] on input "**********" at bounding box center [429, 23] width 79 height 9
click at [545, 22] on span "Discusión de contrato" at bounding box center [519, 23] width 87 height 9
type input "*"
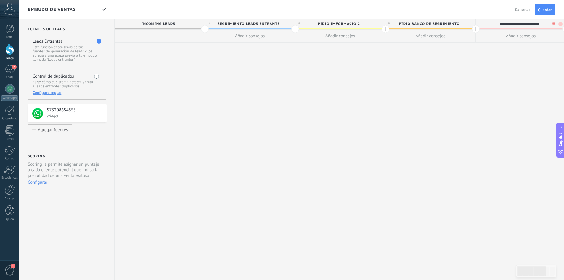
click at [461, 22] on span "PIDIO BANCO DE SEGUIMIENTO" at bounding box center [429, 23] width 87 height 9
type input "**********"
type input "*"
type input "**********"
click at [499, 66] on div "**********" at bounding box center [431, 149] width 633 height 261
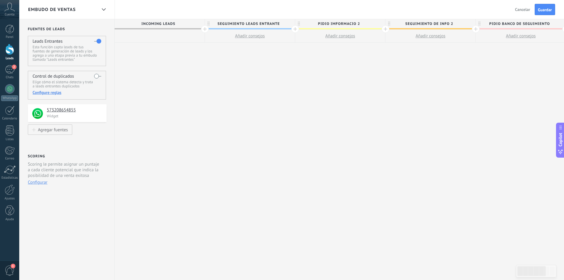
click at [71, 12] on span "Embudo de ventas" at bounding box center [52, 10] width 48 height 6
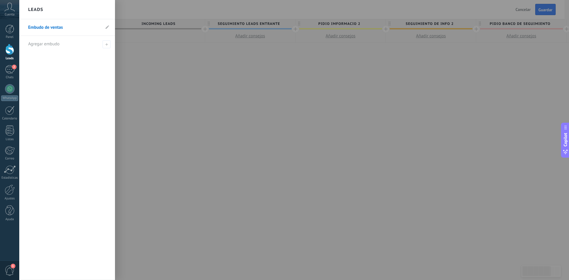
click at [161, 87] on div at bounding box center [303, 140] width 569 height 280
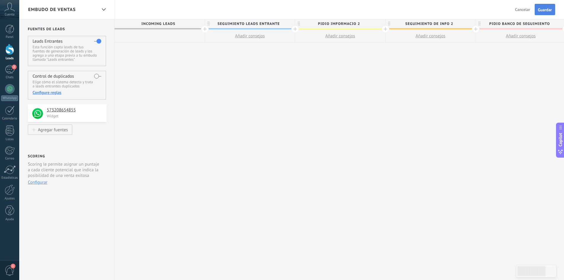
click at [539, 7] on button "Guardar" at bounding box center [545, 9] width 20 height 11
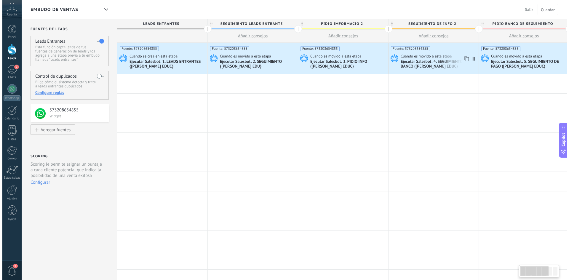
scroll to position [0, 0]
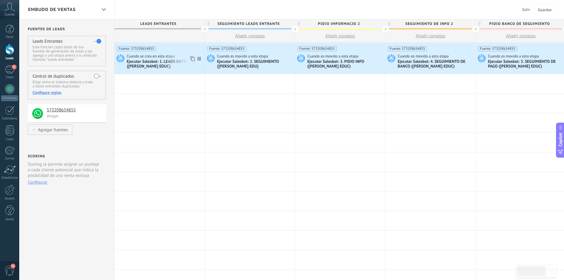
click at [139, 58] on span "Cuando se crea en esta etapa" at bounding box center [151, 56] width 49 height 5
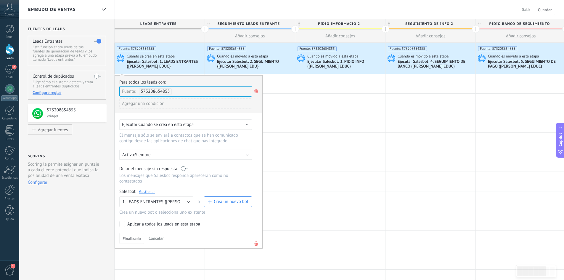
click at [152, 192] on link "Gestionar" at bounding box center [147, 191] width 16 height 5
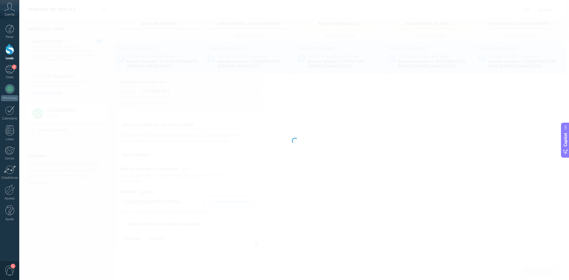
type input "**********"
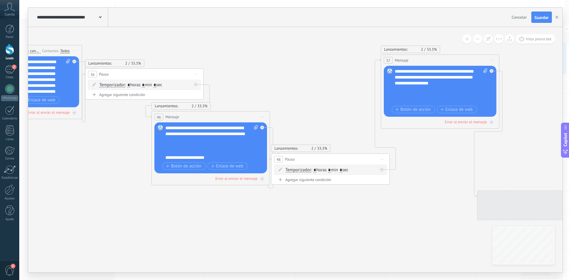
drag, startPoint x: 408, startPoint y: 179, endPoint x: 141, endPoint y: 156, distance: 268.5
click at [116, 172] on icon at bounding box center [418, 172] width 1539 height 647
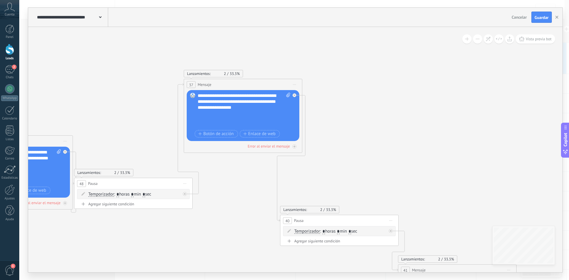
drag, startPoint x: 534, startPoint y: 78, endPoint x: 213, endPoint y: 131, distance: 325.5
click at [219, 132] on icon at bounding box center [221, 196] width 1539 height 647
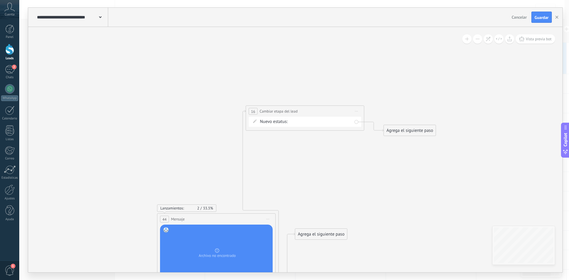
drag, startPoint x: 496, startPoint y: 111, endPoint x: 175, endPoint y: 166, distance: 325.6
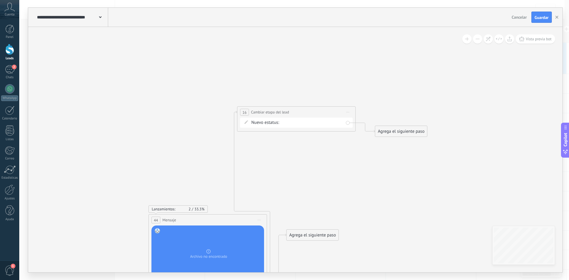
click at [295, 119] on div "Nuevo estatus: SEGUIMIENTO LEADS ENTRANTE PIDIO IMFORMACIO 2 SEGUIMIENTO DE INF…" at bounding box center [296, 123] width 113 height 10
click at [290, 123] on form "Nuevo estatus: SEGUIMIENTO LEADS ENTRANTE PIDIO IMFORMACIO 2 SEGUIMIENTO DE INF…" at bounding box center [297, 123] width 92 height 6
click at [348, 122] on div "Nuevo estatus: SEGUIMIENTO LEADS ENTRANTE PIDIO IMFORMACIO 2 SEGUIMIENTO DE INF…" at bounding box center [296, 123] width 113 height 10
click at [346, 111] on span "Iniciar vista previa aquí Cambiar nombre Duplicar [GEOGRAPHIC_DATA]" at bounding box center [347, 112] width 9 height 9
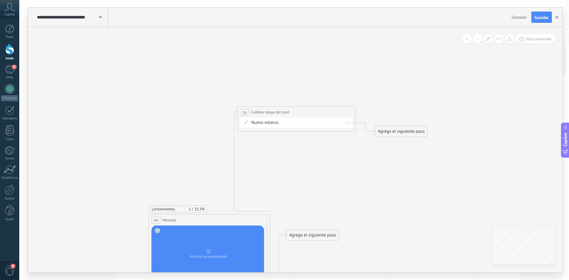
click at [557, 15] on button "button" at bounding box center [556, 17] width 9 height 11
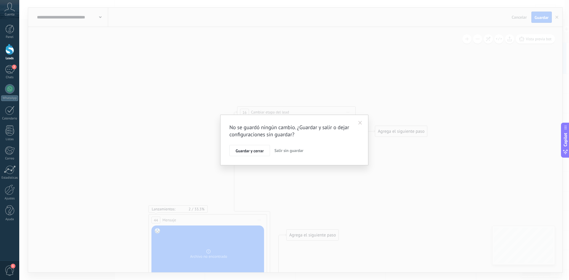
click at [280, 148] on span "Salir sin guardar" at bounding box center [288, 150] width 29 height 5
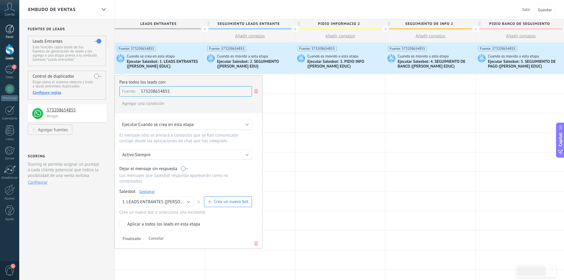
click at [10, 29] on div at bounding box center [9, 29] width 9 height 9
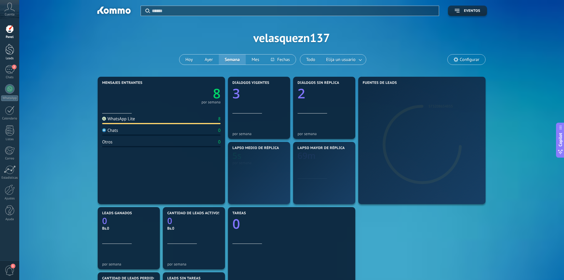
click at [8, 50] on div at bounding box center [9, 49] width 9 height 11
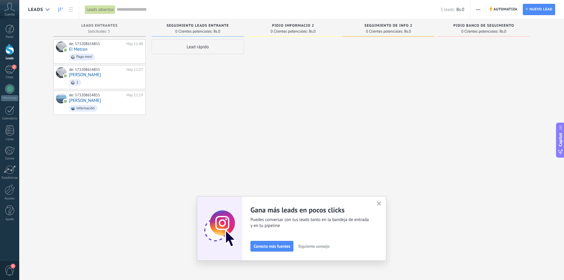
click at [476, 9] on button "button" at bounding box center [478, 9] width 9 height 11
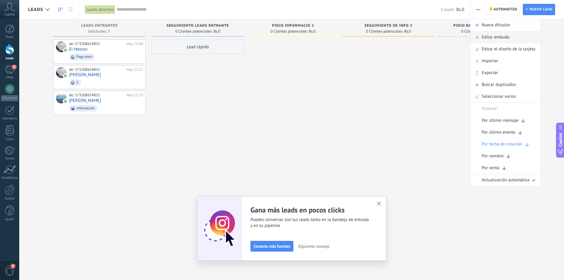
click at [494, 38] on span "Editar embudo" at bounding box center [496, 37] width 28 height 12
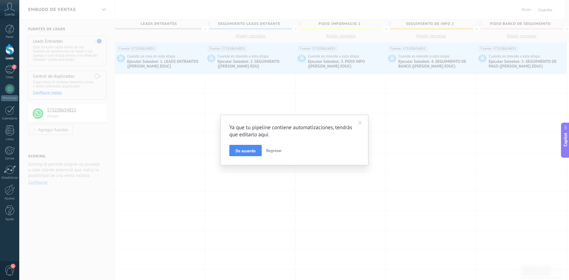
click at [278, 153] on span "Regresar" at bounding box center [273, 150] width 15 height 5
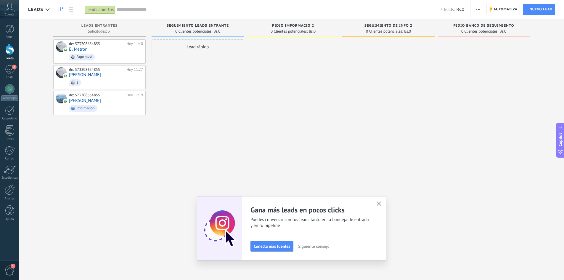
click at [481, 10] on button "button" at bounding box center [478, 9] width 9 height 11
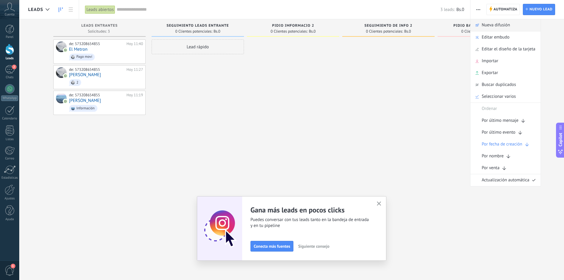
click at [498, 24] on span "Nueva difusión" at bounding box center [496, 25] width 28 height 12
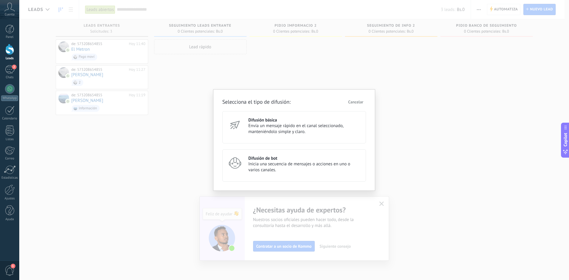
click at [358, 102] on span "Cancelar" at bounding box center [355, 102] width 15 height 4
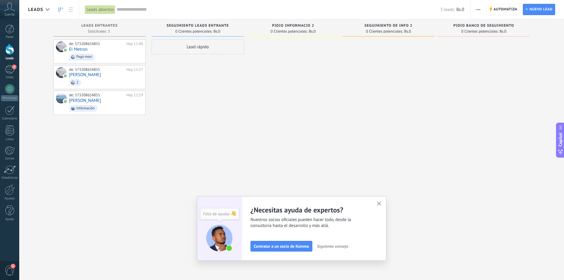
click at [477, 11] on span "button" at bounding box center [479, 9] width 4 height 11
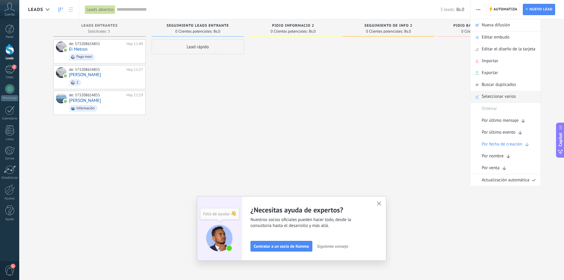
click at [494, 96] on span "Seleccionar varios" at bounding box center [499, 97] width 34 height 12
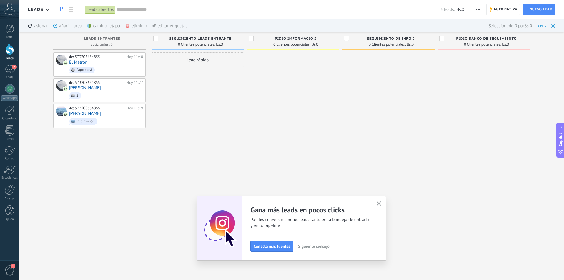
click at [380, 204] on icon "button" at bounding box center [379, 203] width 4 height 4
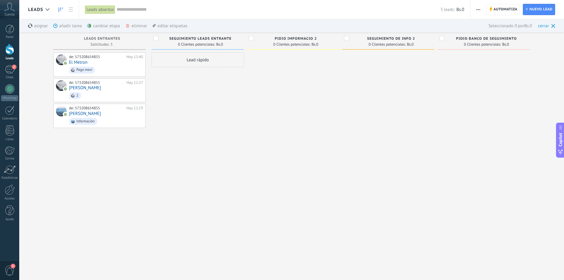
click at [477, 9] on icon "button" at bounding box center [479, 9] width 4 height 1
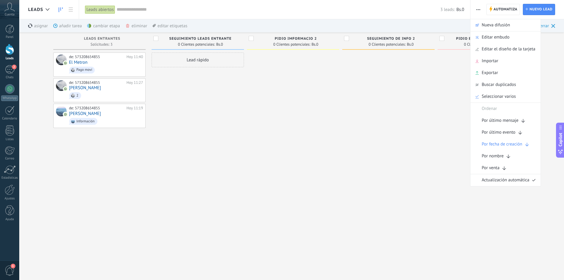
click at [555, 52] on div "Leads Entrantes Solicitudes: 3 0 0 0 3 0 0 0 3 de: 573208654855 Hoy 11:40 El Me…" at bounding box center [296, 143] width 536 height 223
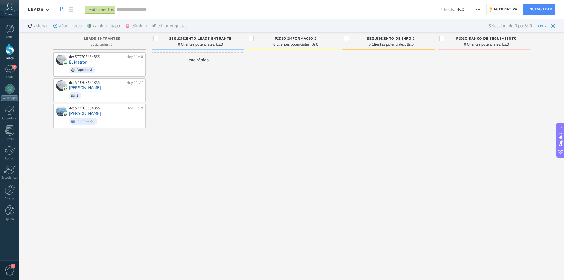
click at [504, 6] on span "Automatiza" at bounding box center [506, 9] width 24 height 11
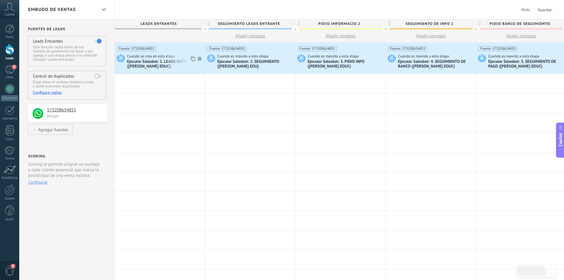
click at [152, 63] on div "Ejecutar Salesbot: 1. LEADS ENTRANTES {[PERSON_NAME] EDUC}" at bounding box center [165, 64] width 76 height 10
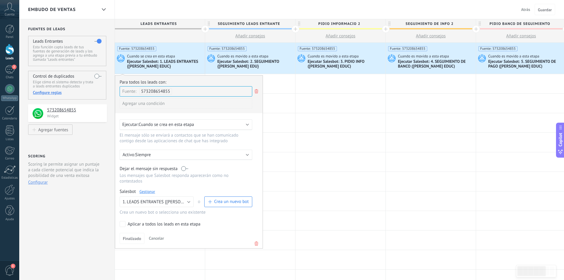
click at [148, 192] on link "Gestionar" at bounding box center [148, 191] width 16 height 5
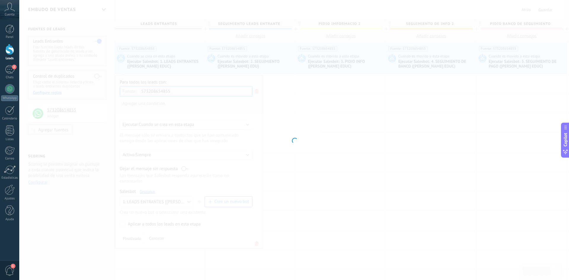
type input "**********"
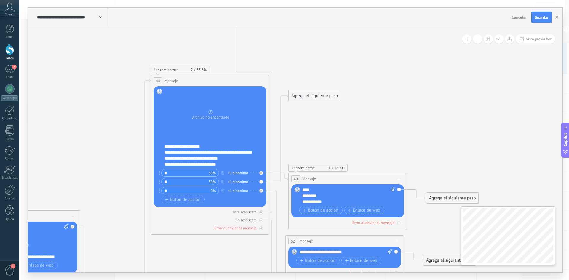
click at [569, 234] on div "**********" at bounding box center [294, 140] width 550 height 280
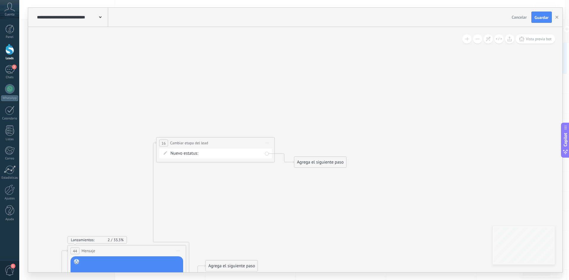
click at [265, 143] on span "Iniciar vista previa aquí Cambiar nombre Duplicar [GEOGRAPHIC_DATA]" at bounding box center [266, 143] width 9 height 9
click at [317, 162] on div "Agrega el siguiente paso" at bounding box center [320, 162] width 52 height 10
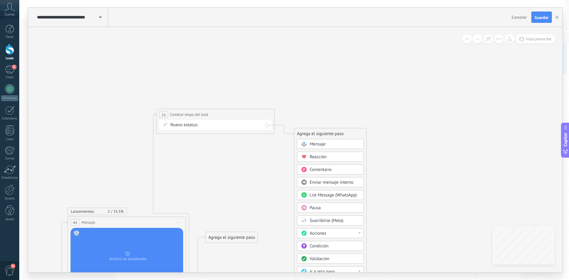
click at [316, 234] on span "Acciones" at bounding box center [318, 234] width 17 height 6
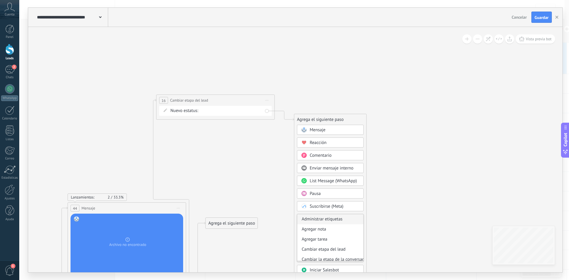
click at [329, 220] on div "Administrar etiquetas" at bounding box center [330, 219] width 66 height 10
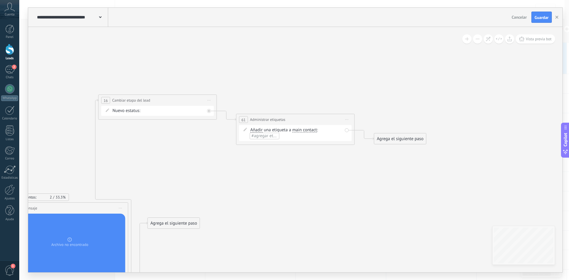
click at [322, 128] on div "Añadir Añadir Eliminar Añadir Añadir Eliminar una etiqueta a main contact main …" at bounding box center [296, 133] width 92 height 12
click at [319, 130] on div "Añadir Añadir Eliminar Añadir Añadir Eliminar una etiqueta a main contact main …" at bounding box center [296, 133] width 92 height 12
click at [330, 132] on div "Añadir Añadir Eliminar Añadir Añadir Eliminar una etiqueta a main contact main …" at bounding box center [296, 133] width 92 height 12
click at [266, 136] on span "#agregar etiquetas" at bounding box center [270, 136] width 36 height 6
click at [349, 117] on span "Iniciar vista previa aquí Cambiar nombre Duplicar Borrar" at bounding box center [346, 119] width 9 height 9
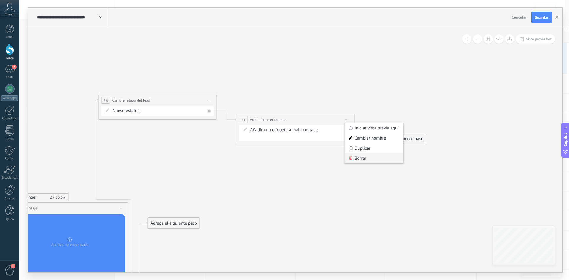
click at [360, 161] on div "Borrar" at bounding box center [374, 158] width 59 height 10
click at [250, 116] on div "Agrega el siguiente paso" at bounding box center [262, 120] width 52 height 10
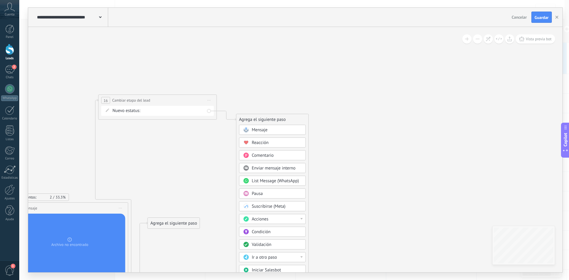
click at [264, 217] on span "Acciones" at bounding box center [260, 219] width 17 height 6
click at [266, 249] on div "Cambiar etapa del lead" at bounding box center [272, 249] width 66 height 10
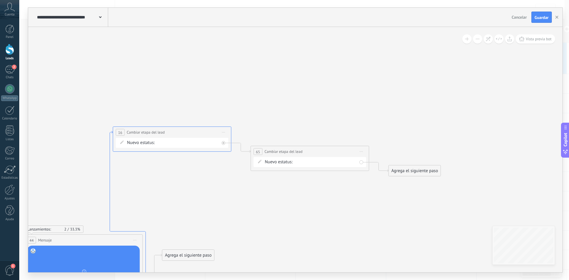
drag, startPoint x: 95, startPoint y: 120, endPoint x: 109, endPoint y: 151, distance: 34.0
click at [110, 152] on icon at bounding box center [128, 251] width 36 height 241
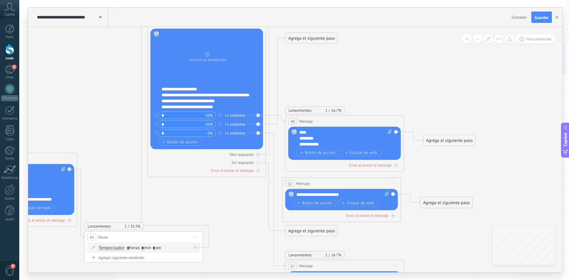
click at [298, 232] on div "Agrega el siguiente paso" at bounding box center [312, 231] width 52 height 10
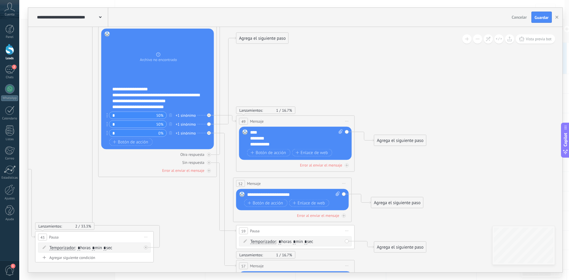
click at [296, 241] on input "*" at bounding box center [294, 241] width 3 height 5
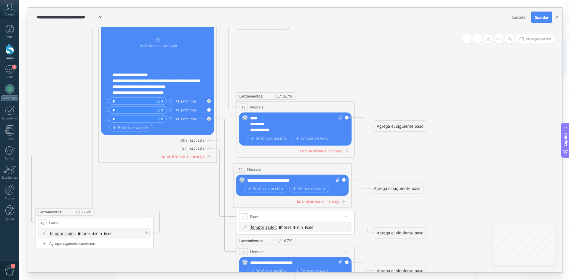
type input "*"
click at [390, 232] on div "Agrega el siguiente paso" at bounding box center [400, 233] width 52 height 10
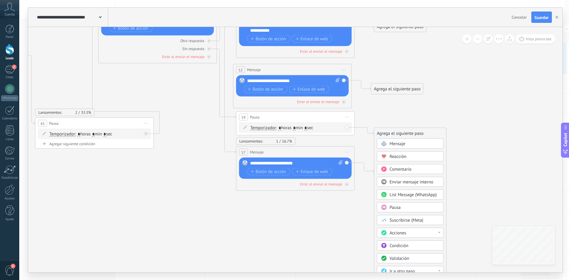
click at [397, 233] on span "Acciones" at bounding box center [398, 233] width 17 height 6
click at [408, 261] on div "Cambiar etapa del lead" at bounding box center [410, 263] width 66 height 10
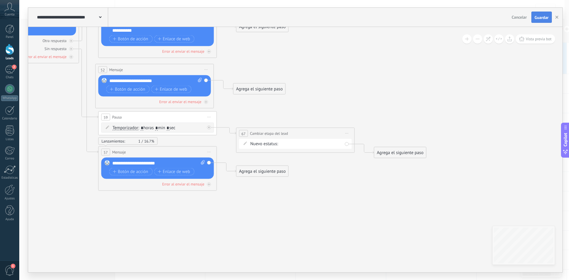
click at [540, 14] on button "Guardar" at bounding box center [541, 17] width 20 height 11
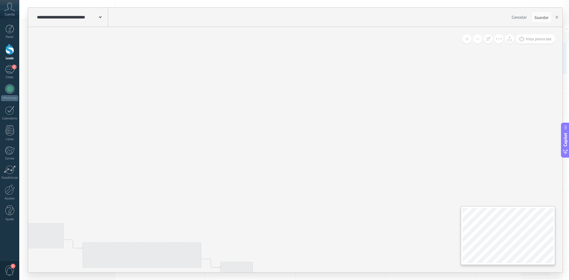
click at [557, 199] on div "**********" at bounding box center [295, 149] width 534 height 245
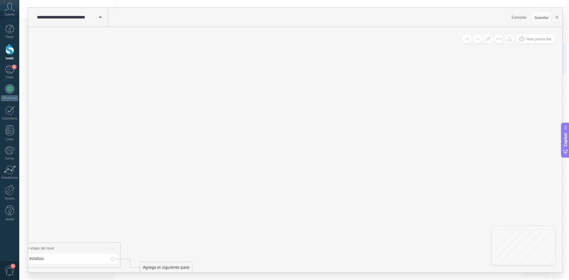
click at [538, 15] on span "Guardar" at bounding box center [541, 17] width 14 height 4
click at [557, 17] on icon "button" at bounding box center [556, 17] width 3 height 3
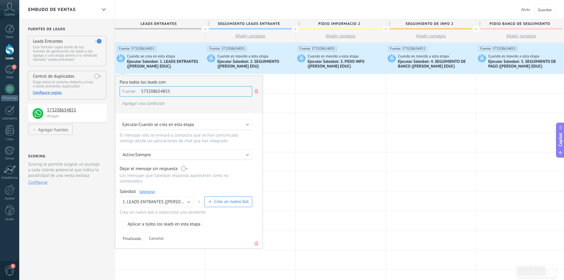
click at [144, 63] on div "Ejecutar Salesbot: 1. LEADS ENTRANTES {NEYDER EDUC}" at bounding box center [165, 64] width 76 height 10
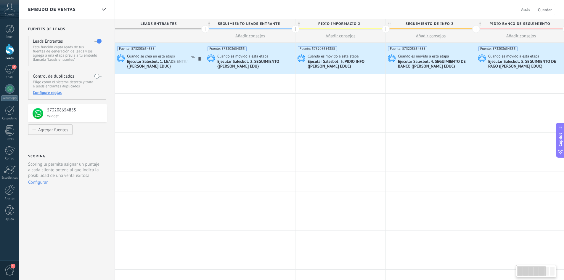
click at [144, 54] on div "Cuando se crea en esta etapa" at bounding box center [165, 56] width 76 height 5
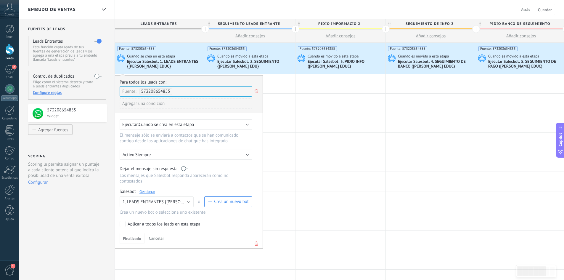
click at [150, 193] on link "Gestionar" at bounding box center [148, 191] width 16 height 5
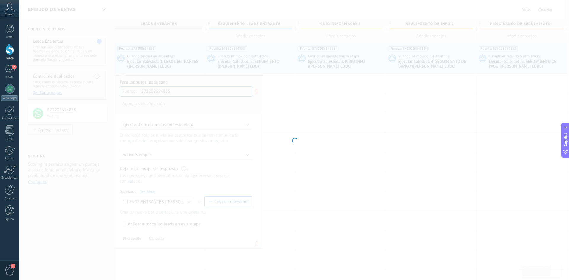
type input "**********"
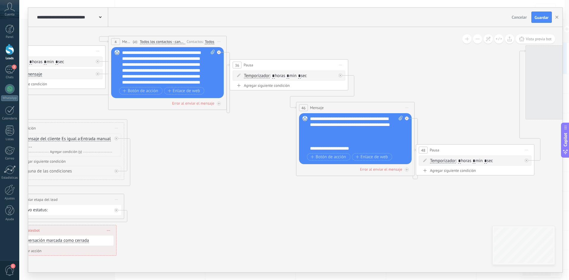
drag, startPoint x: 424, startPoint y: 192, endPoint x: 212, endPoint y: 174, distance: 212.9
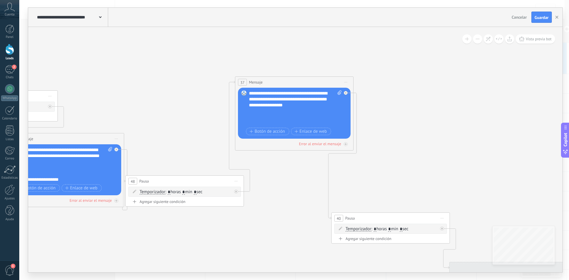
drag, startPoint x: 458, startPoint y: 97, endPoint x: 168, endPoint y: 129, distance: 291.9
click at [167, 129] on icon at bounding box center [341, 216] width 1677 height 691
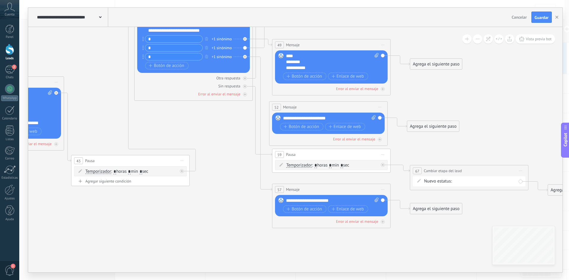
click at [539, 11] on div "**********" at bounding box center [295, 17] width 534 height 19
click at [540, 16] on span "Guardar" at bounding box center [541, 17] width 14 height 4
click at [555, 15] on button "button" at bounding box center [556, 17] width 9 height 11
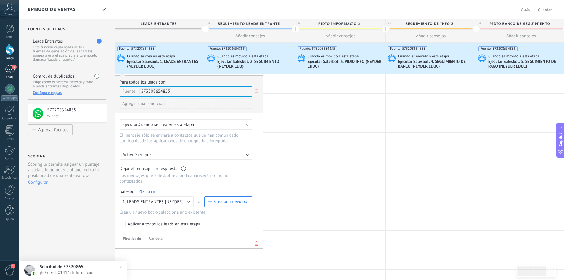
click at [12, 72] on div "3" at bounding box center [9, 69] width 9 height 9
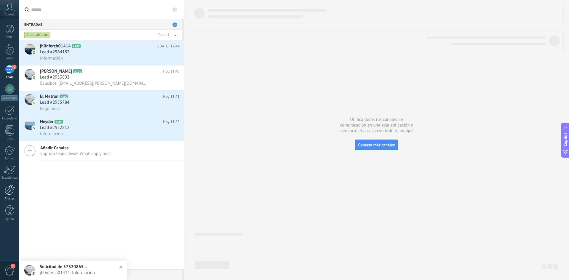
click at [9, 191] on div at bounding box center [10, 190] width 10 height 10
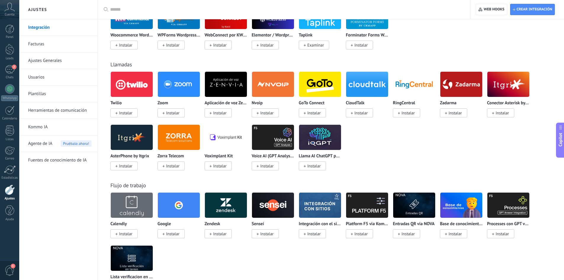
scroll to position [332, 0]
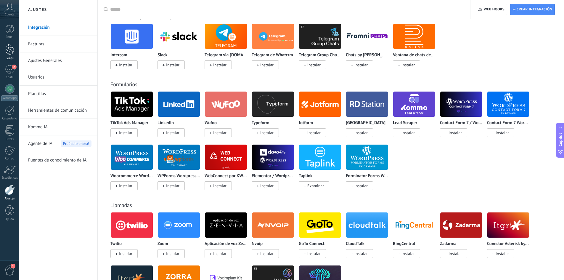
drag, startPoint x: 9, startPoint y: 51, endPoint x: 4, endPoint y: 47, distance: 6.7
click at [9, 51] on div at bounding box center [9, 49] width 9 height 11
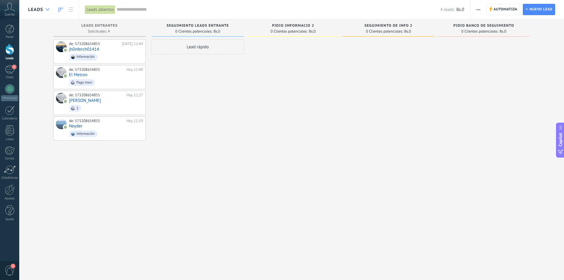
click at [46, 8] on icon at bounding box center [48, 9] width 4 height 2
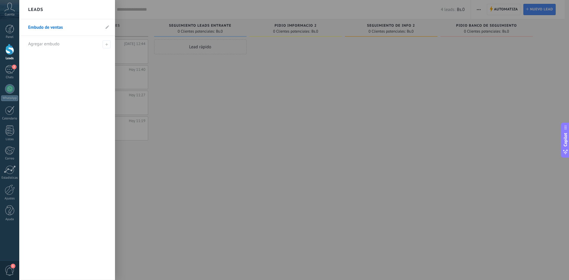
click at [208, 77] on div at bounding box center [303, 140] width 569 height 280
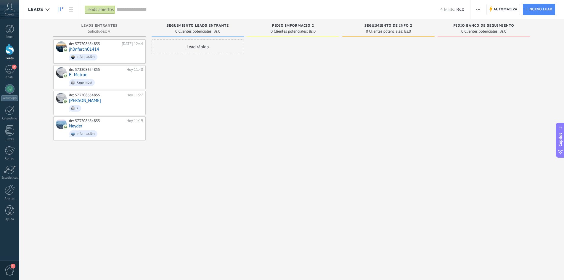
click at [512, 8] on span "Automatiza" at bounding box center [506, 9] width 24 height 11
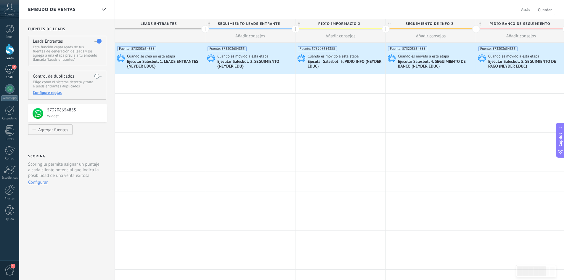
click at [10, 66] on div "2" at bounding box center [9, 69] width 9 height 9
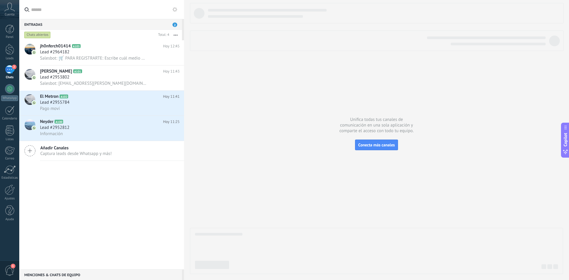
click at [219, 87] on div at bounding box center [376, 138] width 373 height 271
click at [7, 50] on div at bounding box center [9, 49] width 9 height 11
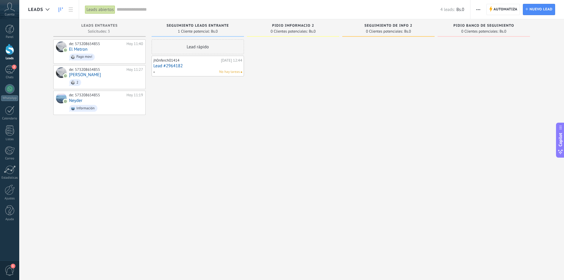
click at [498, 9] on span "Automatiza" at bounding box center [506, 9] width 24 height 11
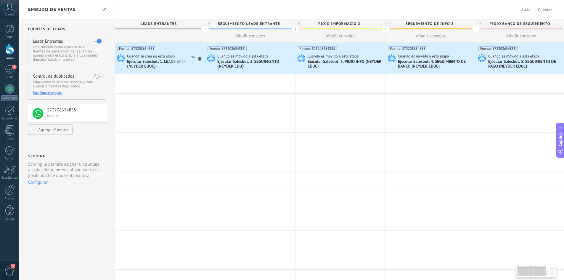
click at [165, 61] on div "Ejecutar Salesbot: 1. LEADS ENTRANTES {NEYDER EDUC}" at bounding box center [165, 64] width 76 height 10
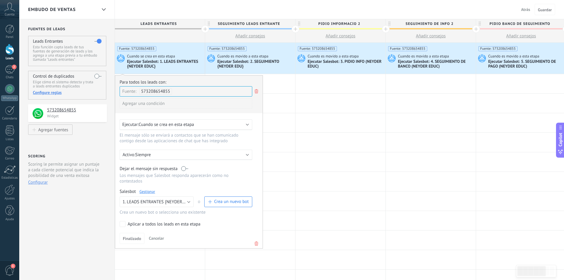
click at [145, 190] on link "Gestionar" at bounding box center [148, 191] width 16 height 5
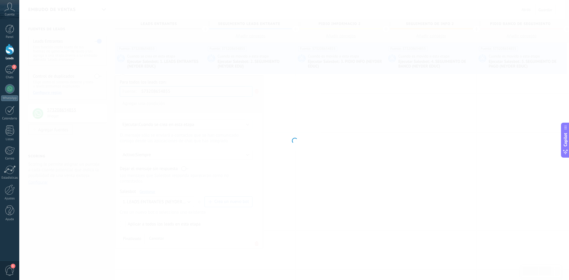
type input "**********"
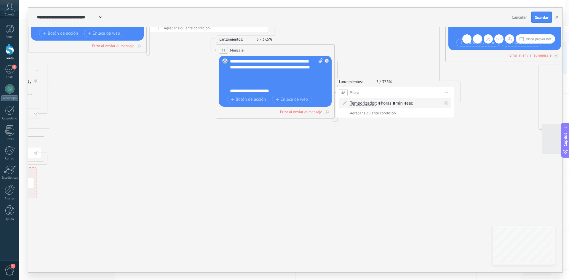
drag, startPoint x: 403, startPoint y: 196, endPoint x: 111, endPoint y: 120, distance: 301.7
click at [111, 120] on icon at bounding box center [552, 127] width 1677 height 691
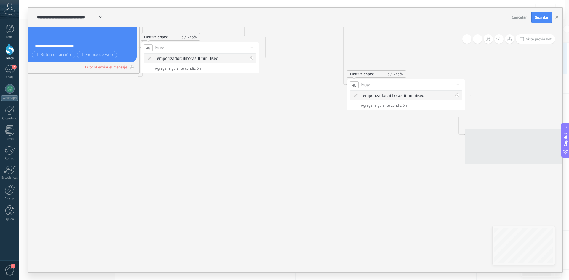
drag, startPoint x: 460, startPoint y: 162, endPoint x: 136, endPoint y: 105, distance: 329.1
click at [141, 107] on icon at bounding box center [357, 82] width 1677 height 691
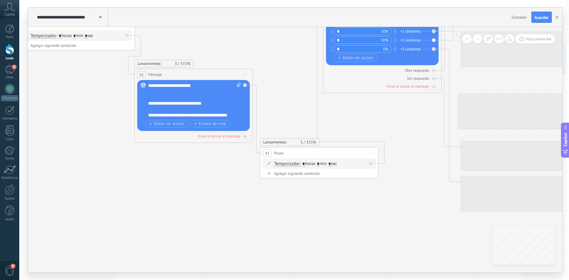
drag, startPoint x: 398, startPoint y: 71, endPoint x: 177, endPoint y: 23, distance: 225.5
click at [184, 25] on div "**********" at bounding box center [295, 140] width 534 height 265
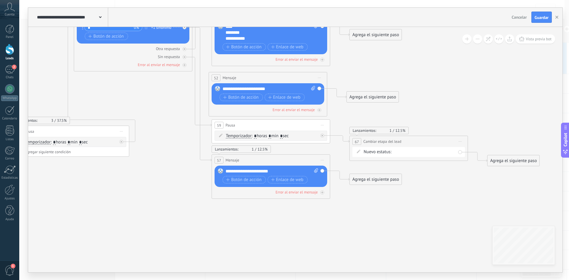
drag, startPoint x: 326, startPoint y: 114, endPoint x: 182, endPoint y: 112, distance: 143.4
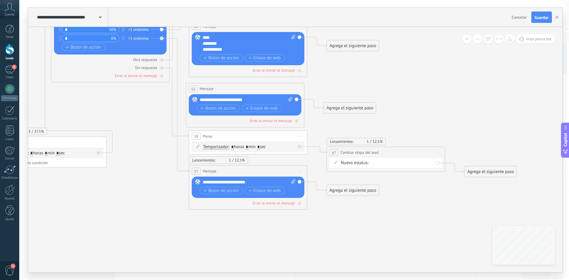
drag, startPoint x: 452, startPoint y: 199, endPoint x: 404, endPoint y: 199, distance: 47.4
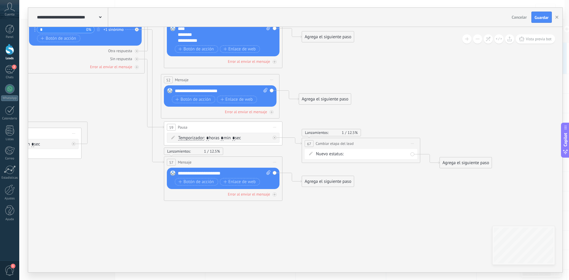
click at [0, 0] on div "SEGUIMIENTO LEADS ENTRANTE PIDIO IMFORMACIO 2 SEGUIMIENTO DE INFO 2 PIDIO BANCO…" at bounding box center [0, 0] width 0 height 0
click at [557, 18] on div at bounding box center [294, 140] width 550 height 280
click at [555, 18] on button "button" at bounding box center [556, 17] width 9 height 11
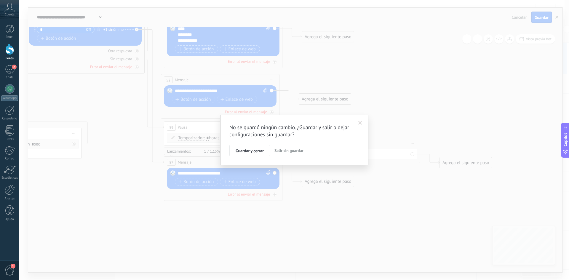
click at [277, 151] on span "Salir sin guardar" at bounding box center [288, 150] width 29 height 5
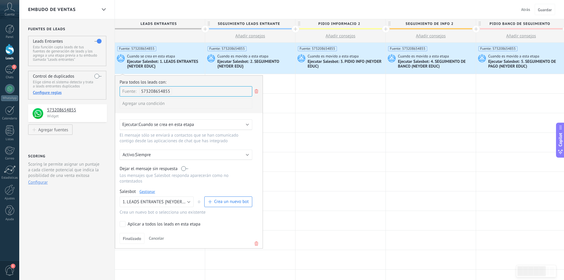
click at [148, 193] on link "Gestionar" at bounding box center [148, 191] width 16 height 5
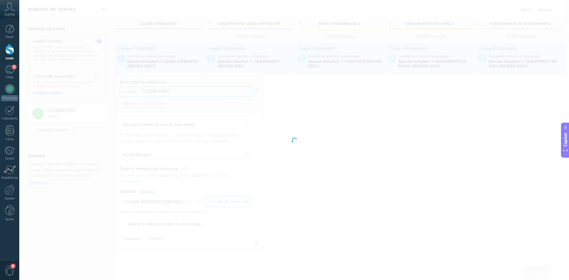
type input "**********"
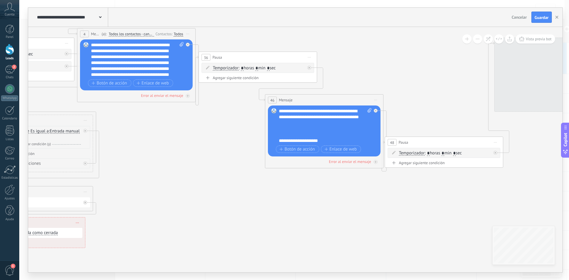
drag, startPoint x: 400, startPoint y: 169, endPoint x: 208, endPoint y: 147, distance: 192.9
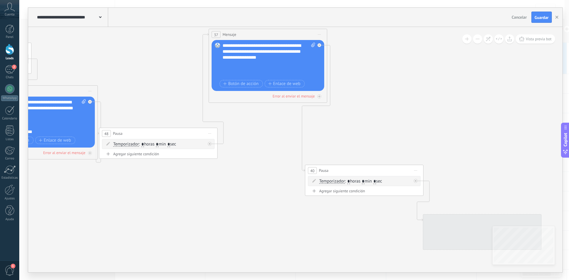
drag, startPoint x: 516, startPoint y: 195, endPoint x: 241, endPoint y: 179, distance: 275.4
click at [231, 184] on icon at bounding box center [315, 168] width 1677 height 691
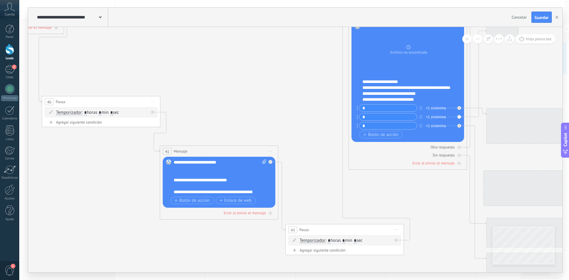
drag, startPoint x: 500, startPoint y: 158, endPoint x: 233, endPoint y: 87, distance: 275.5
click at [234, 88] on icon at bounding box center [52, 99] width 1677 height 691
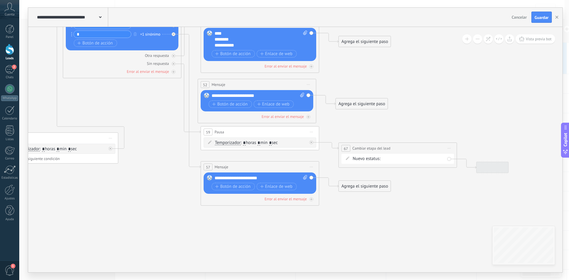
drag, startPoint x: 416, startPoint y: 213, endPoint x: 110, endPoint y: 109, distance: 323.5
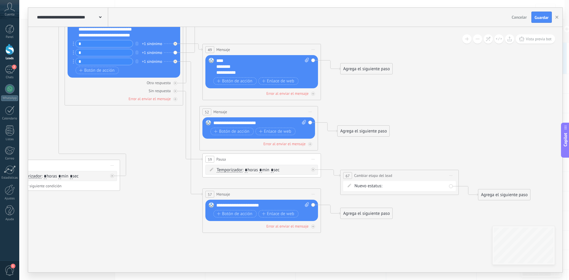
drag, startPoint x: 435, startPoint y: 217, endPoint x: 377, endPoint y: 203, distance: 60.1
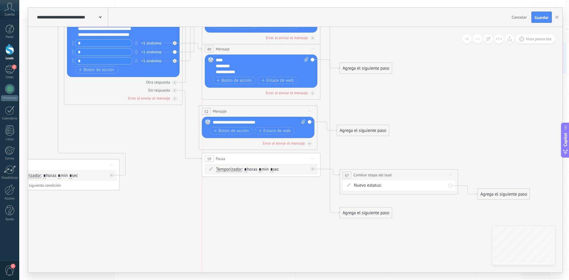
drag, startPoint x: 219, startPoint y: 195, endPoint x: 220, endPoint y: 5, distance: 189.9
click at [220, 5] on div "**********" at bounding box center [294, 140] width 550 height 280
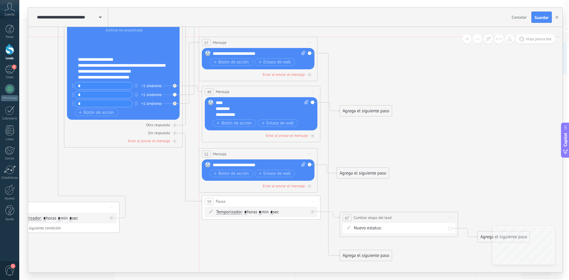
drag, startPoint x: 266, startPoint y: 45, endPoint x: 262, endPoint y: 39, distance: 7.2
click at [262, 39] on div "57 Mensaje ******* (a): Todos los contactos - canales seleccionados Todos los c…" at bounding box center [258, 42] width 118 height 11
click at [0, 0] on div "SEGUIMIENTO LEADS ENTRANTE PIDIO IMFORMACIO 2 SEGUIMIENTO DE INFO 2 PIDIO BANCO…" at bounding box center [0, 0] width 0 height 0
click at [486, 195] on div at bounding box center [294, 138] width 550 height 280
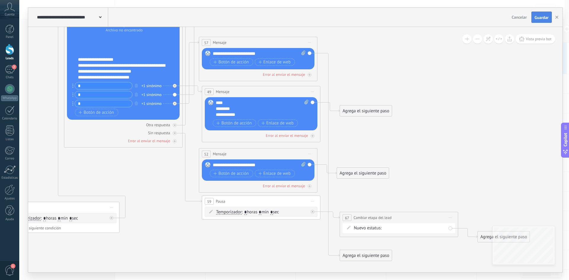
click at [539, 22] on button "Guardar" at bounding box center [541, 17] width 20 height 11
click at [558, 18] on use "button" at bounding box center [556, 17] width 3 height 3
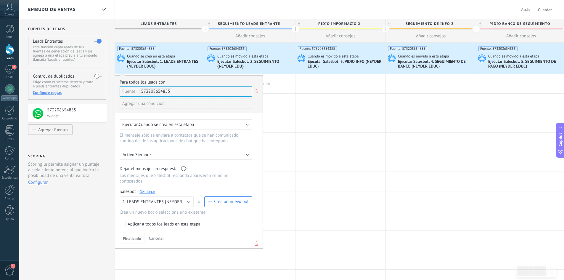
click at [288, 91] on div at bounding box center [250, 83] width 90 height 19
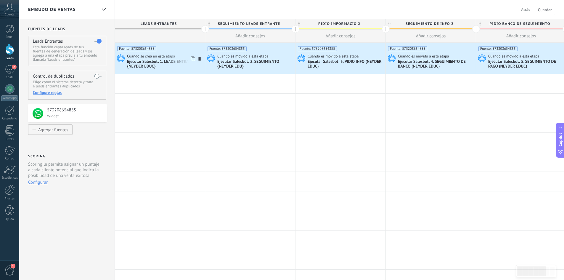
click at [148, 62] on div "Ejecutar Salesbot: 1. LEADS ENTRANTES {NEYDER EDUC}" at bounding box center [165, 64] width 76 height 10
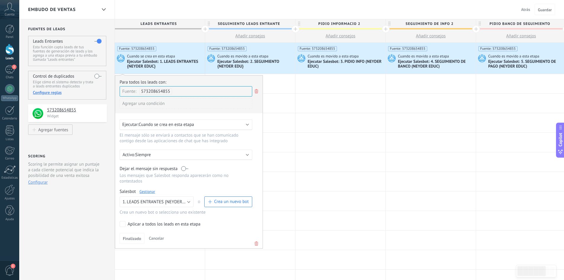
click at [144, 194] on link "Gestionar" at bounding box center [148, 191] width 16 height 5
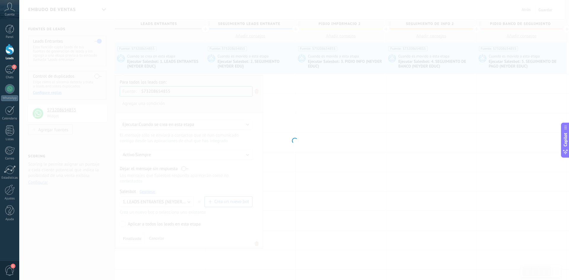
type input "**********"
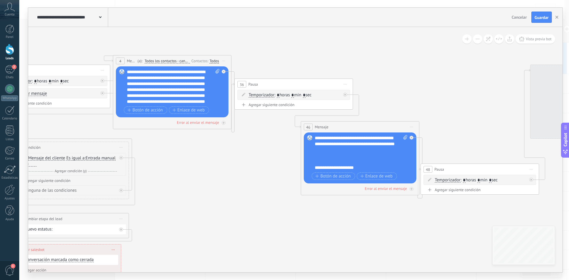
drag, startPoint x: 427, startPoint y: 184, endPoint x: 108, endPoint y: 184, distance: 319.1
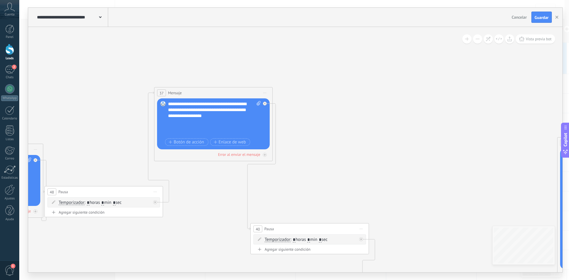
drag, startPoint x: 352, startPoint y: 111, endPoint x: 82, endPoint y: 124, distance: 270.8
click at [82, 124] on icon at bounding box center [261, 207] width 1677 height 653
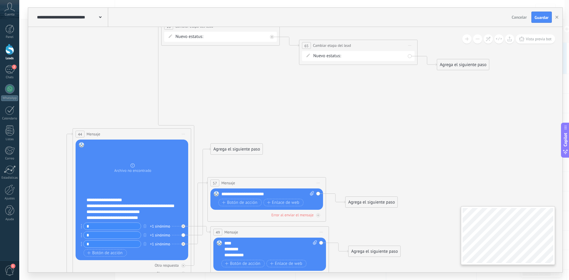
click at [553, 235] on div at bounding box center [508, 235] width 94 height 59
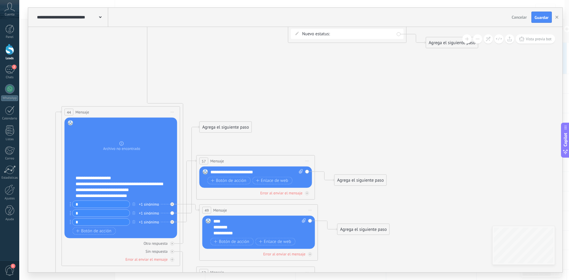
drag, startPoint x: 239, startPoint y: 144, endPoint x: 375, endPoint y: 257, distance: 176.9
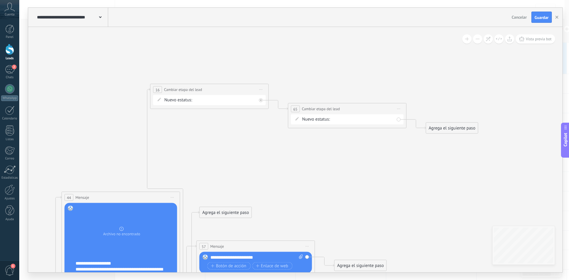
click at [183, 91] on span "Cambiar etapa del lead" at bounding box center [183, 90] width 38 height 6
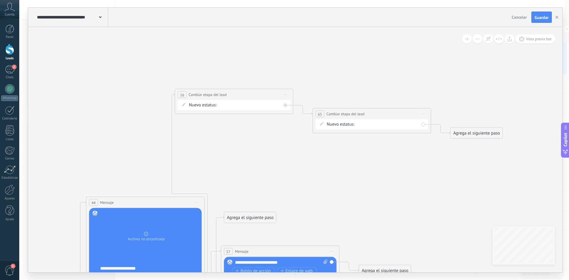
drag, startPoint x: 148, startPoint y: 90, endPoint x: 180, endPoint y: 89, distance: 32.3
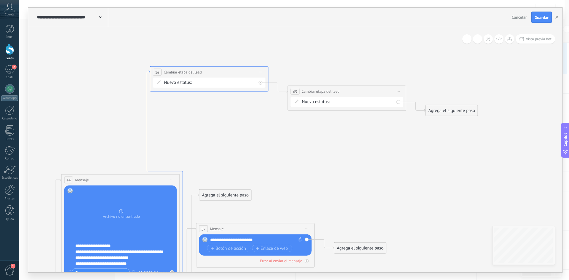
drag, startPoint x: 179, startPoint y: 114, endPoint x: 147, endPoint y: 96, distance: 37.2
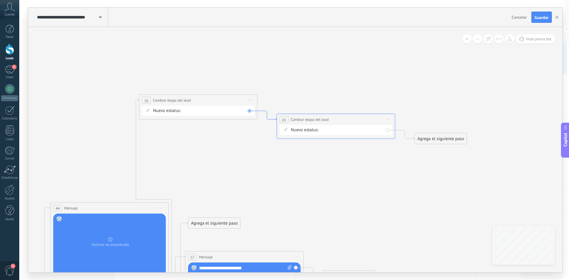
drag, startPoint x: 284, startPoint y: 90, endPoint x: 272, endPoint y: 114, distance: 26.6
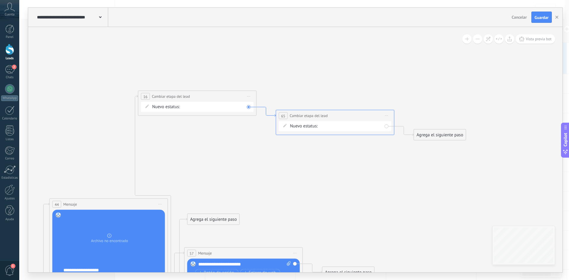
click at [260, 107] on icon at bounding box center [266, 112] width 19 height 10
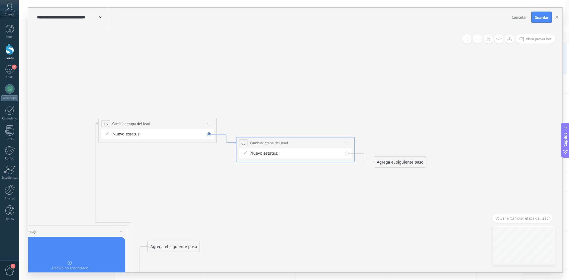
click at [234, 143] on icon at bounding box center [226, 139] width 19 height 10
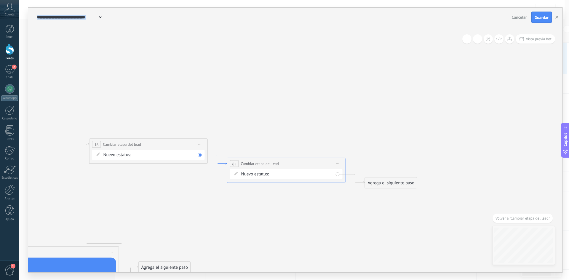
drag, startPoint x: 234, startPoint y: 143, endPoint x: 224, endPoint y: 164, distance: 23.6
click at [224, 164] on icon at bounding box center [217, 160] width 19 height 10
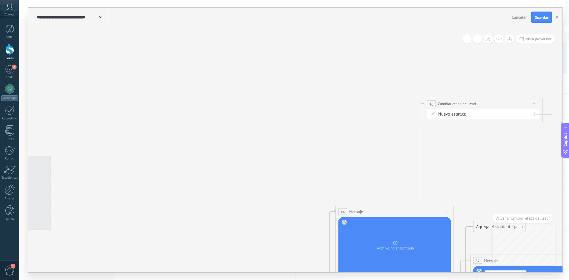
drag, startPoint x: 243, startPoint y: 109, endPoint x: 565, endPoint y: 88, distance: 322.5
click at [569, 88] on div "**********" at bounding box center [294, 140] width 550 height 280
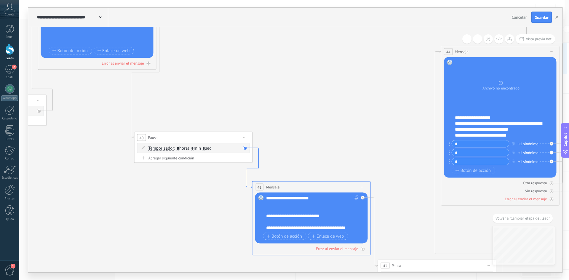
drag, startPoint x: 143, startPoint y: 245, endPoint x: 248, endPoint y: 185, distance: 121.3
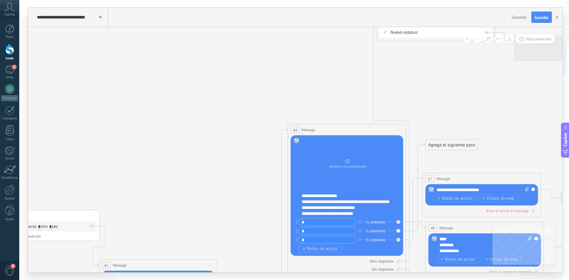
drag, startPoint x: 398, startPoint y: 81, endPoint x: 179, endPoint y: 174, distance: 237.9
click at [180, 177] on icon at bounding box center [17, 197] width 1728 height 659
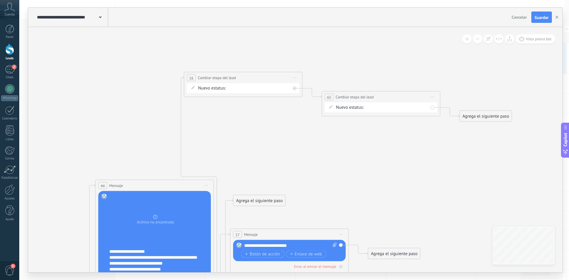
drag, startPoint x: 433, startPoint y: 109, endPoint x: 307, endPoint y: 146, distance: 131.5
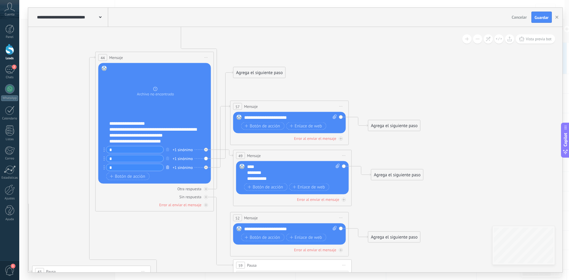
click at [168, 165] on icon "button" at bounding box center [167, 167] width 3 height 4
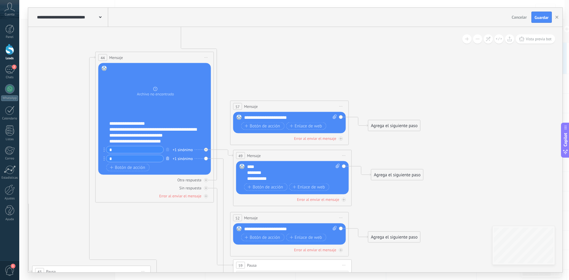
click at [167, 160] on button "button" at bounding box center [167, 158] width 7 height 7
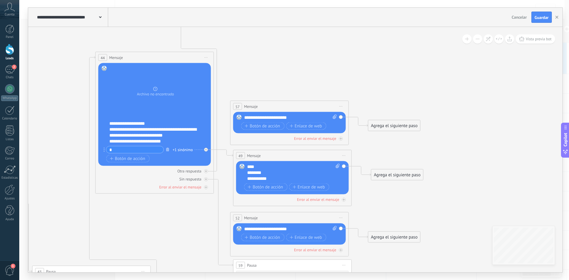
click at [167, 150] on icon "button" at bounding box center [167, 150] width 3 height 4
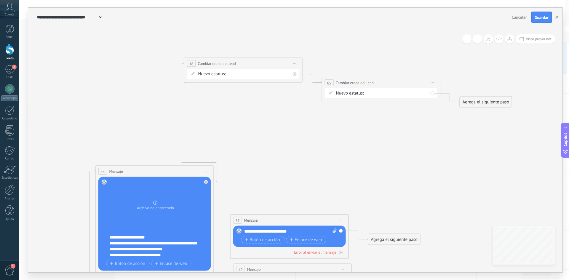
click at [432, 82] on span "Iniciar vista previa aquí Cambiar nombre Duplicar Borrar" at bounding box center [432, 83] width 9 height 9
click at [446, 119] on div "Borrar" at bounding box center [459, 121] width 59 height 10
click at [217, 68] on div "**********" at bounding box center [243, 63] width 118 height 11
click at [215, 73] on span "Nuevo estatus:" at bounding box center [212, 74] width 28 height 6
click at [294, 64] on span "Iniciar vista previa aquí Cambiar nombre Duplicar Borrar" at bounding box center [294, 63] width 9 height 9
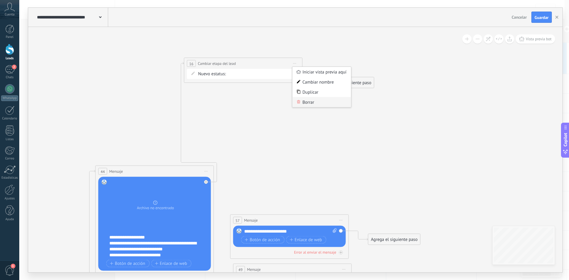
click at [308, 105] on div "Borrar" at bounding box center [321, 102] width 59 height 10
click at [252, 191] on div "Agrega el siguiente paso" at bounding box center [259, 191] width 52 height 10
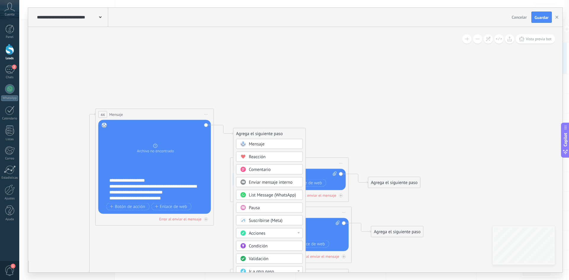
click at [255, 233] on span "Acciones" at bounding box center [257, 234] width 17 height 6
click at [271, 234] on div "Cambiar etapa del lead" at bounding box center [269, 234] width 66 height 10
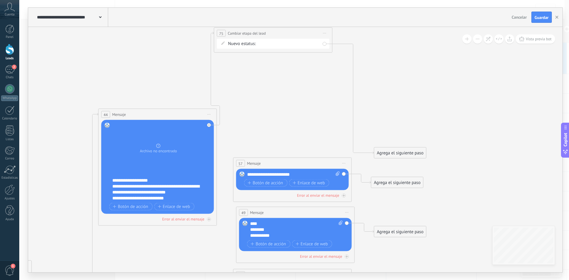
drag, startPoint x: 302, startPoint y: 134, endPoint x: 279, endPoint y: 34, distance: 102.9
click at [279, 34] on div "**********" at bounding box center [273, 33] width 118 height 11
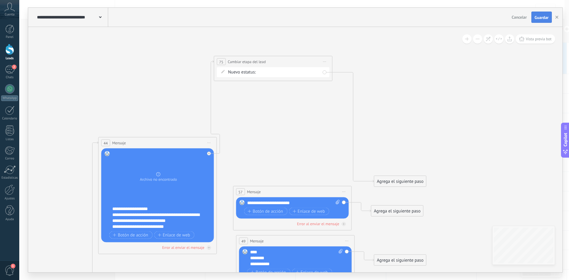
click at [541, 14] on button "Guardar" at bounding box center [541, 17] width 20 height 11
click at [548, 16] on span "button" at bounding box center [546, 16] width 5 height 5
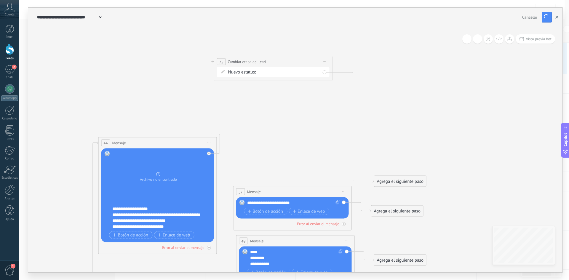
click at [553, 17] on button "button" at bounding box center [556, 17] width 9 height 11
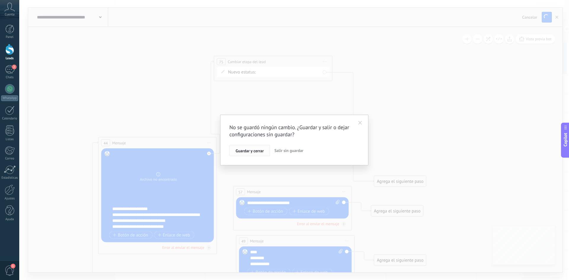
click at [253, 149] on span "Guardar y cerrar" at bounding box center [250, 151] width 28 height 4
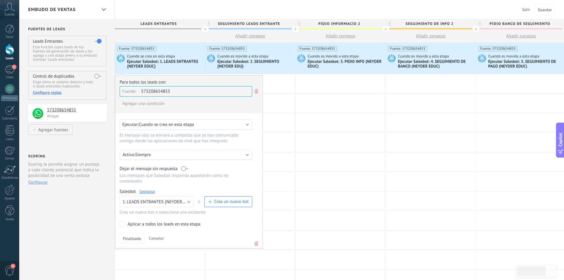
click at [148, 190] on link "Gestionar" at bounding box center [148, 191] width 16 height 5
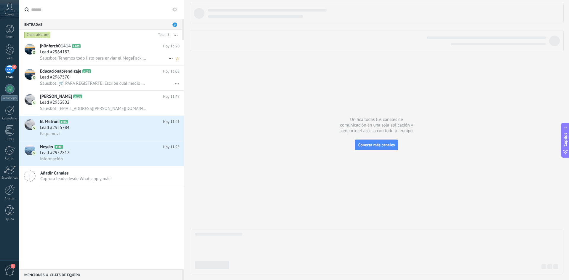
click at [89, 61] on span "Salesbot: Tenemos todo listo para enviar el MegaPack La [DEMOGRAPHIC_DATA] Simp…" at bounding box center [93, 58] width 107 height 6
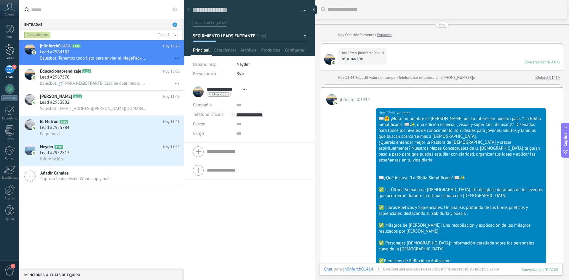
click at [12, 49] on div at bounding box center [9, 49] width 9 height 11
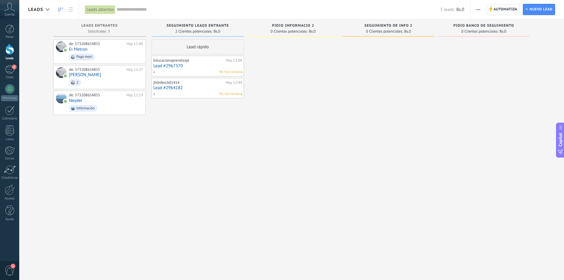
click at [488, 6] on span "Automatiza Automatiza" at bounding box center [504, 9] width 34 height 11
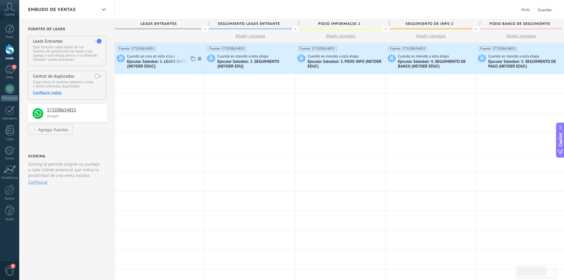
click at [150, 61] on div "Ejecutar Salesbot: 1. LEADS ENTRANTES {NEYDER EDUC}" at bounding box center [165, 64] width 76 height 10
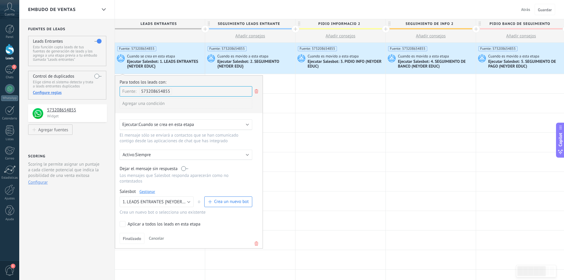
click at [148, 191] on link "Gestionar" at bounding box center [148, 191] width 16 height 5
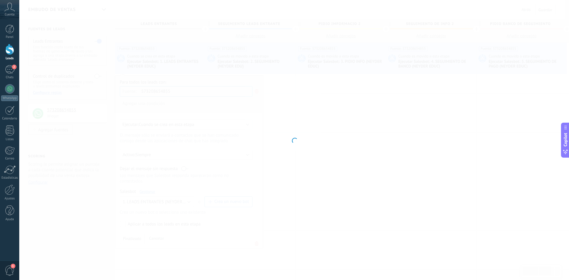
type input "**********"
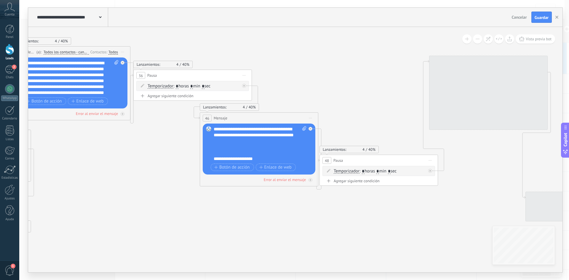
drag, startPoint x: 452, startPoint y: 168, endPoint x: 140, endPoint y: 159, distance: 312.1
click at [140, 159] on icon at bounding box center [535, 176] width 1677 height 653
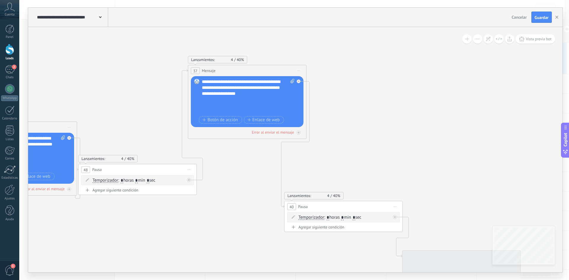
drag, startPoint x: 391, startPoint y: 80, endPoint x: 141, endPoint y: 87, distance: 249.6
click at [142, 88] on icon at bounding box center [294, 185] width 1677 height 653
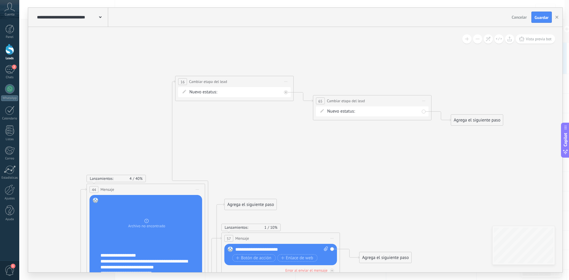
click at [422, 100] on span "Iniciar vista previa aquí Cambiar nombre Duplicar [GEOGRAPHIC_DATA]" at bounding box center [423, 101] width 9 height 9
click at [445, 141] on div "Borrar" at bounding box center [450, 140] width 59 height 10
click at [286, 83] on span "Iniciar vista previa aquí Cambiar nombre Duplicar [GEOGRAPHIC_DATA]" at bounding box center [285, 81] width 9 height 9
click at [298, 123] on div "Borrar" at bounding box center [313, 120] width 59 height 10
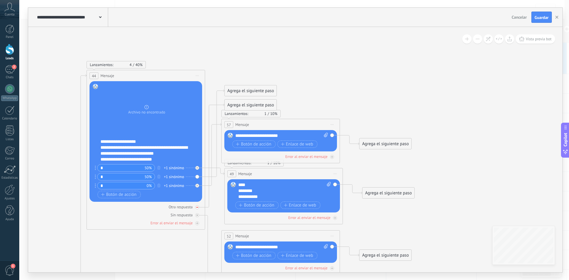
click at [196, 207] on icon at bounding box center [197, 207] width 2 height 2
click at [197, 207] on icon at bounding box center [197, 207] width 3 height 3
drag, startPoint x: 248, startPoint y: 103, endPoint x: 245, endPoint y: 51, distance: 52.2
click at [245, 51] on div "Agrega el siguiente paso" at bounding box center [248, 51] width 52 height 10
click at [244, 51] on div "Agrega el siguiente paso" at bounding box center [248, 51] width 52 height 10
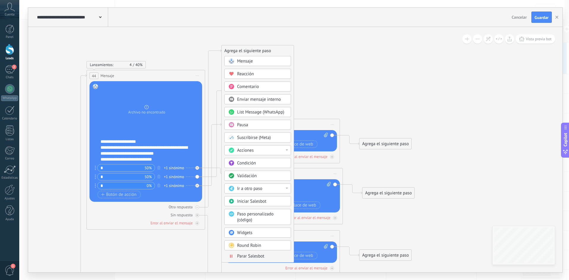
click at [247, 151] on span "Acciones" at bounding box center [245, 151] width 17 height 6
click at [256, 181] on div "Cambiar etapa del lead" at bounding box center [258, 181] width 66 height 10
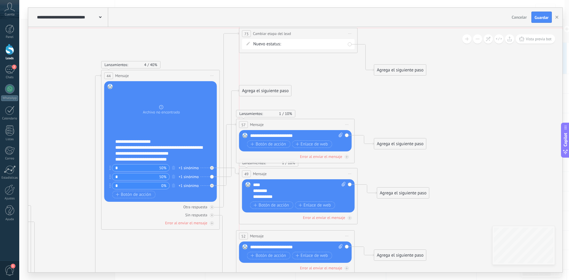
drag, startPoint x: 298, startPoint y: 52, endPoint x: 303, endPoint y: 36, distance: 16.8
click at [303, 36] on div "**********" at bounding box center [298, 33] width 118 height 11
click at [548, 20] on span "Guardar" at bounding box center [541, 17] width 14 height 4
click at [557, 15] on button "button" at bounding box center [556, 17] width 9 height 11
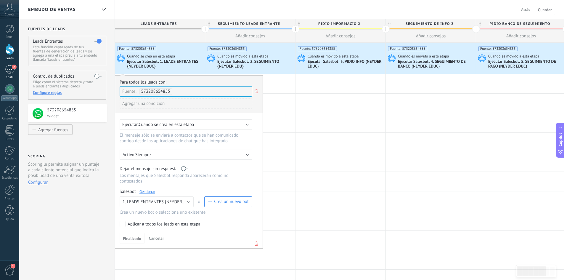
click at [8, 68] on div "2" at bounding box center [9, 69] width 9 height 9
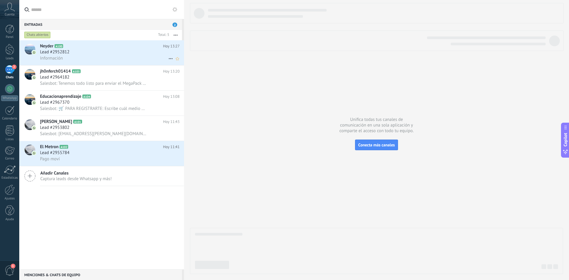
click at [139, 58] on div "Información" at bounding box center [110, 58] width 140 height 6
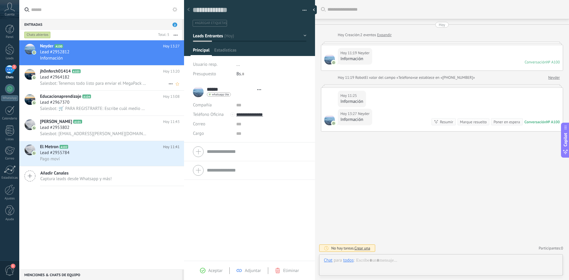
type textarea "**********"
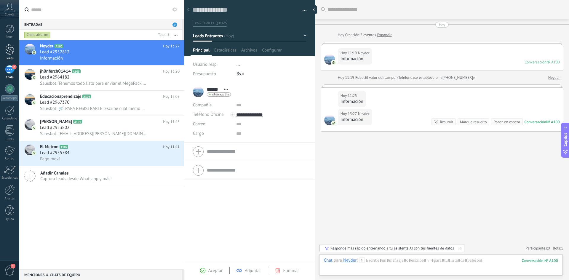
click at [8, 52] on div at bounding box center [9, 49] width 9 height 11
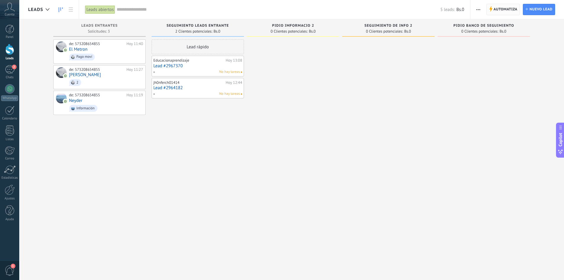
click at [503, 10] on span "Automatiza" at bounding box center [506, 9] width 24 height 11
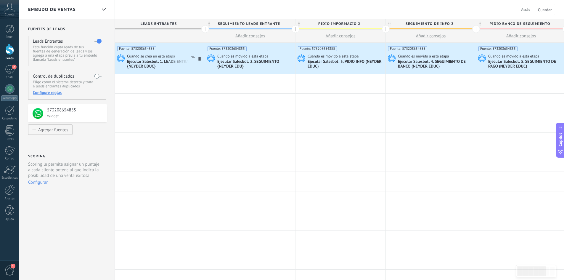
click at [156, 60] on div "Ejecutar Salesbot: 1. LEADS ENTRANTES {NEYDER EDUC}" at bounding box center [165, 64] width 76 height 10
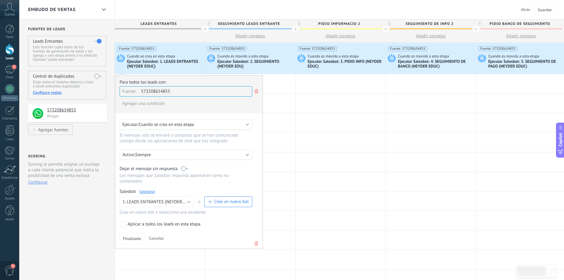
click at [147, 192] on link "Gestionar" at bounding box center [148, 191] width 16 height 5
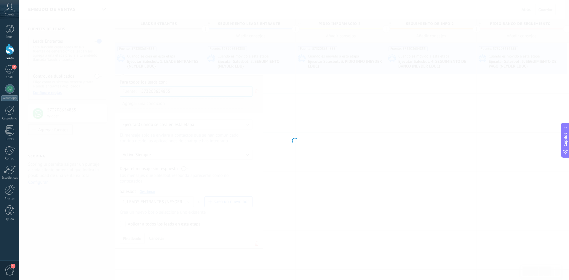
type input "**********"
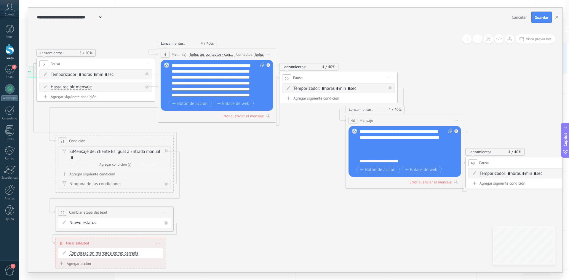
drag, startPoint x: 433, startPoint y: 160, endPoint x: 257, endPoint y: 148, distance: 177.0
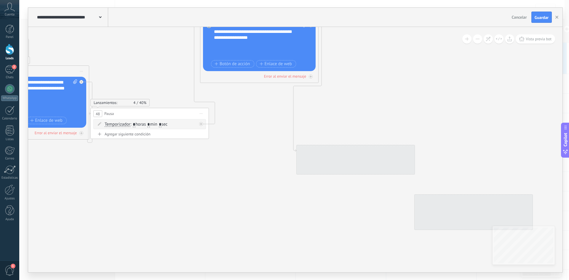
drag, startPoint x: 439, startPoint y: 89, endPoint x: 161, endPoint y: 42, distance: 282.8
click at [149, 41] on icon at bounding box center [306, 153] width 1677 height 605
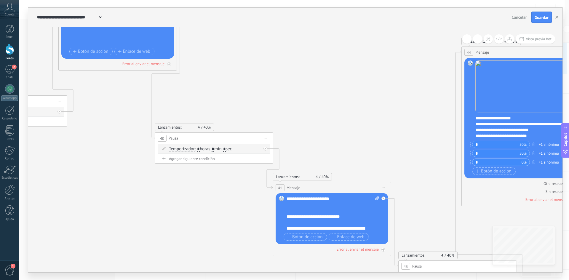
drag, startPoint x: 337, startPoint y: 89, endPoint x: 137, endPoint y: 73, distance: 200.6
click at [144, 80] on icon at bounding box center [165, 141] width 1677 height 605
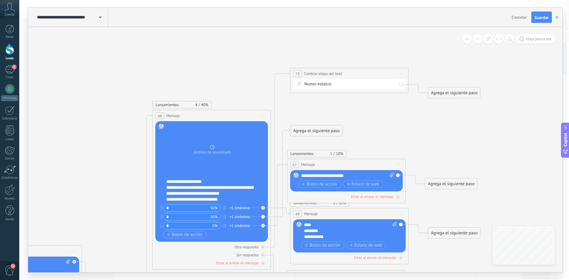
drag, startPoint x: 262, startPoint y: 115, endPoint x: 100, endPoint y: 178, distance: 173.4
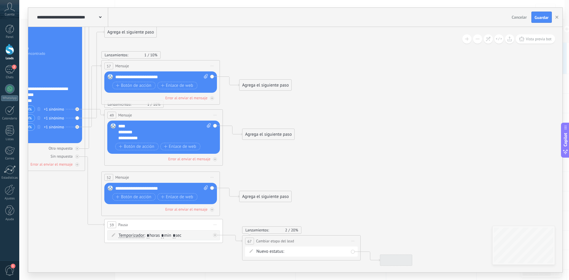
drag, startPoint x: 490, startPoint y: 167, endPoint x: 305, endPoint y: 68, distance: 210.4
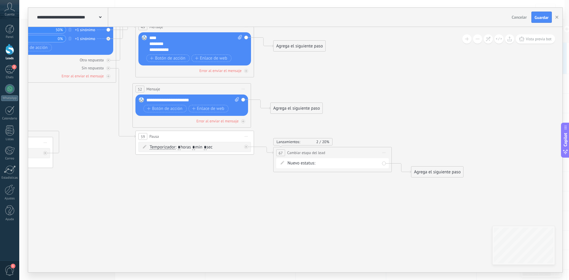
drag, startPoint x: 370, startPoint y: 166, endPoint x: 401, endPoint y: 78, distance: 93.1
click at [385, 151] on span "Iniciar vista previa aquí Cambiar nombre Duplicar Borrar" at bounding box center [383, 152] width 9 height 9
click at [419, 163] on div "Iniciar vista previa aquí" at bounding box center [411, 161] width 59 height 10
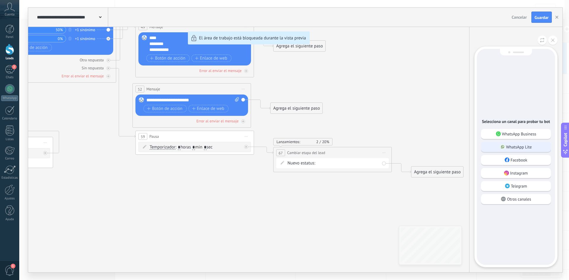
click at [526, 147] on p "WhatsApp Lite" at bounding box center [519, 146] width 26 height 5
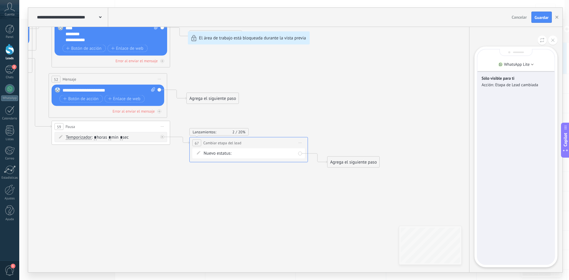
click at [513, 164] on div "Sólo visible para ti Acción: Etapa de Lead cambiada" at bounding box center [515, 156] width 77 height 215
drag, startPoint x: 499, startPoint y: 93, endPoint x: 498, endPoint y: 87, distance: 6.0
click at [499, 93] on div "Sólo visible para ti Acción: Etapa de Lead cambiada" at bounding box center [515, 156] width 77 height 215
click at [516, 60] on li "WhatsApp Lite" at bounding box center [515, 64] width 77 height 9
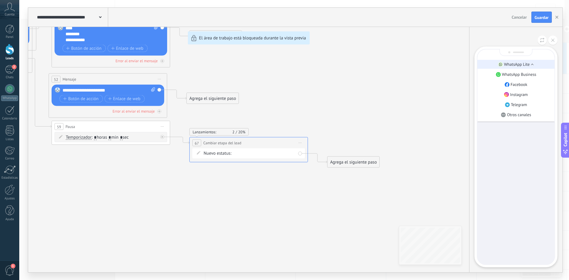
click at [526, 65] on p "WhatsApp Lite" at bounding box center [517, 64] width 26 height 5
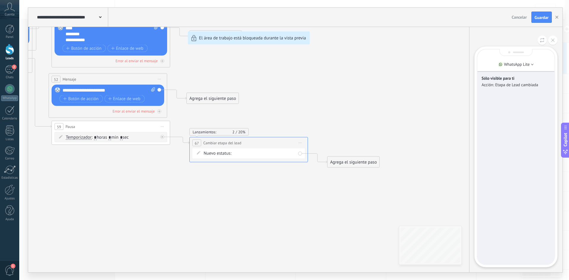
click at [536, 87] on p "Acción: Etapa de Lead cambiada" at bounding box center [515, 84] width 69 height 5
click at [539, 86] on p "Acción: Etapa de Lead cambiada" at bounding box center [515, 84] width 69 height 5
click at [514, 77] on p "Sólo visible para ti" at bounding box center [515, 78] width 69 height 5
click at [495, 81] on p "Sólo visible para ti" at bounding box center [515, 78] width 69 height 5
drag, startPoint x: 535, startPoint y: 207, endPoint x: 533, endPoint y: 222, distance: 14.5
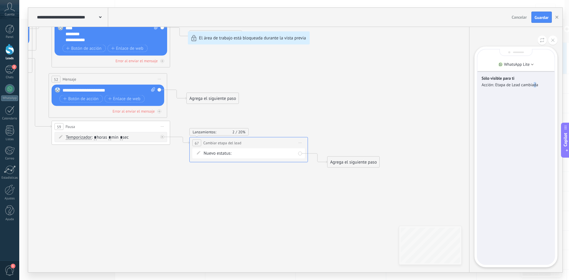
click at [535, 209] on div "Sólo visible para ti Acción: Etapa de Lead cambiada" at bounding box center [515, 156] width 77 height 215
click at [511, 250] on div "Sólo visible para ti Acción: Etapa de Lead cambiada" at bounding box center [515, 156] width 77 height 215
click at [540, 40] on icon at bounding box center [542, 40] width 4 height 5
click at [528, 63] on p "WhatsApp Lite" at bounding box center [517, 64] width 26 height 5
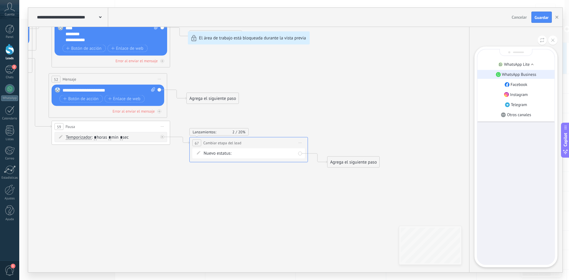
click at [521, 73] on p "WhatsApp Business" at bounding box center [519, 74] width 34 height 5
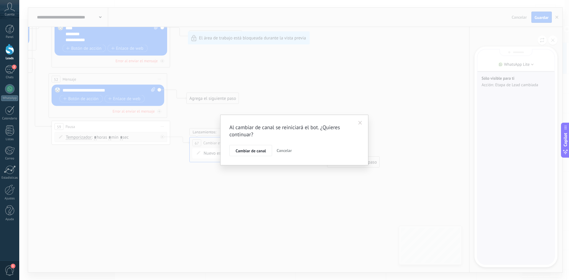
click at [286, 148] on span "Cancelar" at bounding box center [283, 150] width 15 height 5
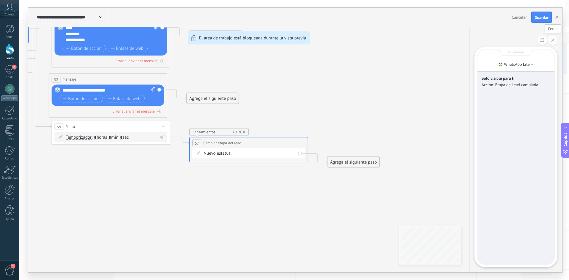
click at [554, 40] on icon at bounding box center [552, 40] width 3 height 3
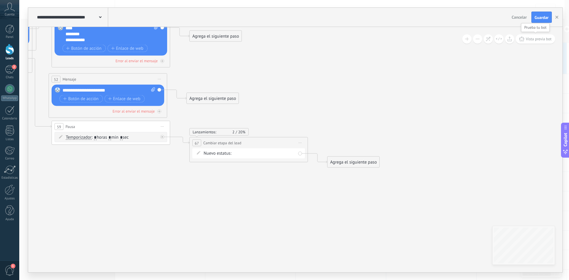
click at [544, 38] on span "Vista previa bot" at bounding box center [539, 38] width 26 height 5
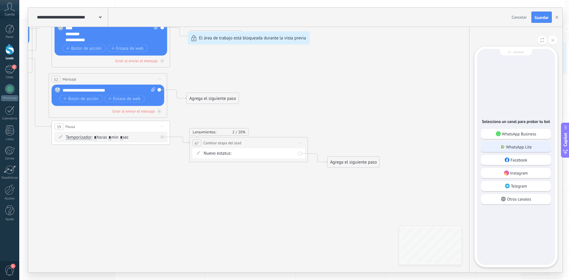
click at [525, 149] on p "WhatsApp Lite" at bounding box center [519, 146] width 26 height 5
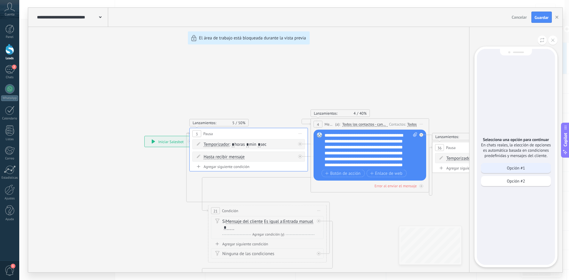
click at [515, 165] on p "Opción #1" at bounding box center [516, 167] width 18 height 5
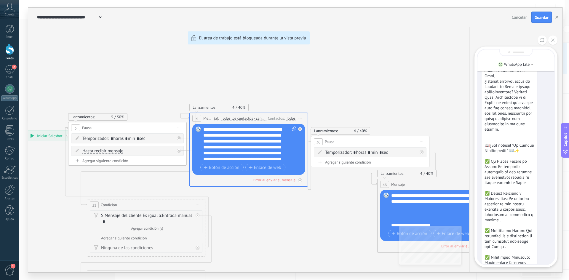
scroll to position [-148, 0]
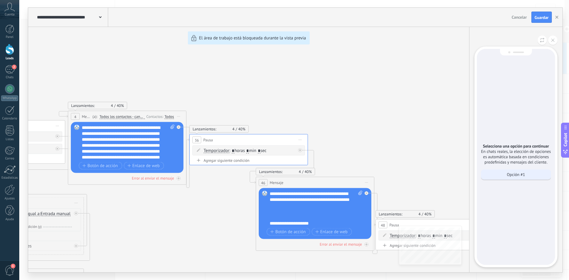
click at [513, 173] on p "Opción #1" at bounding box center [516, 174] width 18 height 5
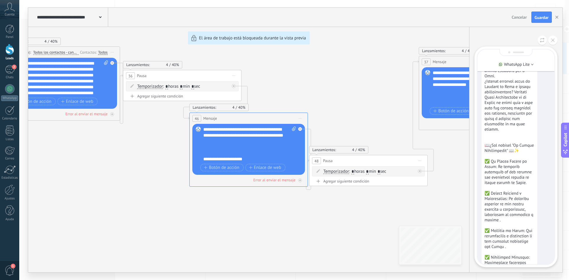
scroll to position [-213, 0]
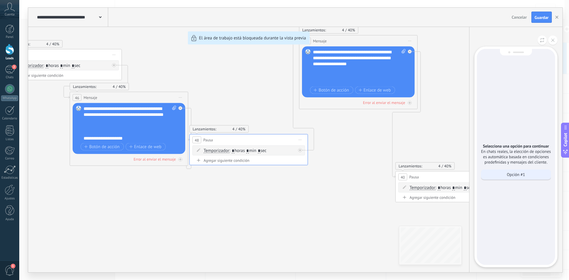
click at [522, 176] on p "Opción #1" at bounding box center [516, 174] width 18 height 5
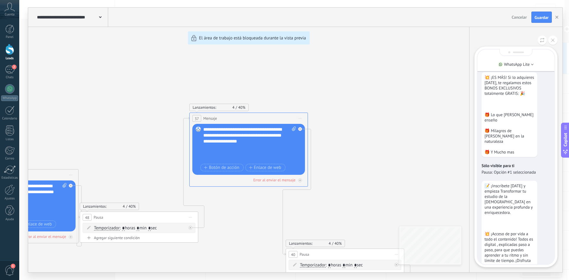
scroll to position [0, 0]
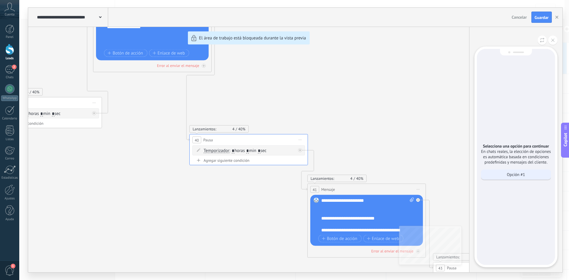
click at [510, 170] on div "Opción #1" at bounding box center [516, 174] width 70 height 10
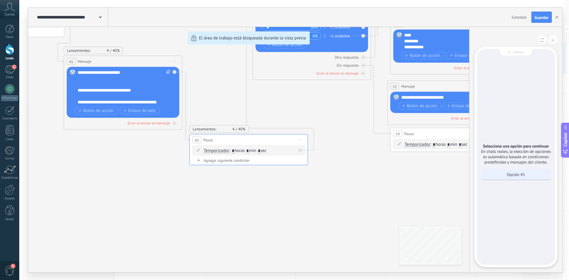
click at [523, 173] on p "Opción #1" at bounding box center [516, 174] width 18 height 5
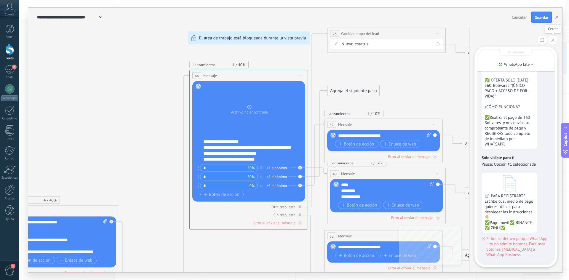
click at [551, 43] on button at bounding box center [552, 40] width 9 height 9
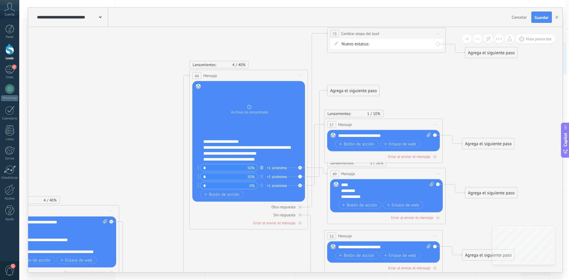
click at [262, 168] on icon "button" at bounding box center [261, 168] width 3 height 4
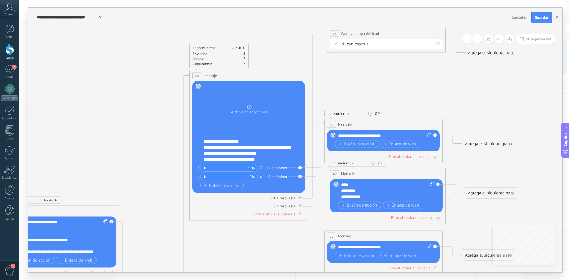
click at [261, 177] on icon "button" at bounding box center [261, 177] width 3 height 4
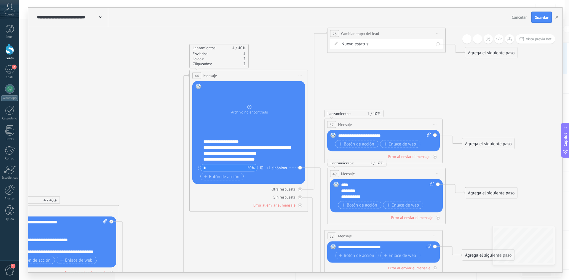
click at [262, 166] on icon "button" at bounding box center [261, 168] width 3 height 4
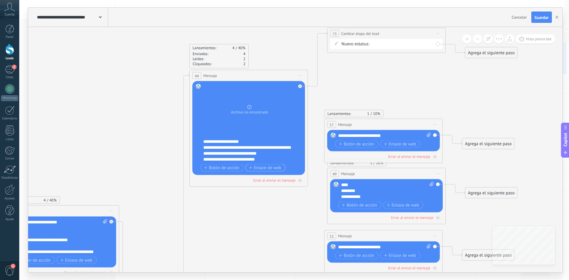
click at [267, 167] on span "Enlace de web" at bounding box center [265, 167] width 32 height 5
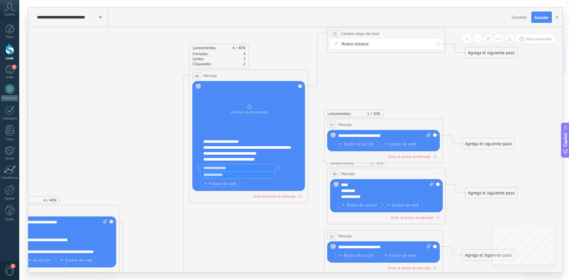
click at [289, 177] on div at bounding box center [245, 171] width 95 height 15
click at [247, 176] on div "Botón de acción Enlace de web" at bounding box center [247, 176] width 95 height 7
click at [558, 16] on use "button" at bounding box center [556, 17] width 3 height 3
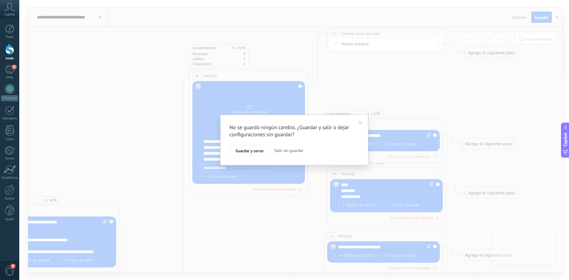
click at [280, 150] on span "Salir sin guardar" at bounding box center [288, 150] width 29 height 5
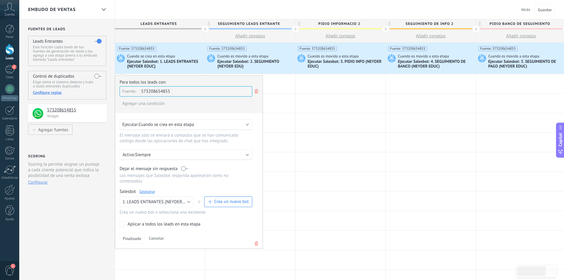
click at [44, 8] on span "Embudo de ventas" at bounding box center [52, 10] width 48 height 6
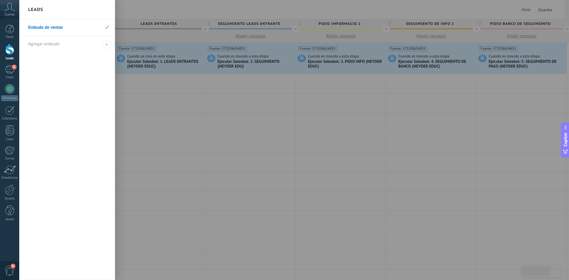
click at [132, 10] on div at bounding box center [303, 140] width 569 height 280
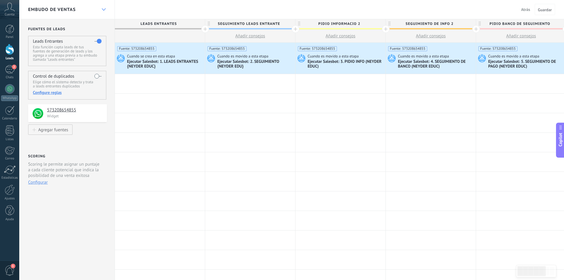
click at [105, 10] on icon at bounding box center [104, 9] width 4 height 2
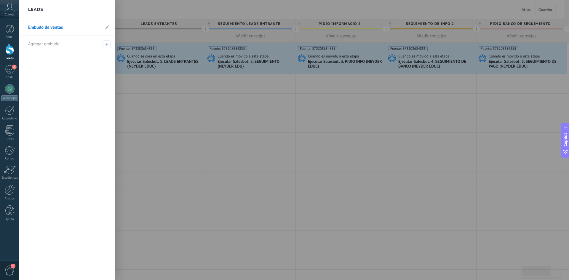
click at [124, 8] on div at bounding box center [303, 140] width 569 height 280
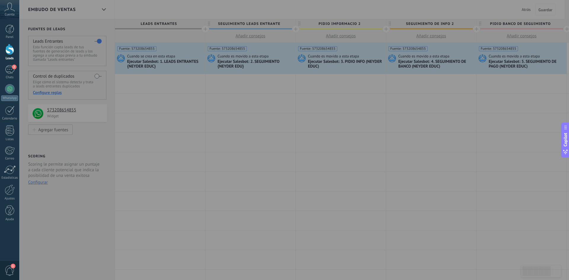
click at [356, 114] on div at bounding box center [303, 140] width 569 height 280
click at [109, 100] on div at bounding box center [303, 140] width 569 height 280
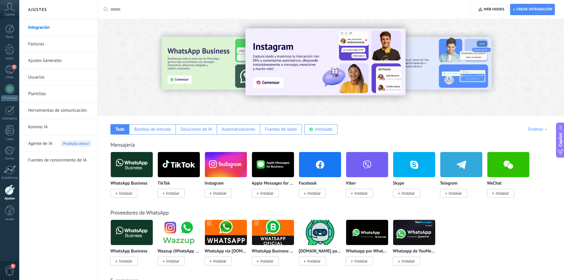
click at [130, 193] on span "Instalar" at bounding box center [125, 193] width 13 height 5
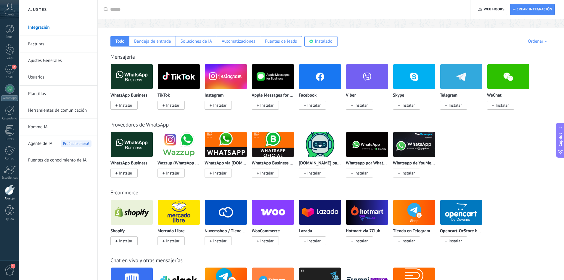
scroll to position [89, 0]
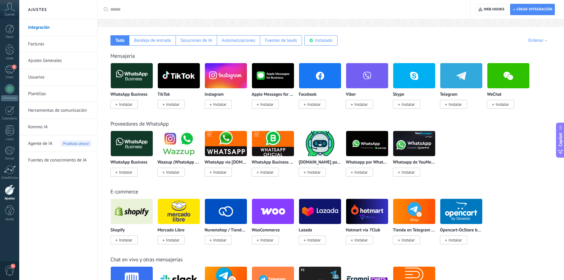
click at [128, 105] on span "Instalar" at bounding box center [125, 104] width 13 height 5
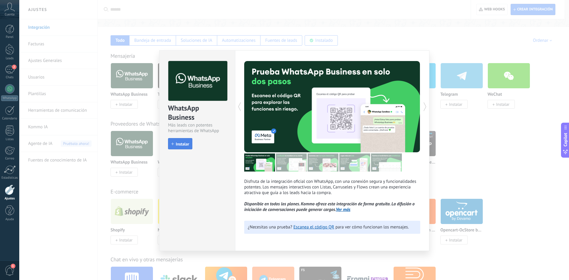
click at [181, 142] on span "Instalar" at bounding box center [182, 144] width 13 height 4
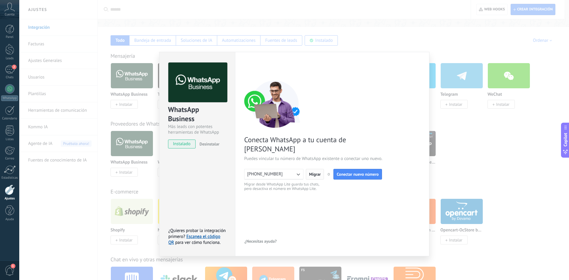
click at [310, 172] on span "Migrar" at bounding box center [315, 174] width 12 height 4
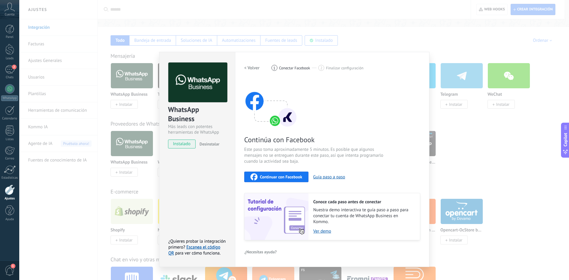
click at [272, 173] on div "Continuar con Facebook" at bounding box center [276, 176] width 52 height 7
click at [441, 33] on div "WhatsApp Business Más leads con potentes herramientas de WhatsApp instalado Des…" at bounding box center [294, 140] width 550 height 280
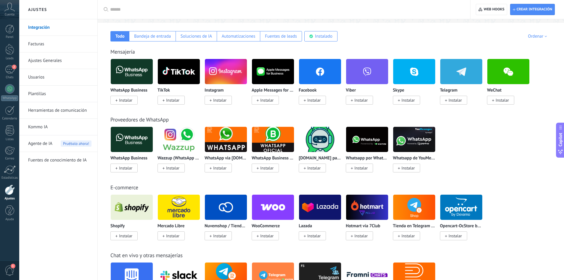
scroll to position [89, 0]
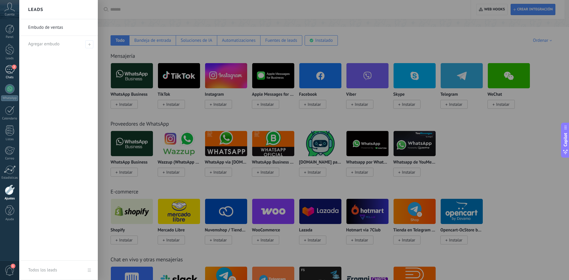
click at [10, 72] on div "2" at bounding box center [9, 69] width 9 height 9
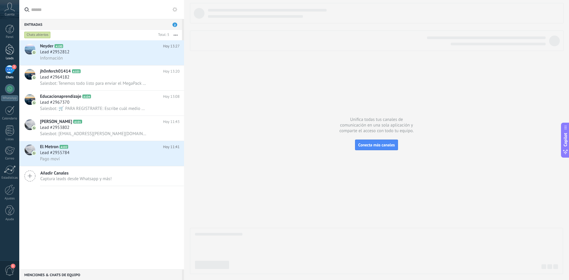
click at [8, 48] on div at bounding box center [9, 49] width 9 height 11
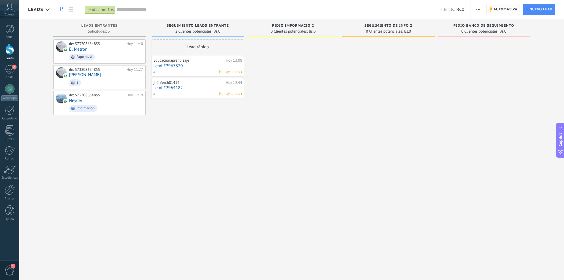
click at [499, 7] on span "Automatiza" at bounding box center [506, 9] width 24 height 11
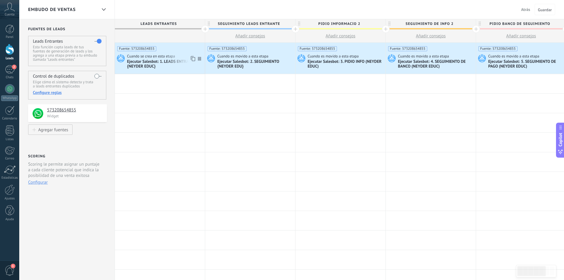
click at [151, 61] on div "Ejecutar Salesbot: 1. LEADS ENTRANTES {NEYDER EDUC}" at bounding box center [165, 64] width 76 height 10
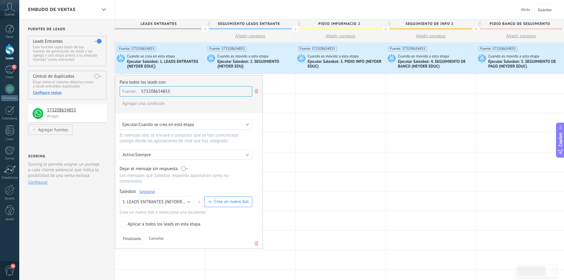
click at [150, 190] on link "Gestionar" at bounding box center [148, 191] width 16 height 5
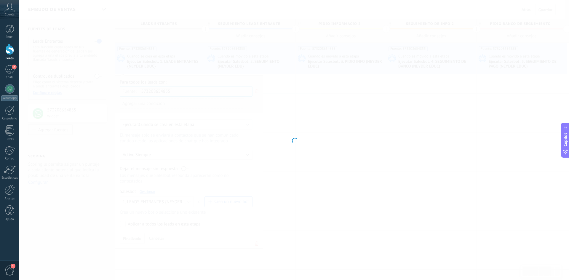
type input "**********"
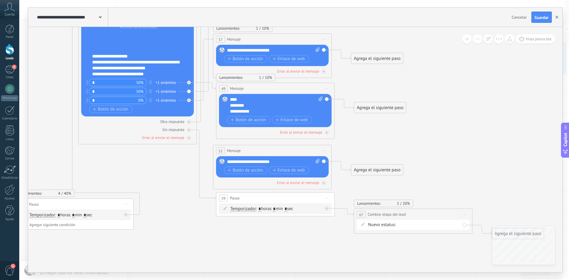
click at [557, 19] on icon "button" at bounding box center [556, 17] width 3 height 3
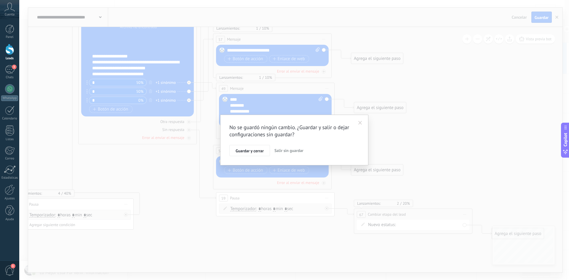
click at [283, 148] on button "Salir sin guardar" at bounding box center [289, 150] width 34 height 11
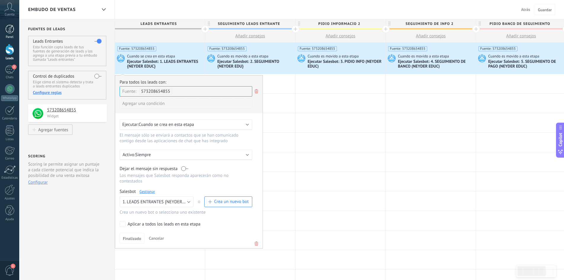
click at [9, 30] on div at bounding box center [9, 29] width 9 height 9
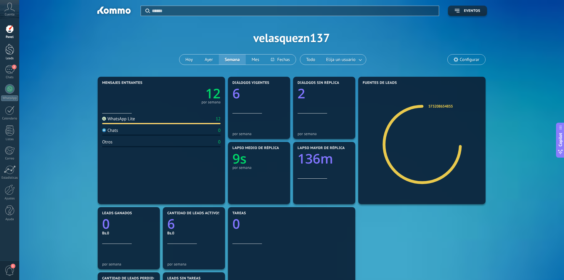
click at [9, 49] on div at bounding box center [9, 49] width 9 height 11
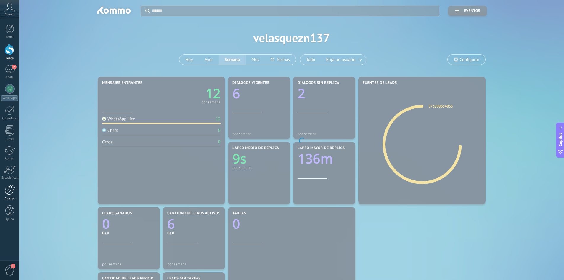
click at [12, 188] on div at bounding box center [10, 190] width 10 height 10
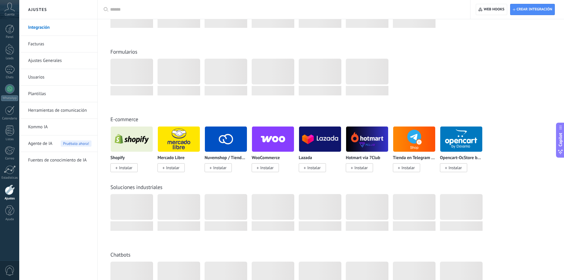
scroll to position [356, 0]
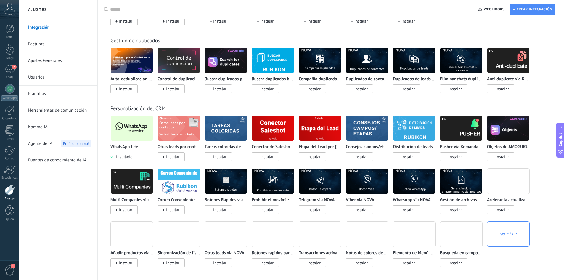
scroll to position [1843, 0]
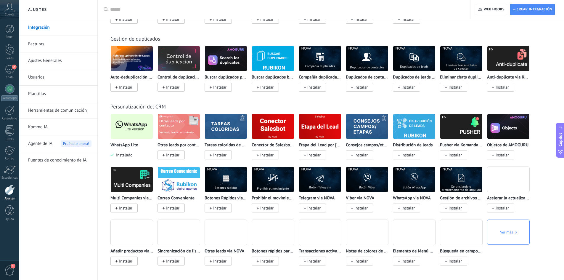
click at [140, 128] on img at bounding box center [132, 126] width 42 height 29
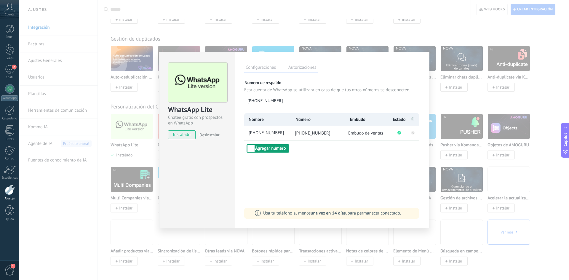
click at [269, 148] on button "Agregar número" at bounding box center [268, 148] width 43 height 8
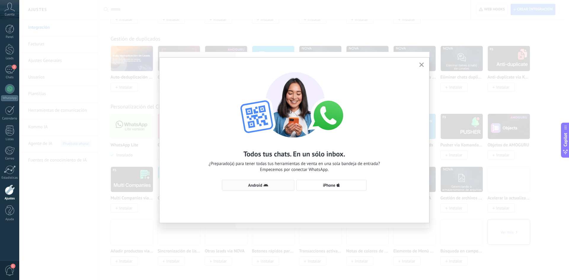
click at [255, 184] on span "Android" at bounding box center [255, 185] width 14 height 4
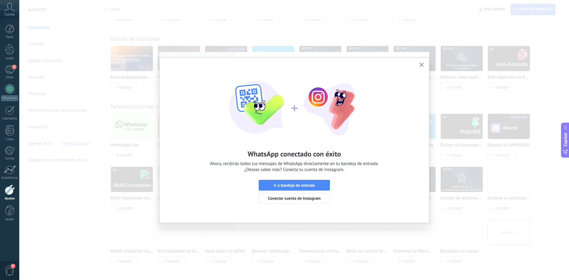
click at [419, 61] on div "WhatsApp conectado con éxito Ahora, recibirás todos tus mensajes de WhatsApp di…" at bounding box center [294, 134] width 270 height 155
click at [421, 64] on icon "button" at bounding box center [421, 65] width 4 height 4
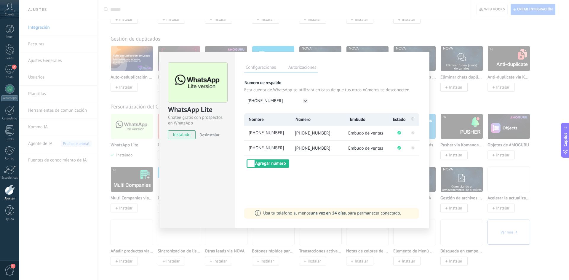
click at [552, 42] on div "WhatsApp Lite Chatee gratis con prospectos en WhatsApp instalado Desinstalar Co…" at bounding box center [294, 140] width 550 height 280
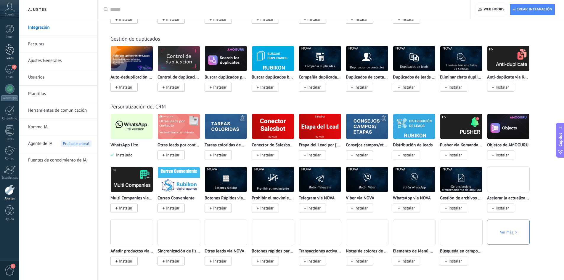
click at [11, 51] on div at bounding box center [9, 49] width 9 height 11
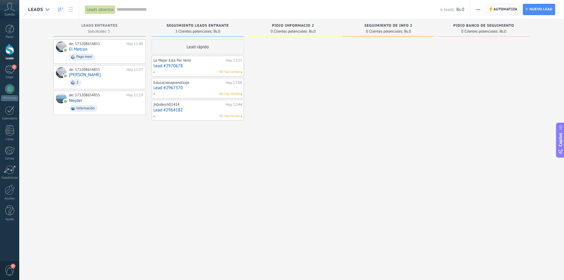
click at [513, 11] on span "Automatiza" at bounding box center [506, 9] width 24 height 11
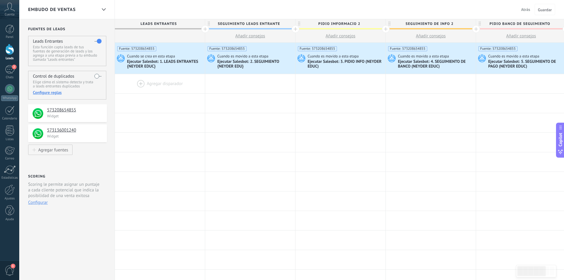
click at [141, 83] on div at bounding box center [160, 83] width 90 height 19
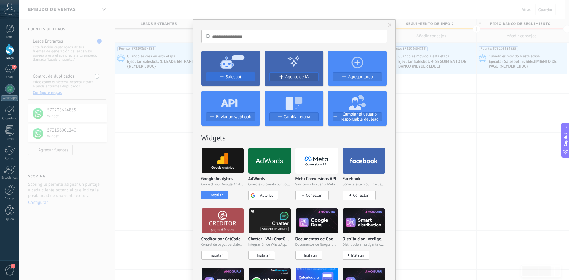
click at [233, 77] on span "Salesbot" at bounding box center [234, 76] width 16 height 5
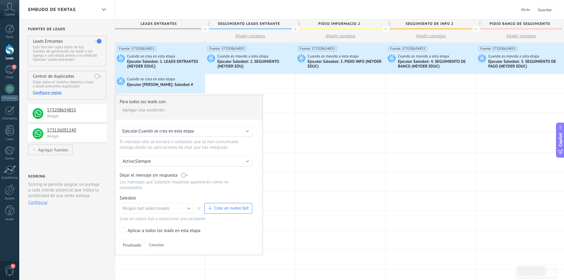
click at [152, 110] on div "Agregar una condición" at bounding box center [186, 110] width 133 height 10
click at [138, 143] on div "Fuente" at bounding box center [146, 143] width 46 height 8
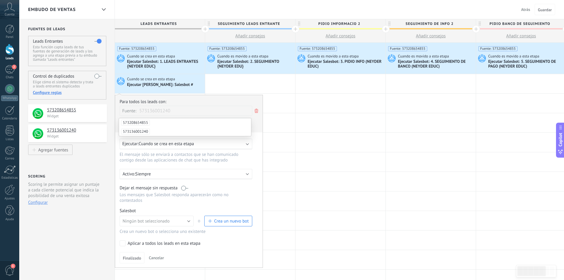
click at [142, 129] on span "573136001240" at bounding box center [135, 132] width 29 height 6
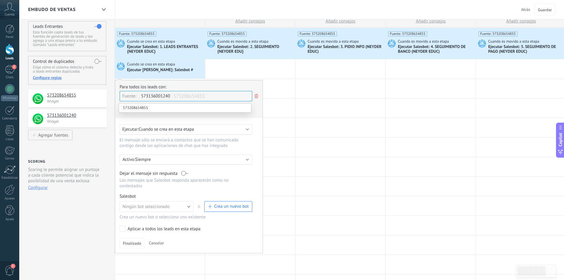
scroll to position [30, 0]
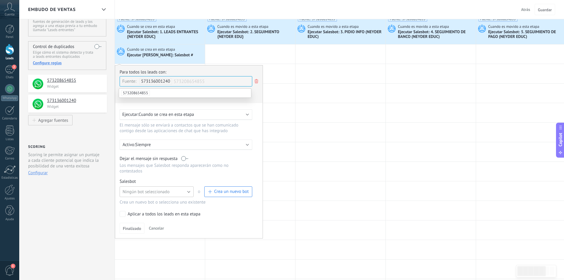
click at [143, 191] on span "Ningún bot seleccionado" at bounding box center [146, 192] width 47 height 6
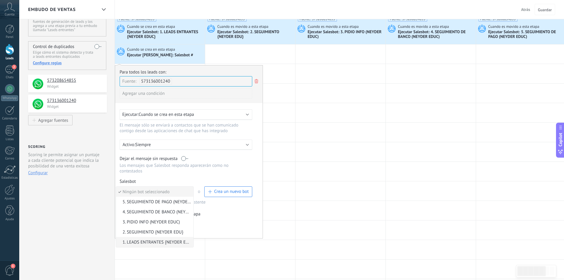
click at [140, 243] on span "1. LEADS ENTRANTES {NEYDER EDUC}" at bounding box center [154, 242] width 76 height 6
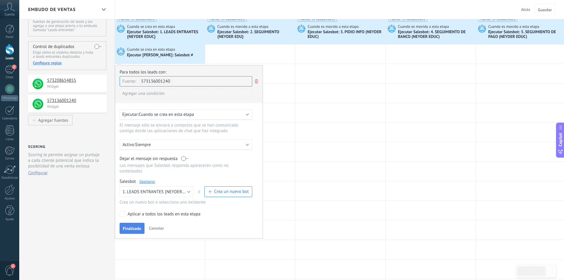
click at [135, 230] on span "Finalizado" at bounding box center [132, 228] width 18 height 4
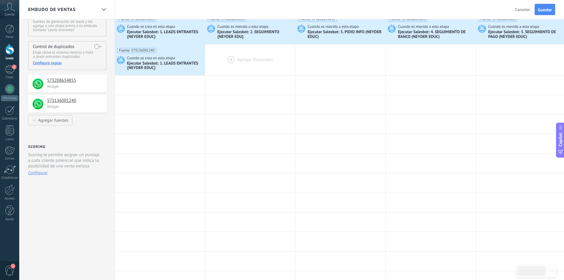
click at [232, 60] on div at bounding box center [250, 59] width 90 height 31
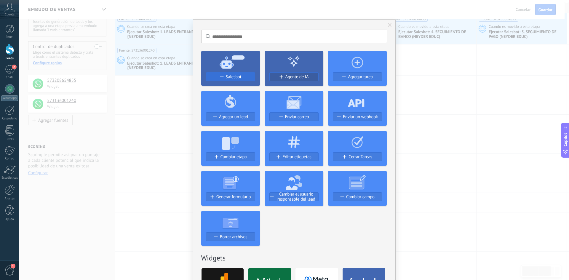
click at [242, 78] on div "Salesbot" at bounding box center [230, 76] width 49 height 5
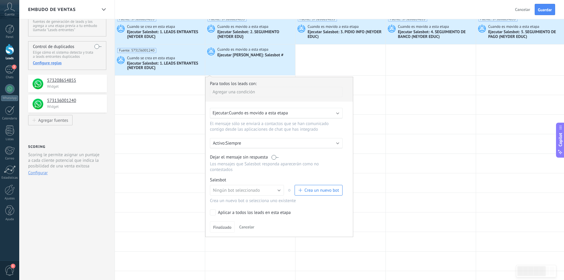
click at [236, 111] on span "Cuando es movido a esta etapa" at bounding box center [258, 113] width 59 height 6
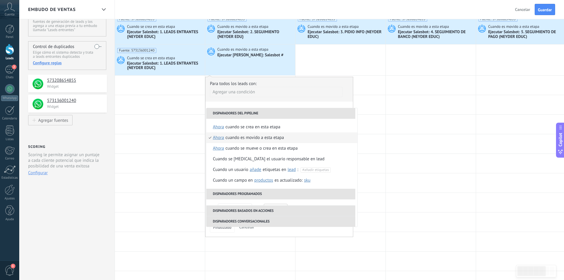
click at [243, 89] on div "Agregar una condición" at bounding box center [276, 92] width 133 height 10
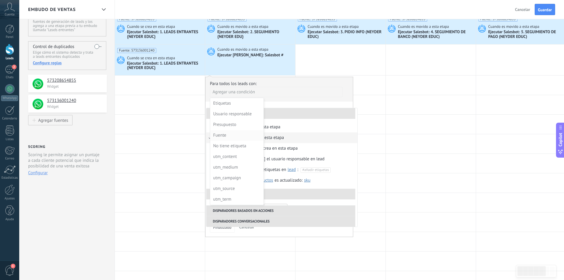
click at [222, 136] on div "Fuente" at bounding box center [236, 135] width 46 height 8
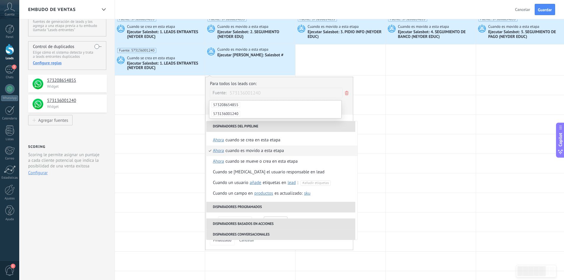
click at [233, 114] on span "573136001240" at bounding box center [226, 114] width 29 height 6
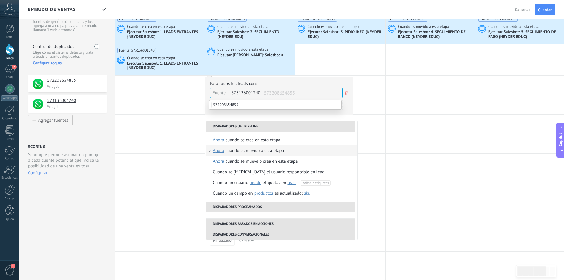
click at [349, 112] on div "Para todos los leads con: Fuente: 573136001240 573208654855 Agregar una condici…" at bounding box center [279, 98] width 139 height 34
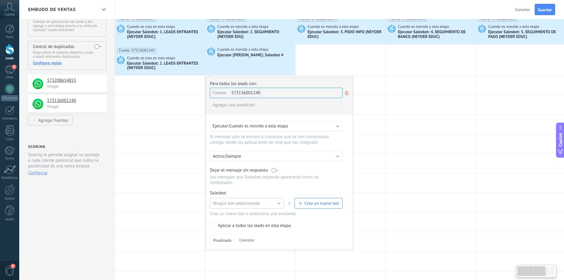
click at [250, 202] on span "Ningún bot seleccionado" at bounding box center [236, 204] width 47 height 6
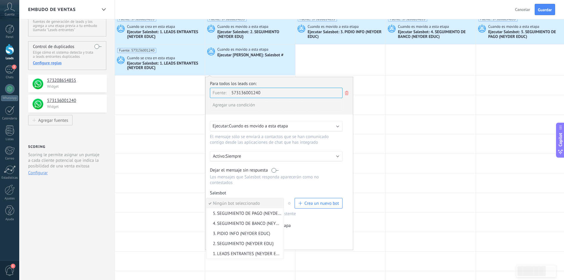
click at [226, 245] on span "2. SEGUIMIENTO {NEYDER EDU}" at bounding box center [245, 244] width 76 height 6
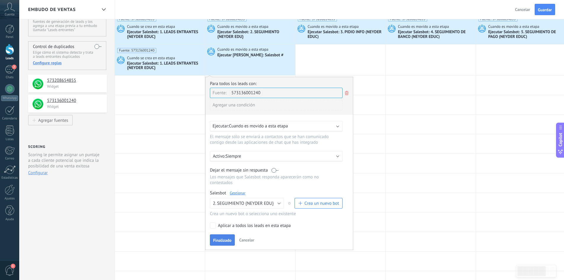
click at [222, 241] on span "Finalizado" at bounding box center [222, 240] width 18 height 4
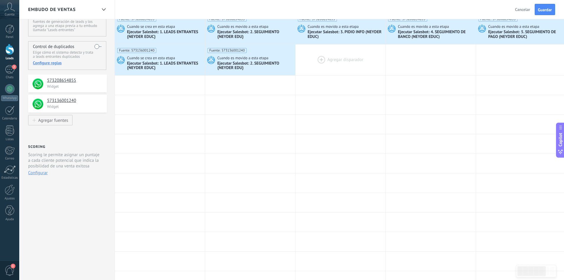
click at [323, 56] on div at bounding box center [341, 59] width 90 height 31
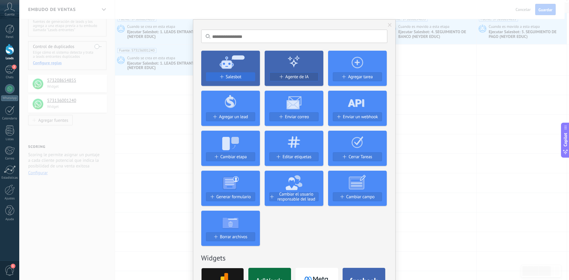
click at [233, 74] on button "Salesbot" at bounding box center [230, 76] width 49 height 9
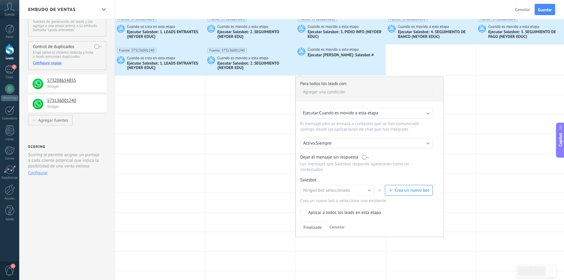
click at [335, 90] on div "Agregar una condición" at bounding box center [366, 92] width 133 height 10
click at [308, 135] on div "Fuente" at bounding box center [327, 135] width 46 height 8
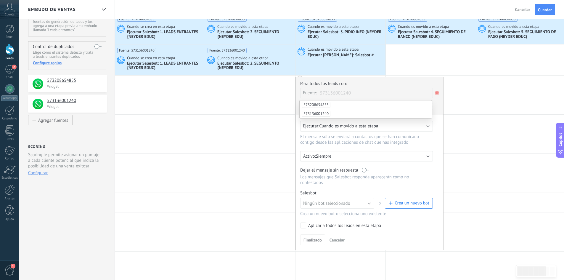
click at [323, 114] on span "573136001240" at bounding box center [316, 114] width 29 height 6
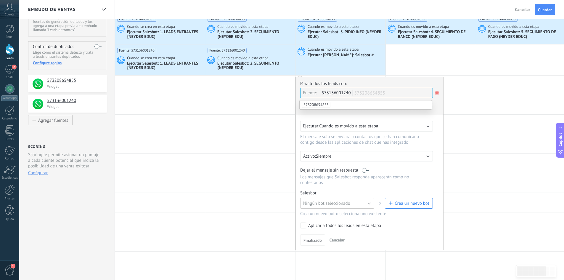
click at [330, 202] on span "Ningún bot seleccionado" at bounding box center [326, 204] width 47 height 6
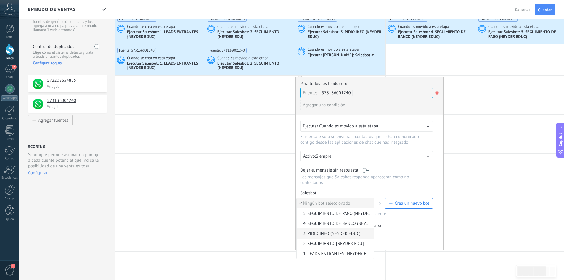
click at [318, 231] on li "3. PIDIO INFO (NEYDER EDUC)" at bounding box center [335, 233] width 77 height 10
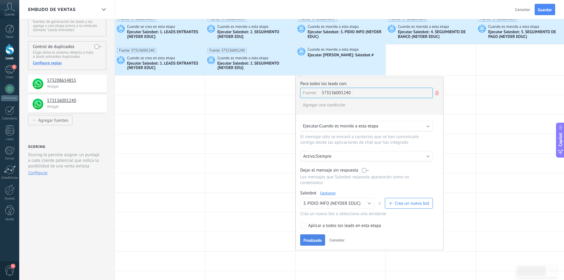
click at [311, 245] on button "Finalizado" at bounding box center [312, 239] width 25 height 11
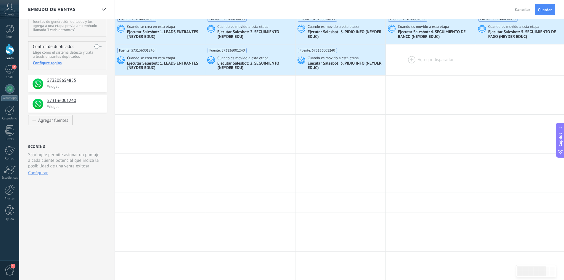
click at [410, 60] on div at bounding box center [431, 59] width 90 height 31
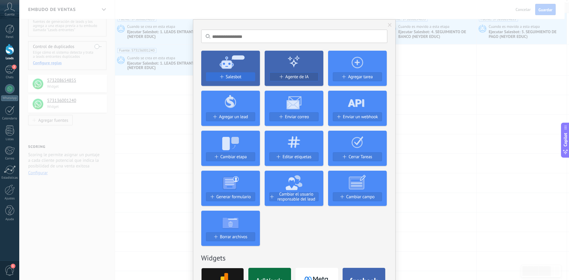
click at [233, 74] on button "Salesbot" at bounding box center [230, 76] width 49 height 9
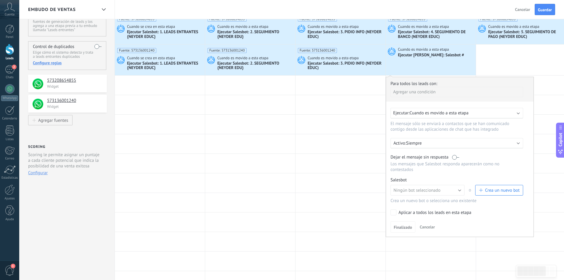
click at [419, 91] on div "Agregar una condición" at bounding box center [457, 92] width 133 height 10
click at [403, 132] on div "Fuente" at bounding box center [417, 135] width 46 height 8
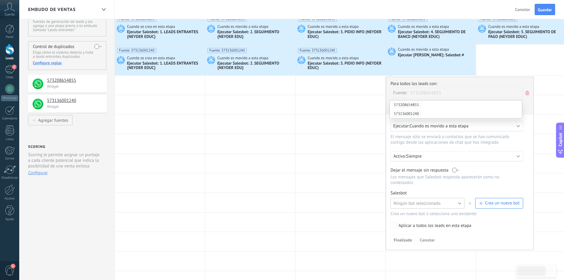
click at [421, 203] on span "Ningún bot seleccionado" at bounding box center [417, 204] width 47 height 6
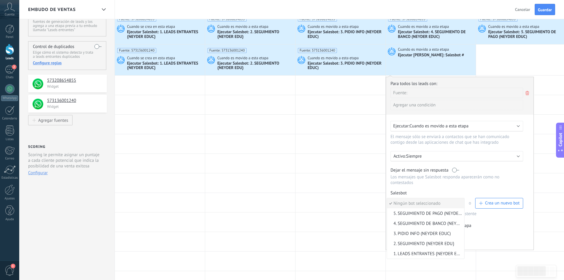
click at [410, 92] on div "Fuente:" at bounding box center [401, 92] width 17 height 8
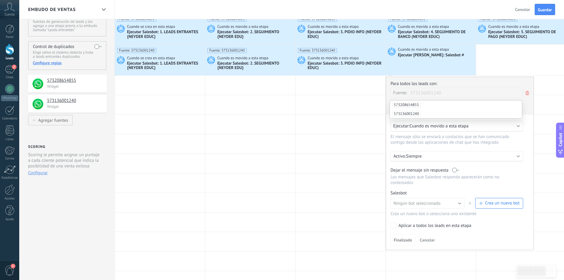
click at [413, 114] on span "573136001240" at bounding box center [406, 114] width 29 height 6
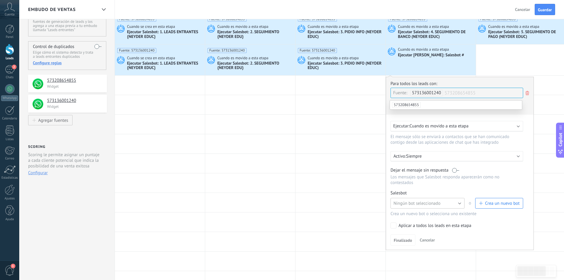
click at [422, 204] on span "Ningún bot seleccionado" at bounding box center [417, 204] width 47 height 6
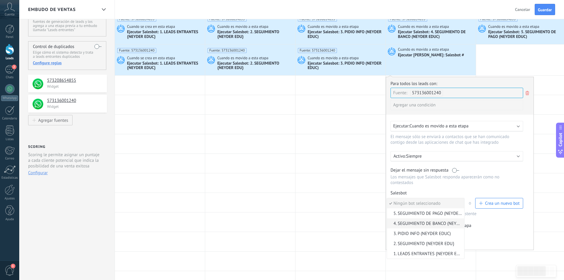
click at [410, 224] on span "4. SEGUIMIENTO DE BANCO (NEYDER EDUC)" at bounding box center [425, 224] width 76 height 6
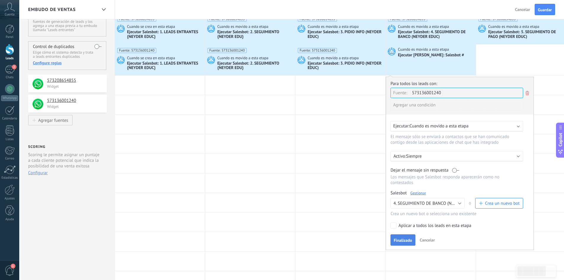
click at [411, 237] on button "Finalizado" at bounding box center [403, 239] width 25 height 11
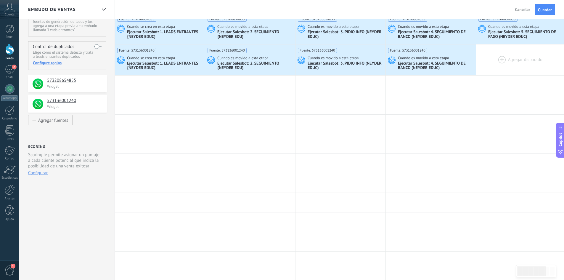
click at [503, 57] on div at bounding box center [521, 59] width 90 height 31
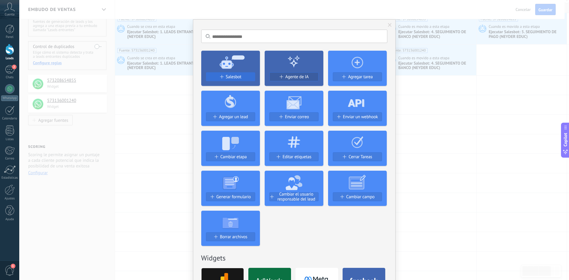
click at [244, 77] on div "Salesbot" at bounding box center [230, 76] width 49 height 5
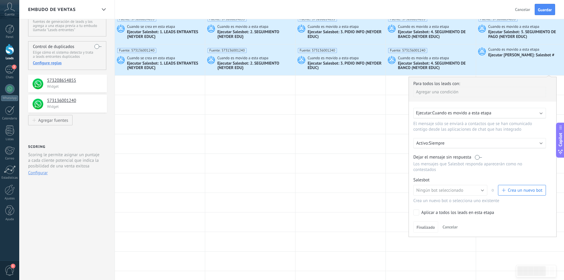
click at [457, 92] on div "Agregar una condición" at bounding box center [480, 92] width 133 height 10
click at [420, 137] on div "Fuente" at bounding box center [440, 135] width 46 height 8
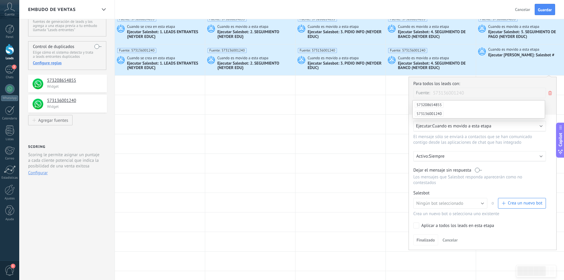
click at [439, 115] on span "573136001240" at bounding box center [429, 114] width 29 height 6
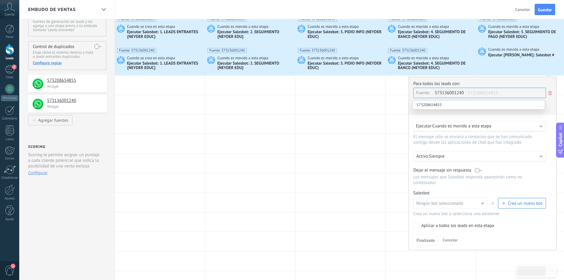
click at [436, 157] on p "Siempre" at bounding box center [481, 156] width 104 height 6
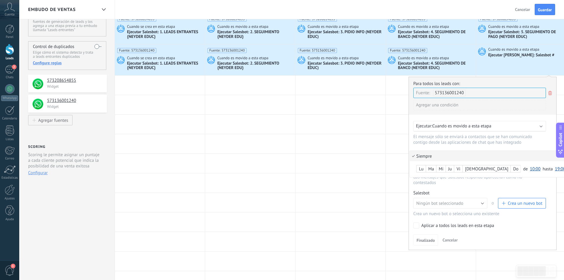
click at [414, 143] on div at bounding box center [483, 163] width 148 height 173
click at [437, 201] on span "Ningún bot seleccionado" at bounding box center [440, 204] width 47 height 6
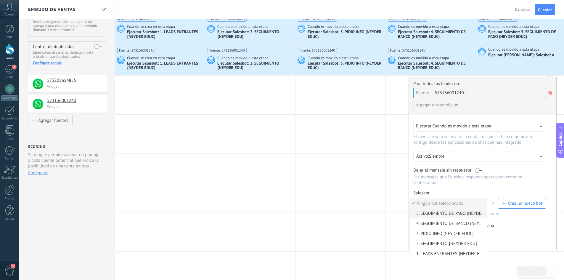
click at [434, 212] on span "5. SEGUIMIENTO DE PAGO (NEYDER EDUC)" at bounding box center [448, 214] width 76 height 6
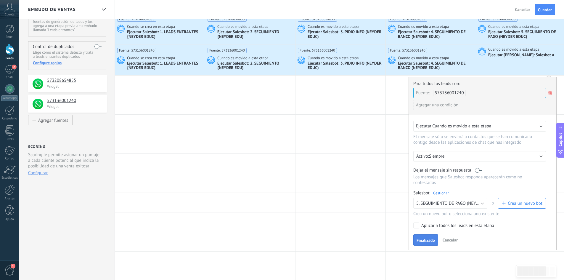
click at [426, 236] on button "Finalizado" at bounding box center [426, 239] width 25 height 11
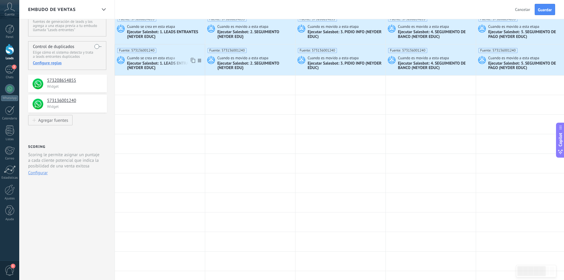
click at [148, 51] on span "Fuente: 573136001240" at bounding box center [136, 50] width 39 height 5
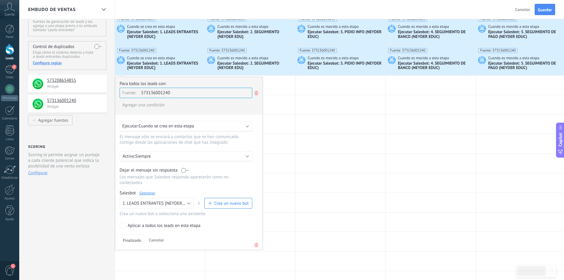
click at [149, 193] on link "Gestionar" at bounding box center [148, 193] width 16 height 5
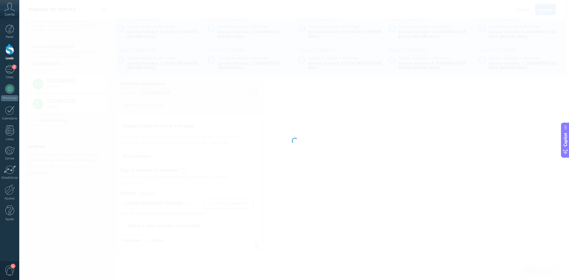
type input "**********"
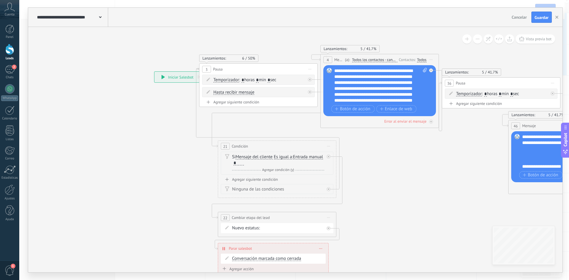
click at [419, 59] on div "Todos" at bounding box center [421, 59] width 9 height 5
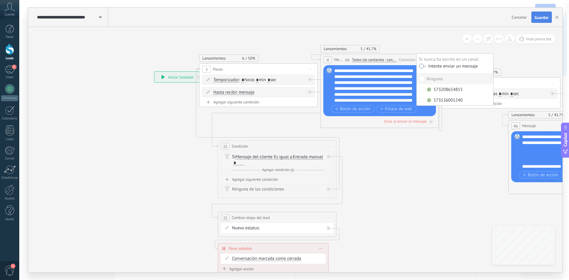
click at [539, 14] on button "Guardar" at bounding box center [541, 17] width 20 height 11
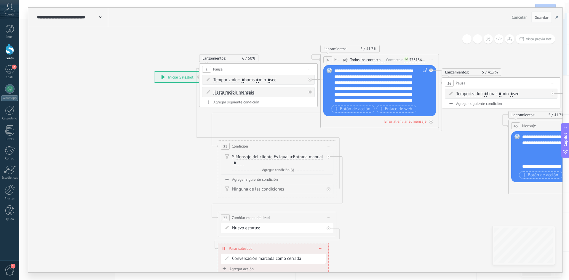
click at [557, 17] on use "button" at bounding box center [556, 17] width 3 height 3
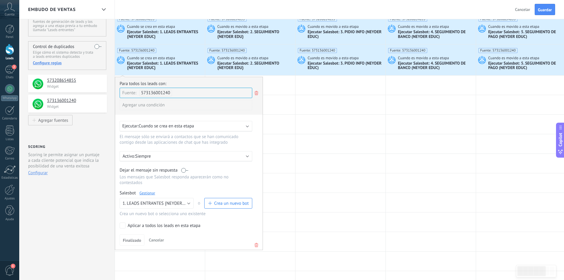
click at [242, 50] on span "Fuente: 573136001240" at bounding box center [227, 50] width 39 height 5
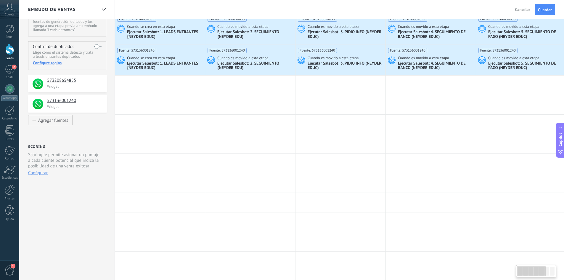
click at [240, 61] on div "Ejecutar Salesbot: 2. SEGUIMIENTO {NEYDER EDU}" at bounding box center [255, 66] width 76 height 10
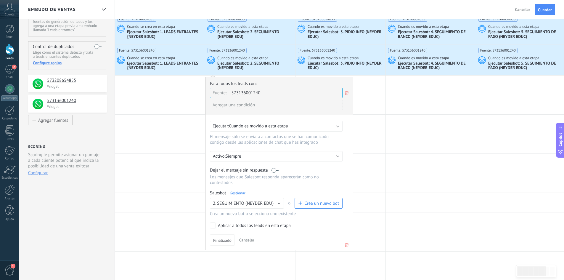
click at [238, 194] on link "Gestionar" at bounding box center [238, 193] width 16 height 5
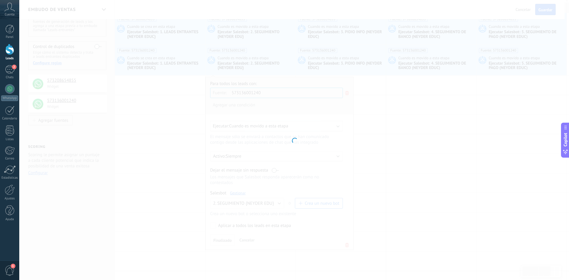
type input "**********"
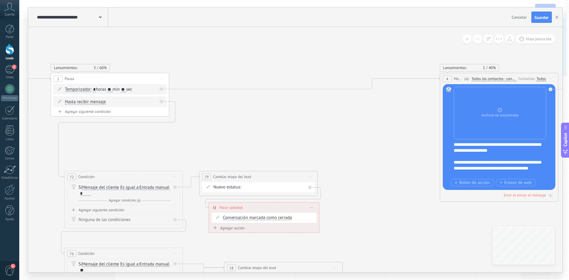
drag, startPoint x: 439, startPoint y: 61, endPoint x: 233, endPoint y: 60, distance: 205.9
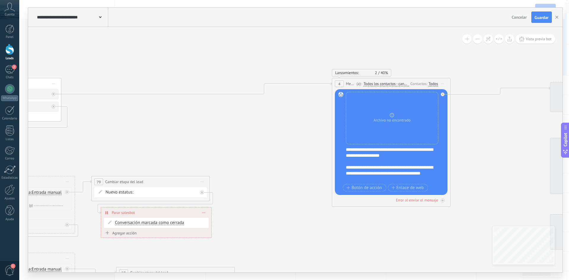
drag, startPoint x: 404, startPoint y: 62, endPoint x: 285, endPoint y: 59, distance: 118.2
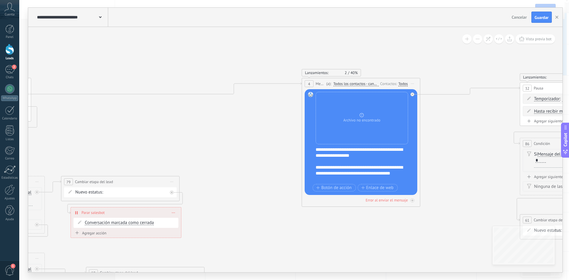
click at [404, 82] on div "Todos" at bounding box center [402, 83] width 9 height 5
click at [538, 16] on span "Guardar" at bounding box center [541, 17] width 14 height 4
click at [556, 18] on use "button" at bounding box center [556, 17] width 3 height 3
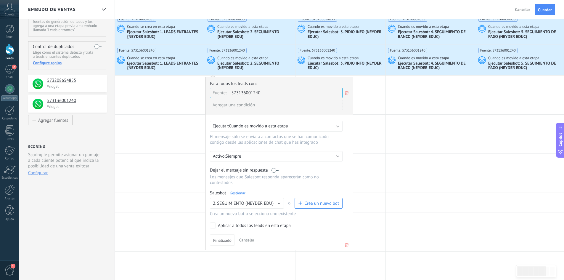
click at [332, 59] on span "Cuando es movido a esta etapa" at bounding box center [334, 57] width 52 height 5
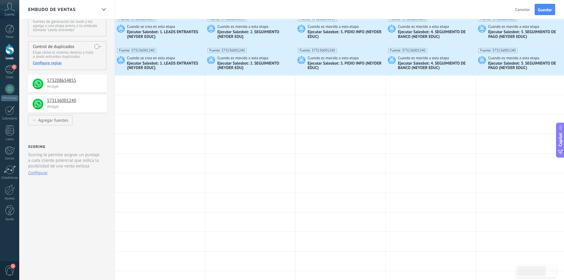
click at [332, 59] on span "Cuando es movido a esta etapa" at bounding box center [334, 57] width 52 height 5
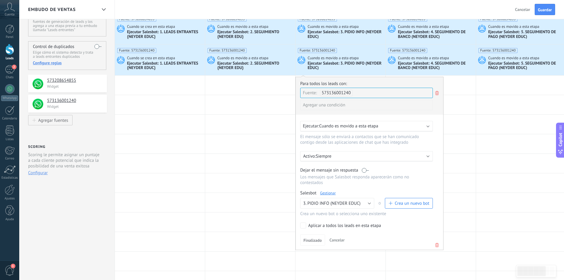
click at [326, 191] on div "Salesbot Gestionar" at bounding box center [366, 193] width 133 height 6
click at [326, 193] on link "Gestionar" at bounding box center [328, 193] width 16 height 5
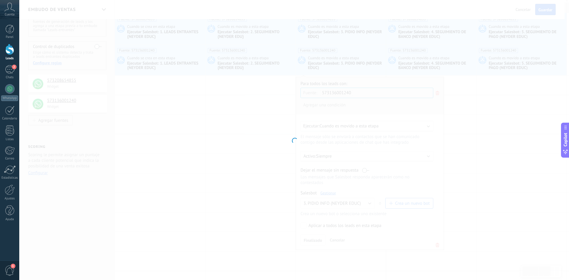
type input "**********"
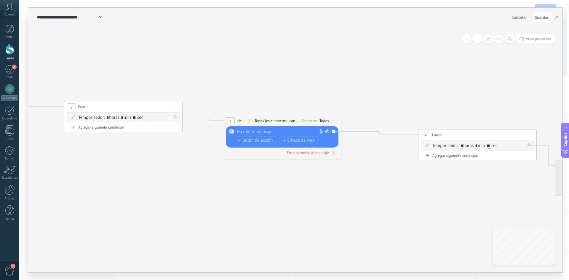
drag, startPoint x: 490, startPoint y: 76, endPoint x: 238, endPoint y: 80, distance: 252.5
click at [239, 80] on icon at bounding box center [502, 156] width 1444 height 465
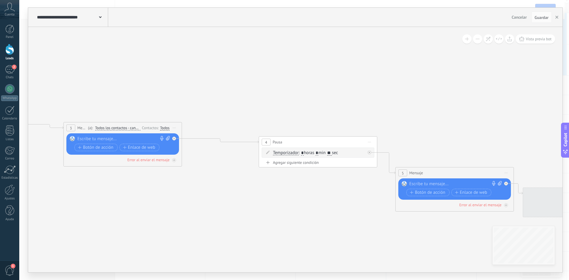
drag, startPoint x: 440, startPoint y: 84, endPoint x: 215, endPoint y: 89, distance: 224.9
click at [215, 89] on icon at bounding box center [343, 163] width 1444 height 465
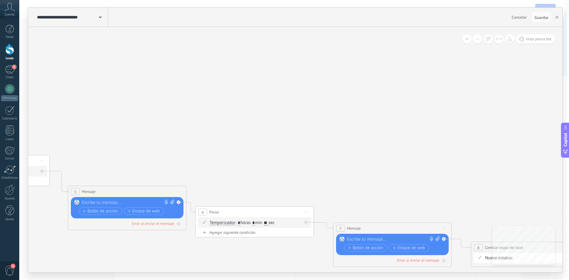
drag, startPoint x: 417, startPoint y: 113, endPoint x: 181, endPoint y: 131, distance: 236.2
click at [182, 131] on icon at bounding box center [41, 185] width 1495 height 470
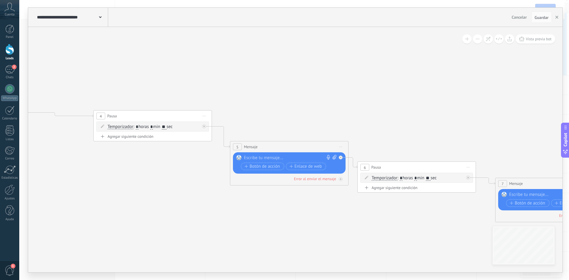
drag, startPoint x: 406, startPoint y: 152, endPoint x: 569, endPoint y: 108, distance: 168.4
click at [564, 108] on div "**********" at bounding box center [294, 140] width 550 height 280
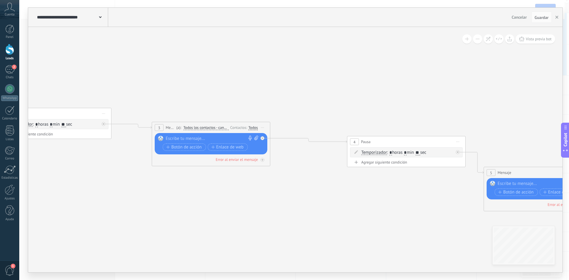
drag, startPoint x: 212, startPoint y: 86, endPoint x: 465, endPoint y: 112, distance: 254.9
click at [465, 112] on icon at bounding box center [456, 166] width 1495 height 470
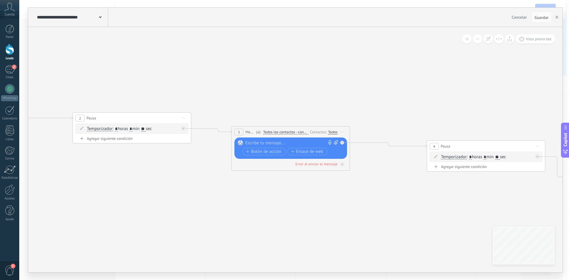
drag, startPoint x: 276, startPoint y: 74, endPoint x: 356, endPoint y: 78, distance: 79.8
click at [356, 78] on icon at bounding box center [536, 170] width 1495 height 470
click at [333, 130] on div "Todos" at bounding box center [332, 132] width 9 height 5
click at [540, 13] on button "Guardar" at bounding box center [541, 17] width 20 height 11
click at [558, 17] on icon "button" at bounding box center [556, 17] width 3 height 3
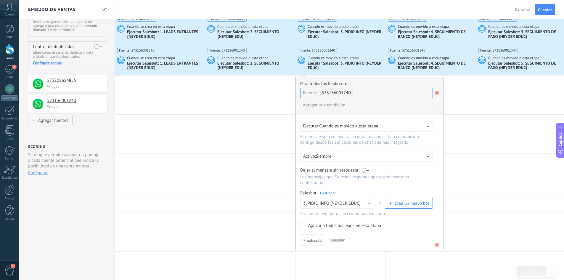
click at [435, 59] on span "Cuando es movido a esta etapa" at bounding box center [424, 57] width 52 height 5
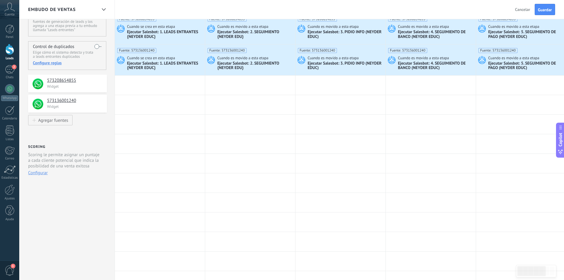
click at [435, 59] on span "Cuando es movido a esta etapa" at bounding box center [424, 57] width 52 height 5
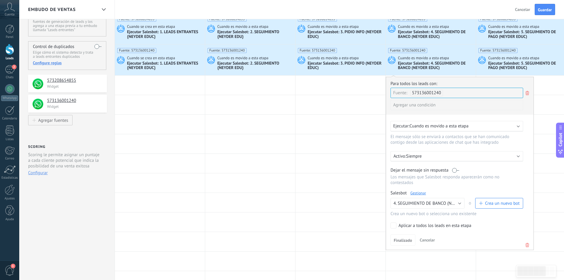
click at [418, 196] on link "Gestionar" at bounding box center [419, 193] width 16 height 5
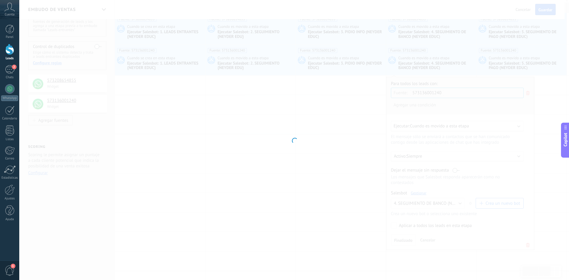
type input "**********"
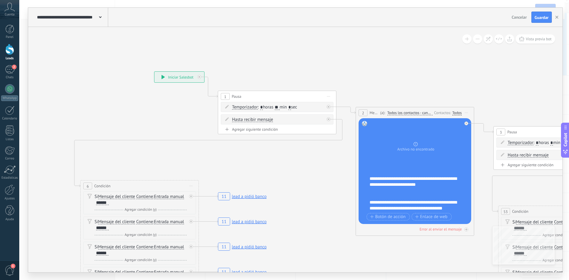
click at [458, 113] on div "Todos" at bounding box center [456, 113] width 9 height 5
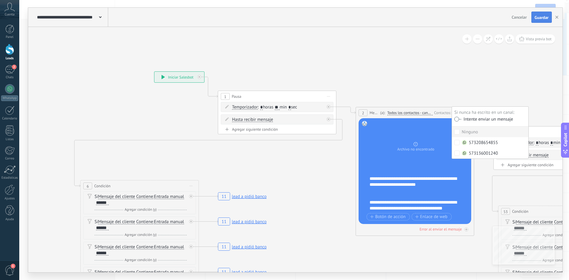
click at [533, 13] on button "Guardar" at bounding box center [541, 17] width 20 height 11
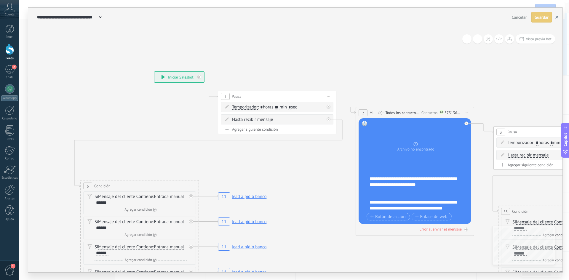
click at [559, 16] on button "button" at bounding box center [556, 17] width 9 height 11
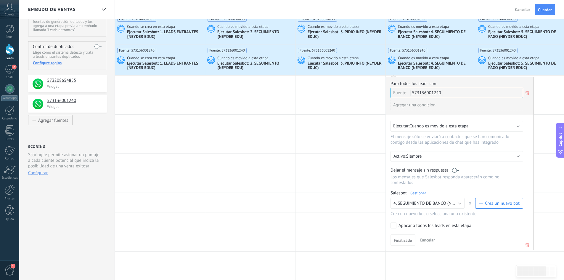
click at [519, 60] on span "Cuando es movido a esta etapa" at bounding box center [515, 57] width 52 height 5
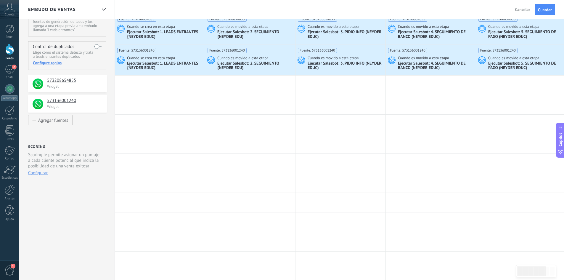
click at [519, 60] on span "Cuando es movido a esta etapa" at bounding box center [515, 57] width 52 height 5
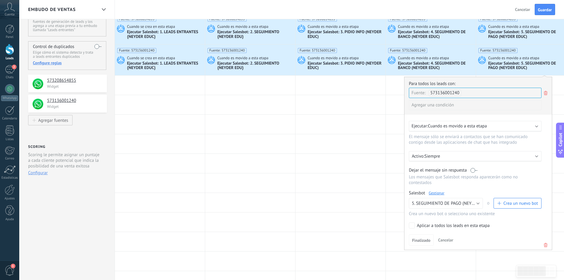
click at [441, 192] on link "Gestionar" at bounding box center [437, 193] width 16 height 5
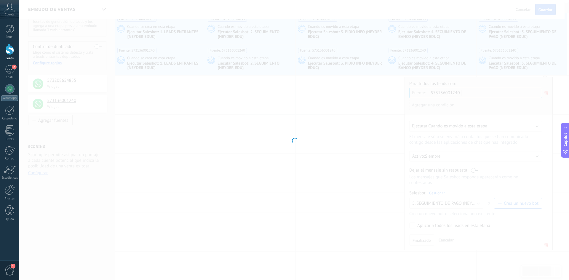
type input "**********"
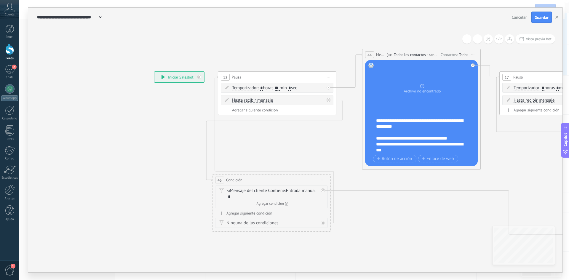
click at [466, 53] on div "Todos" at bounding box center [463, 54] width 9 height 5
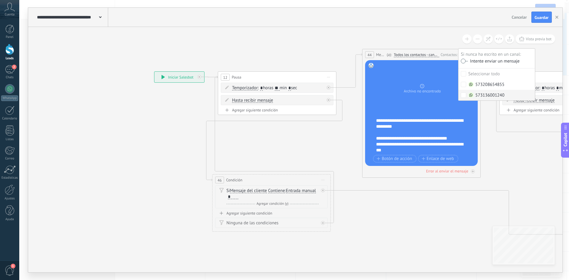
click at [460, 95] on label "573136001240" at bounding box center [496, 95] width 76 height 11
click at [539, 18] on span "Guardar" at bounding box center [541, 17] width 14 height 4
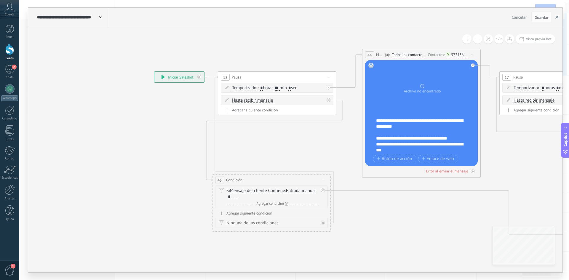
click at [557, 17] on use "button" at bounding box center [556, 17] width 3 height 3
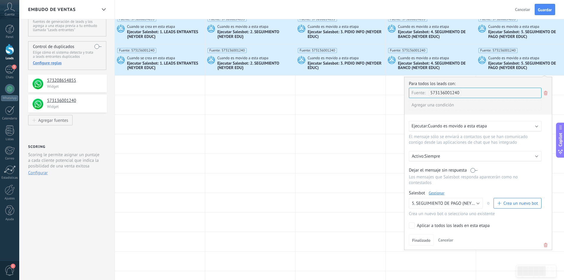
click at [155, 64] on div "Ejecutar Salesbot: 1. LEADS ENTRANTES {NEYDER EDUC}" at bounding box center [165, 66] width 76 height 10
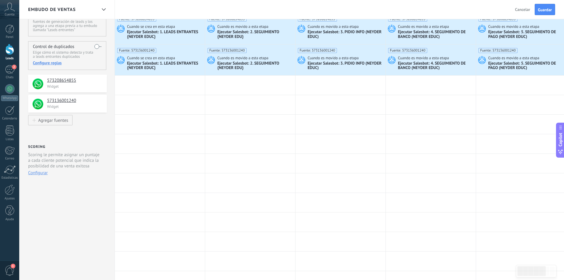
click at [155, 64] on div "Ejecutar Salesbot: 1. LEADS ENTRANTES {NEYDER EDUC}" at bounding box center [165, 66] width 76 height 10
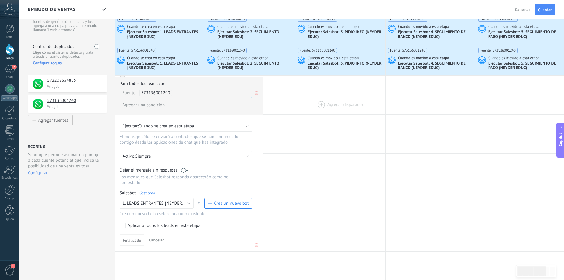
click at [301, 102] on div at bounding box center [341, 104] width 90 height 19
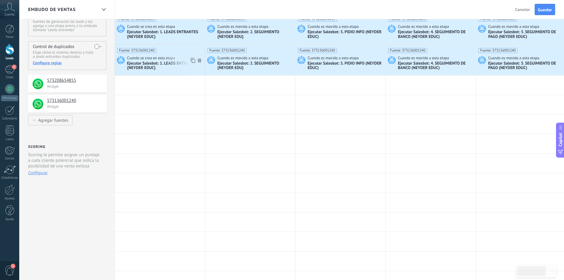
click at [139, 73] on div "Fuente: 573136001240 Cuando se crea en esta etapa Ejecutar [PERSON_NAME]: 1. LE…" at bounding box center [160, 59] width 90 height 31
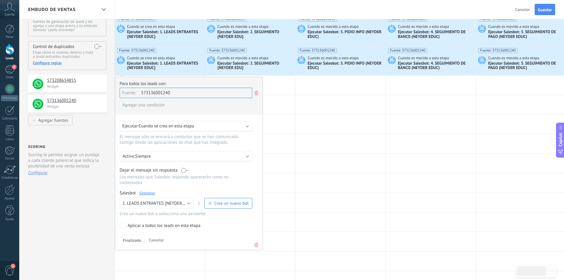
click at [148, 195] on link "Gestionar" at bounding box center [148, 193] width 16 height 5
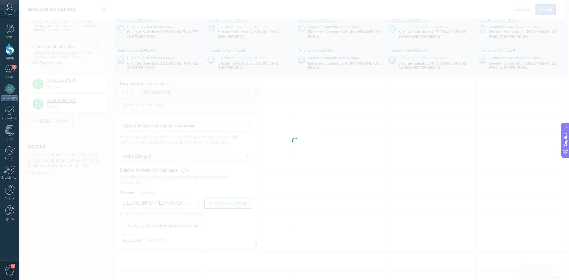
type input "**********"
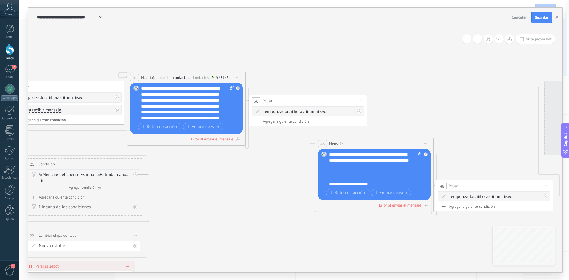
drag, startPoint x: 418, startPoint y: 159, endPoint x: 175, endPoint y: 173, distance: 243.6
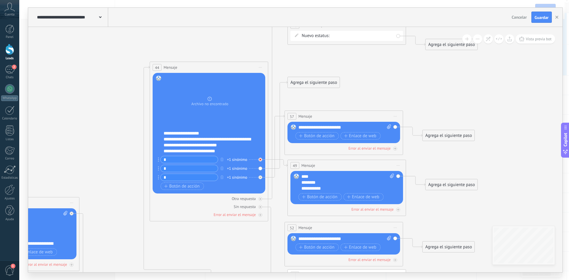
click at [261, 159] on icon at bounding box center [260, 160] width 2 height 2
click at [223, 160] on button "button" at bounding box center [222, 159] width 7 height 7
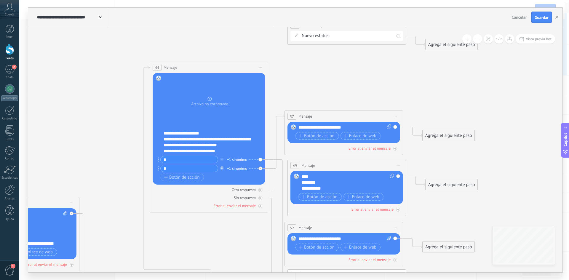
click at [222, 167] on icon "button" at bounding box center [221, 169] width 3 height 4
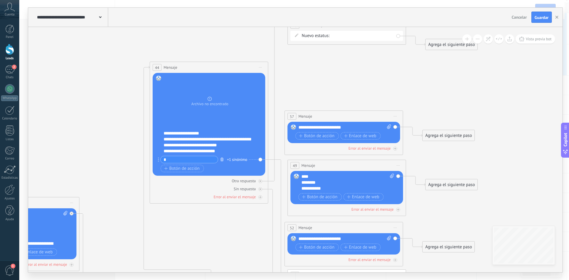
click at [223, 159] on button "button" at bounding box center [222, 159] width 7 height 7
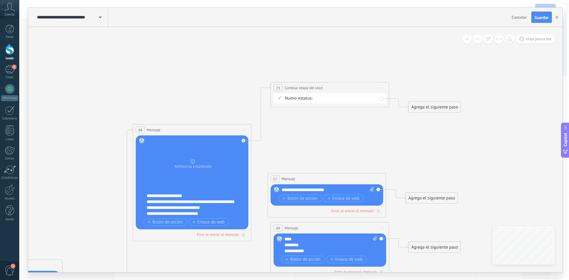
drag, startPoint x: 312, startPoint y: 77, endPoint x: 295, endPoint y: 140, distance: 65.0
click at [557, 18] on icon "button" at bounding box center [556, 17] width 3 height 3
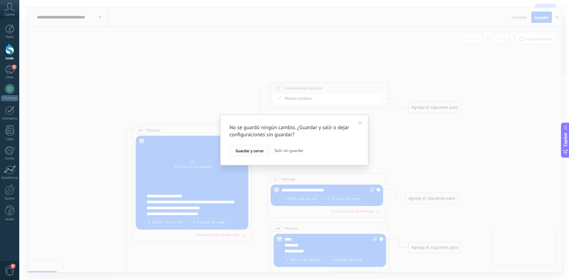
click at [252, 153] on span "Guardar y cerrar" at bounding box center [250, 151] width 28 height 4
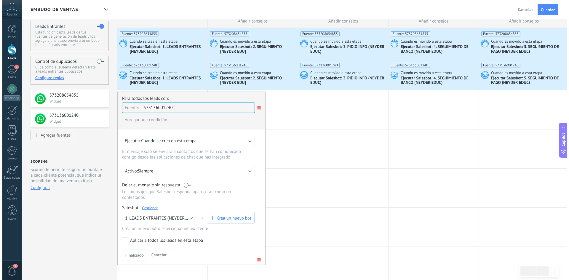
scroll to position [0, 0]
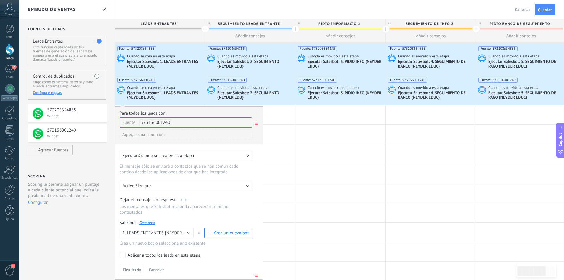
click at [159, 98] on div "Ejecutar Salesbot: 1. LEADS ENTRANTES {NEYDER EDUC}" at bounding box center [165, 96] width 76 height 10
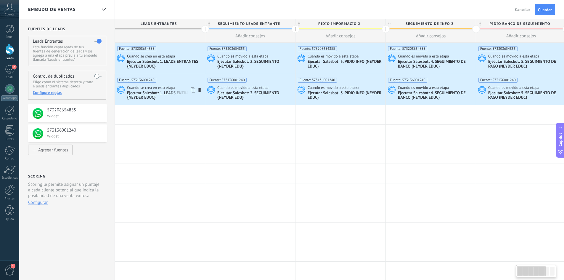
click at [146, 91] on div "Ejecutar Salesbot: 1. LEADS ENTRANTES {NEYDER EDUC}" at bounding box center [165, 96] width 76 height 10
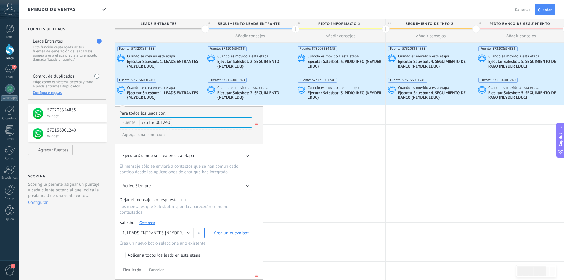
click at [149, 222] on link "Gestionar" at bounding box center [148, 222] width 16 height 5
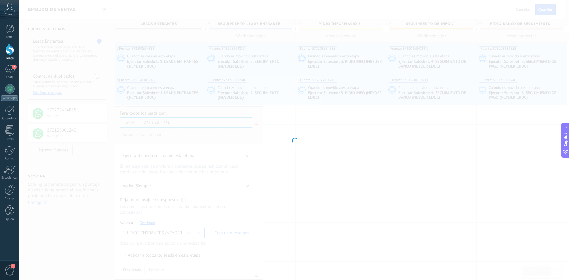
type input "**********"
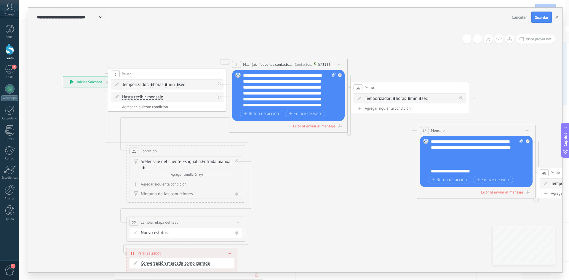
drag, startPoint x: 459, startPoint y: 120, endPoint x: 175, endPoint y: 125, distance: 283.6
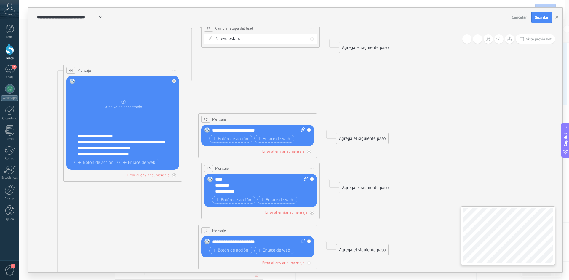
click at [554, 238] on div at bounding box center [508, 235] width 94 height 59
click at [555, 17] on button "button" at bounding box center [556, 17] width 9 height 11
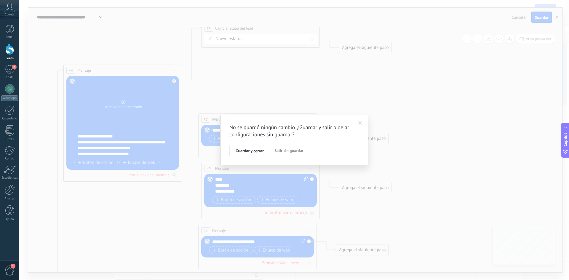
click at [281, 150] on span "Salir sin guardar" at bounding box center [288, 150] width 29 height 5
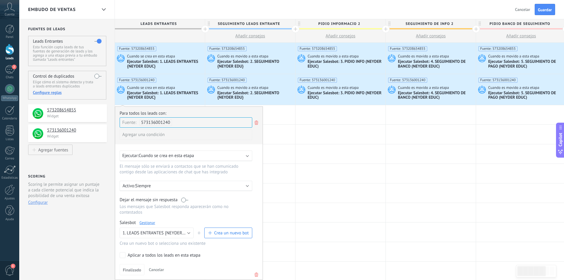
click at [148, 60] on div "Ejecutar Salesbot: 1. LEADS ENTRANTES {NEYDER EDUC}" at bounding box center [165, 64] width 76 height 10
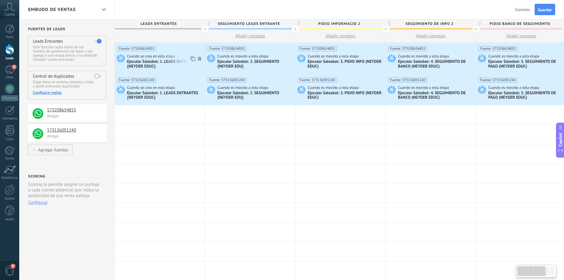
click at [158, 60] on div "Ejecutar Salesbot: 1. LEADS ENTRANTES {NEYDER EDUC}" at bounding box center [165, 64] width 76 height 10
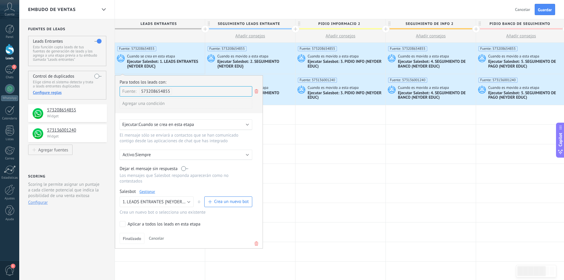
click at [149, 191] on link "Gestionar" at bounding box center [148, 191] width 16 height 5
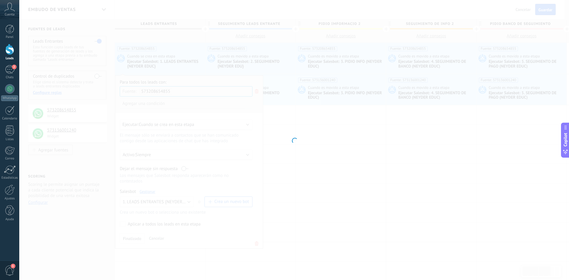
type input "**********"
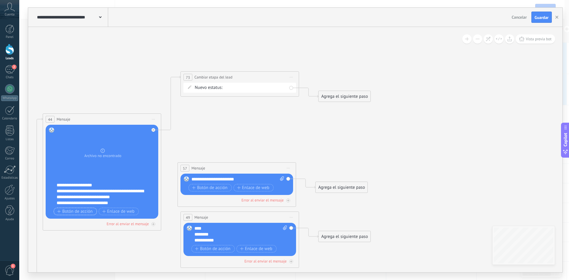
click at [78, 211] on span "Botón de acción" at bounding box center [75, 211] width 36 height 5
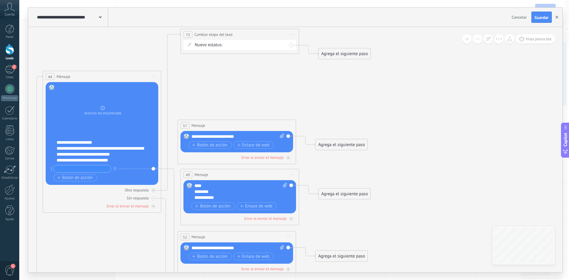
click at [557, 16] on icon "button" at bounding box center [556, 17] width 3 height 3
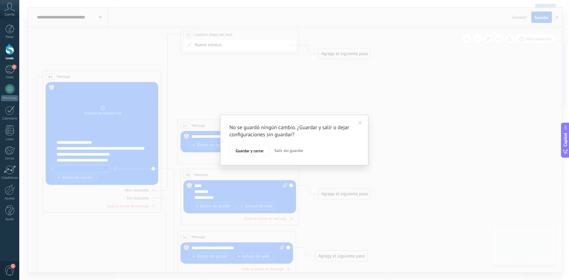
click at [288, 152] on span "Salir sin guardar" at bounding box center [288, 150] width 29 height 5
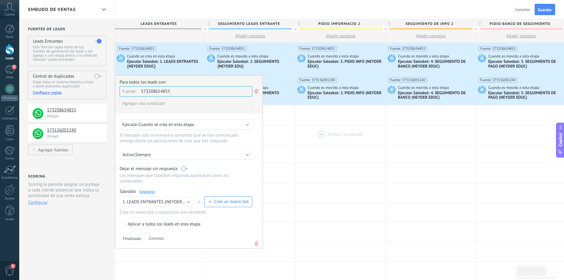
click at [302, 137] on div at bounding box center [341, 134] width 90 height 19
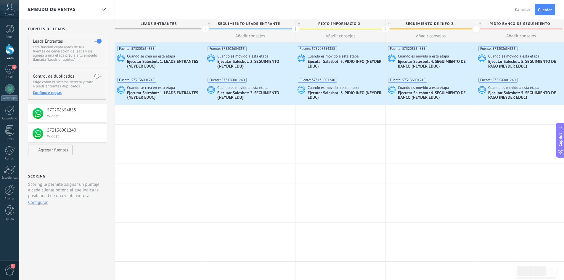
click at [548, 3] on div "Atrás Cancelar Guardar" at bounding box center [536, 9] width 56 height 19
click at [546, 14] on button "Guardar" at bounding box center [545, 9] width 20 height 11
click at [11, 67] on div "3" at bounding box center [9, 69] width 9 height 9
